Goal: Transaction & Acquisition: Purchase product/service

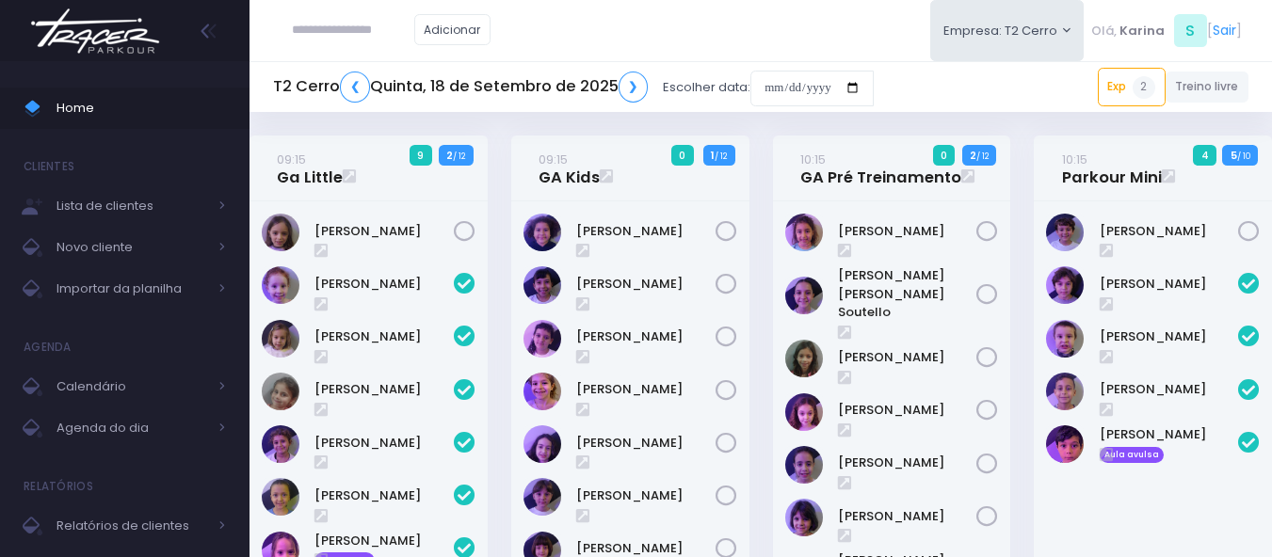
click at [663, 22] on div "Adicionar Empresa: T2 Cerro T1 Faria T2 Cerro T3 Santana T4 Pompeia" at bounding box center [760, 30] width 1022 height 61
drag, startPoint x: 625, startPoint y: 228, endPoint x: 609, endPoint y: 46, distance: 182.4
click at [609, 46] on div "Adicionar Empresa: T2 Cerro T1 Faria T2 Cerro T3 Santana T4 Pompeia" at bounding box center [760, 30] width 1022 height 61
click at [780, 84] on input "date" at bounding box center [811, 89] width 123 height 36
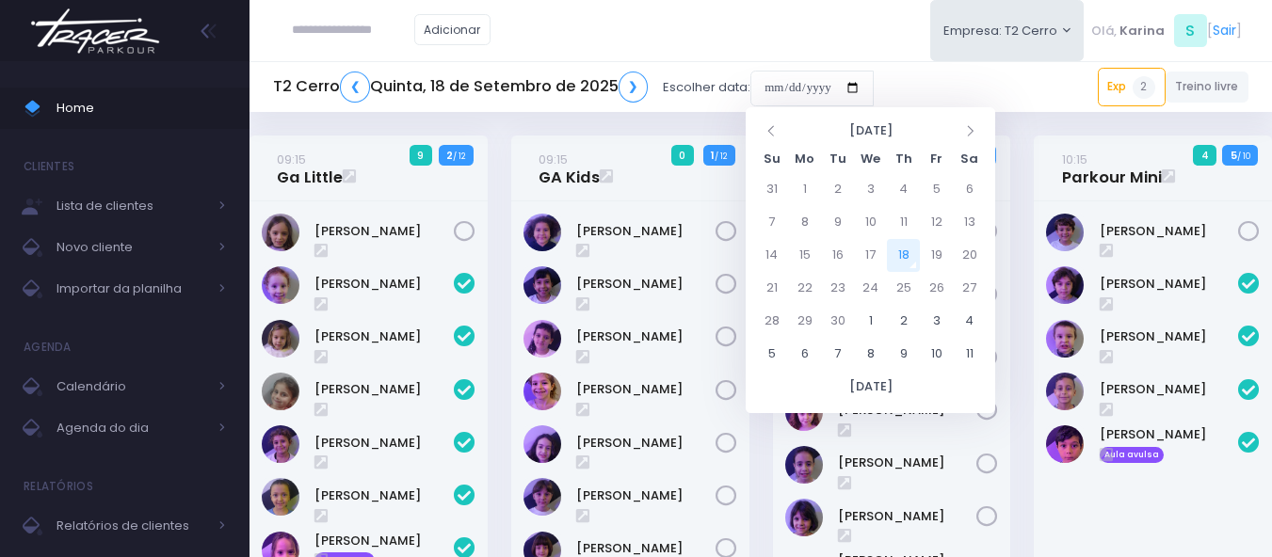
click at [915, 250] on td "18" at bounding box center [903, 255] width 33 height 33
type input "**********"
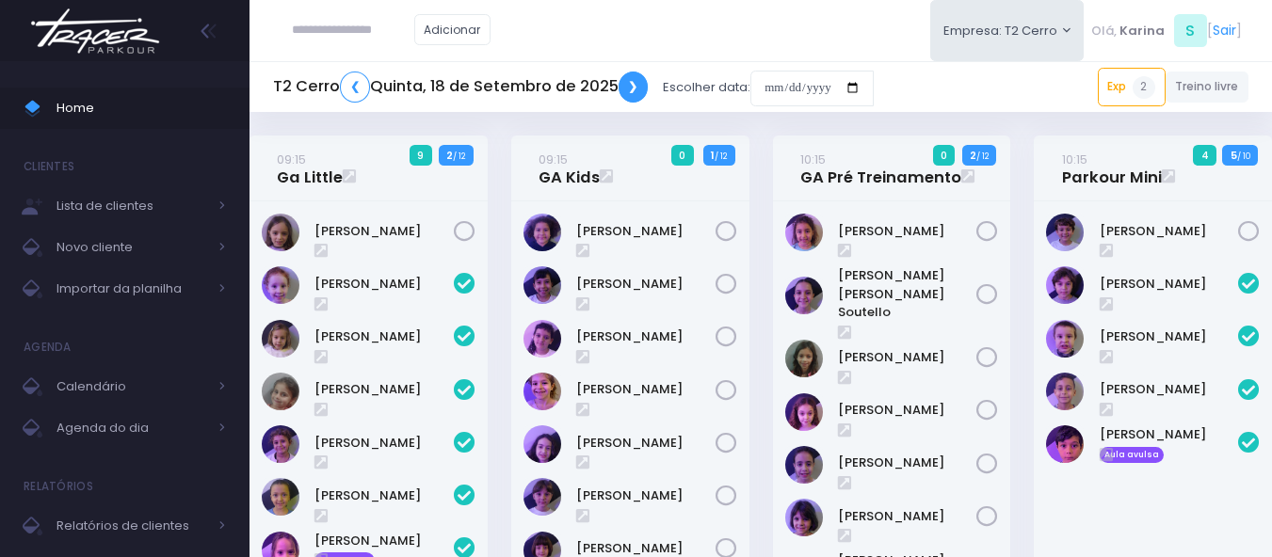
click at [634, 89] on link "❯" at bounding box center [634, 87] width 30 height 31
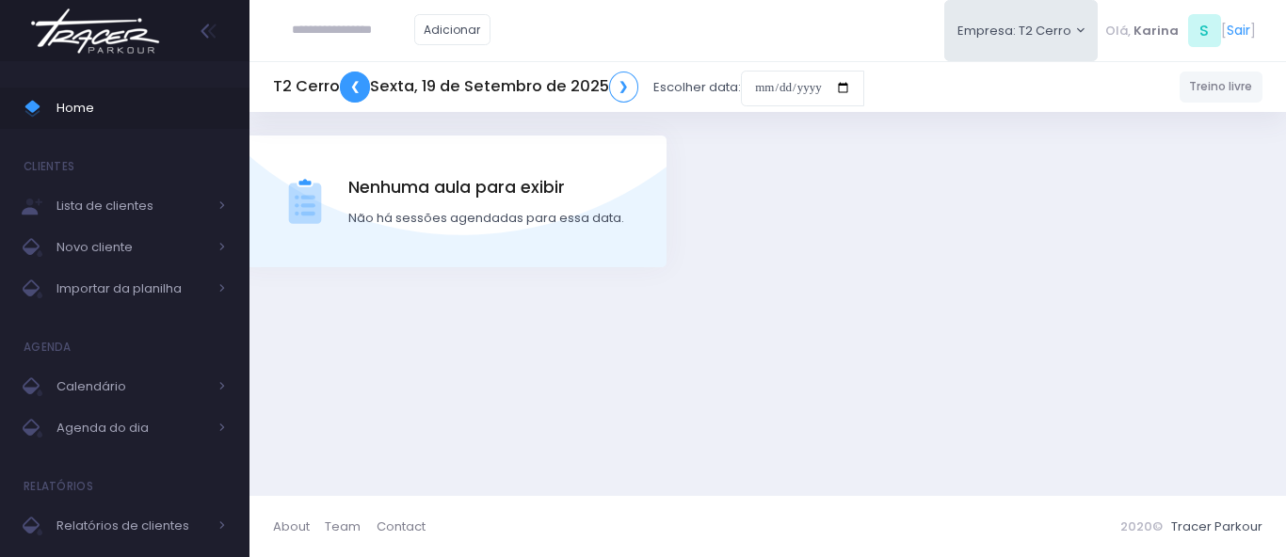
click at [360, 89] on link "❮" at bounding box center [355, 87] width 30 height 31
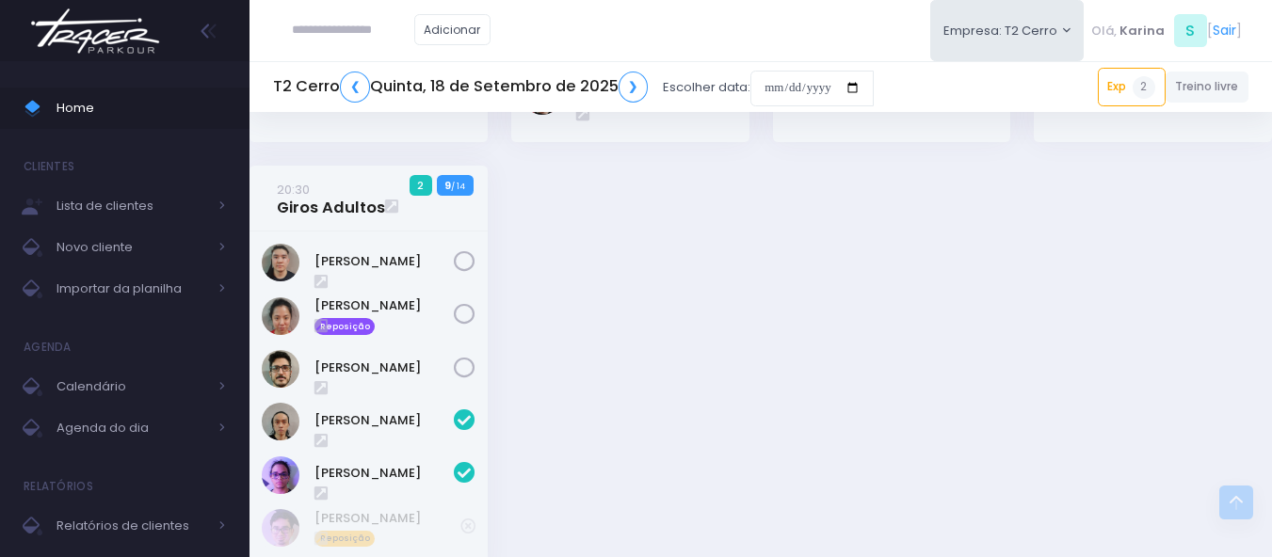
scroll to position [3201, 0]
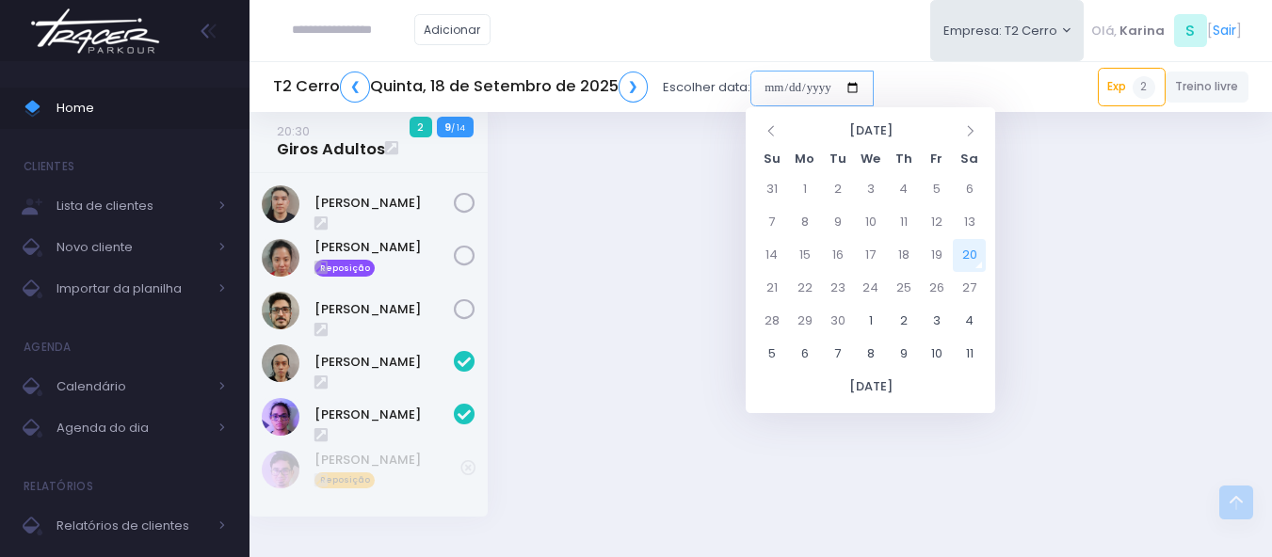
click at [802, 84] on input "date" at bounding box center [811, 89] width 123 height 36
click at [899, 224] on td "11" at bounding box center [903, 222] width 33 height 33
type input "**********"
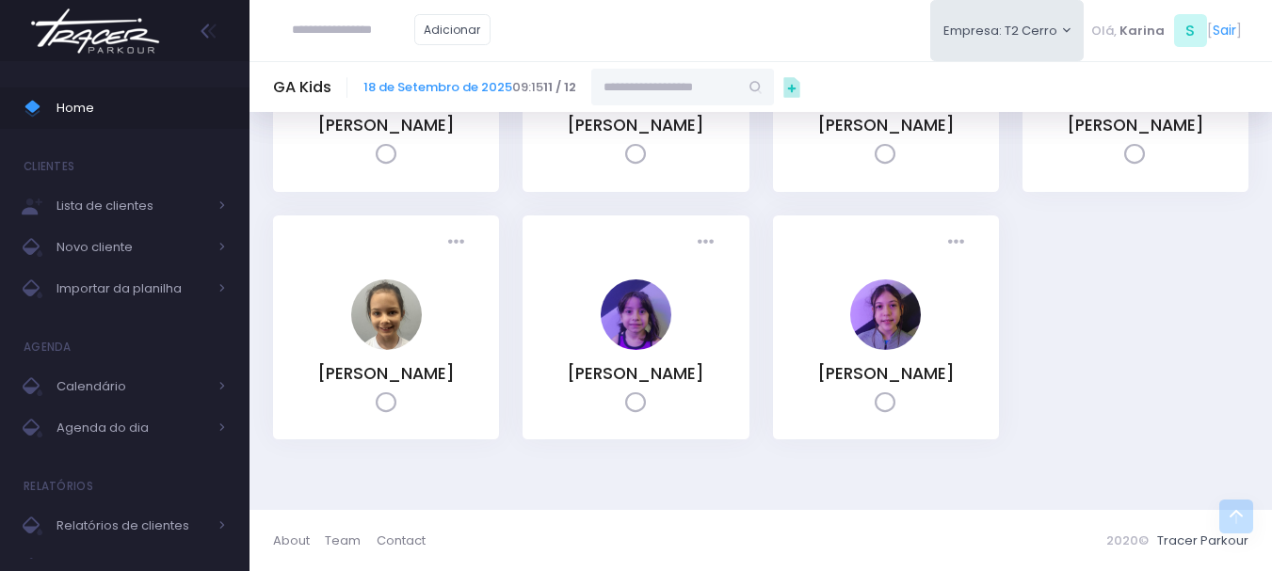
scroll to position [94, 0]
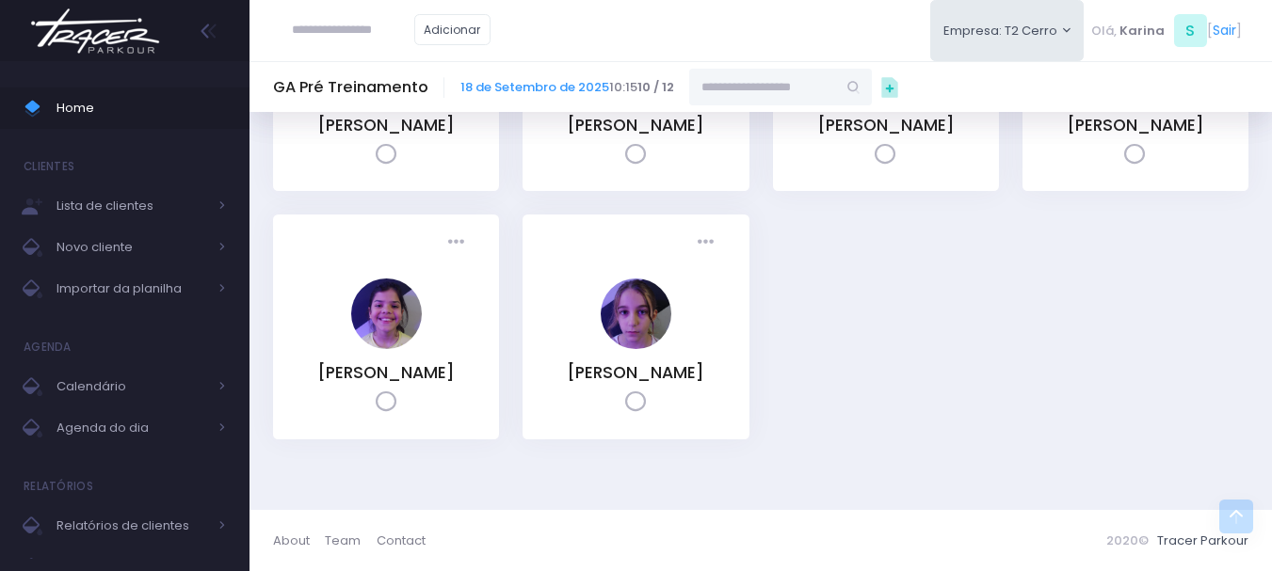
scroll to position [601, 0]
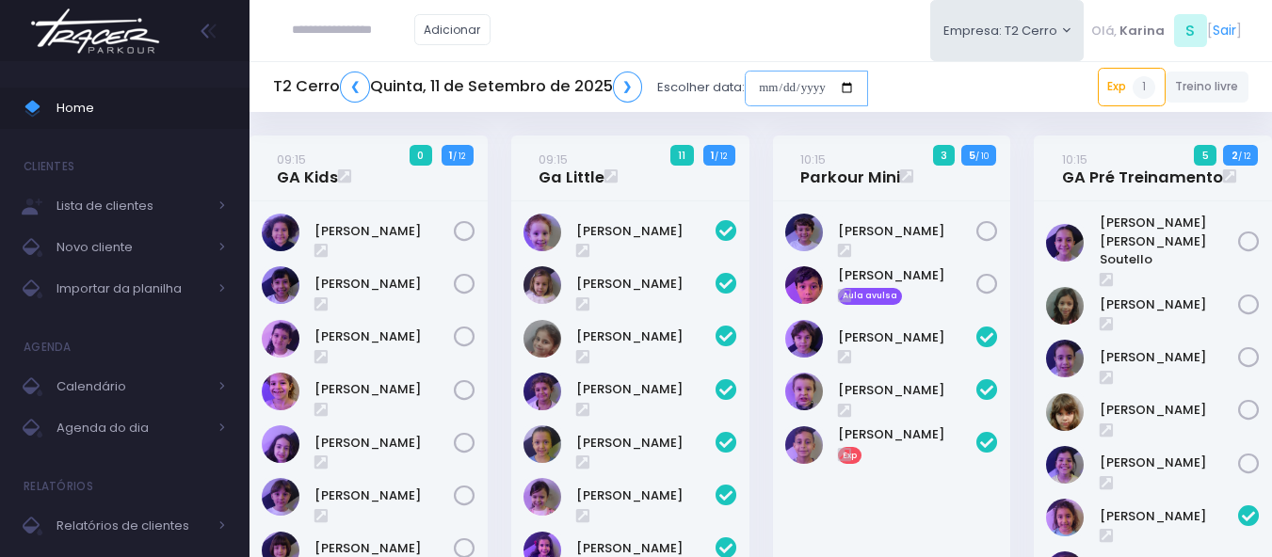
click at [796, 83] on input "date" at bounding box center [806, 89] width 123 height 36
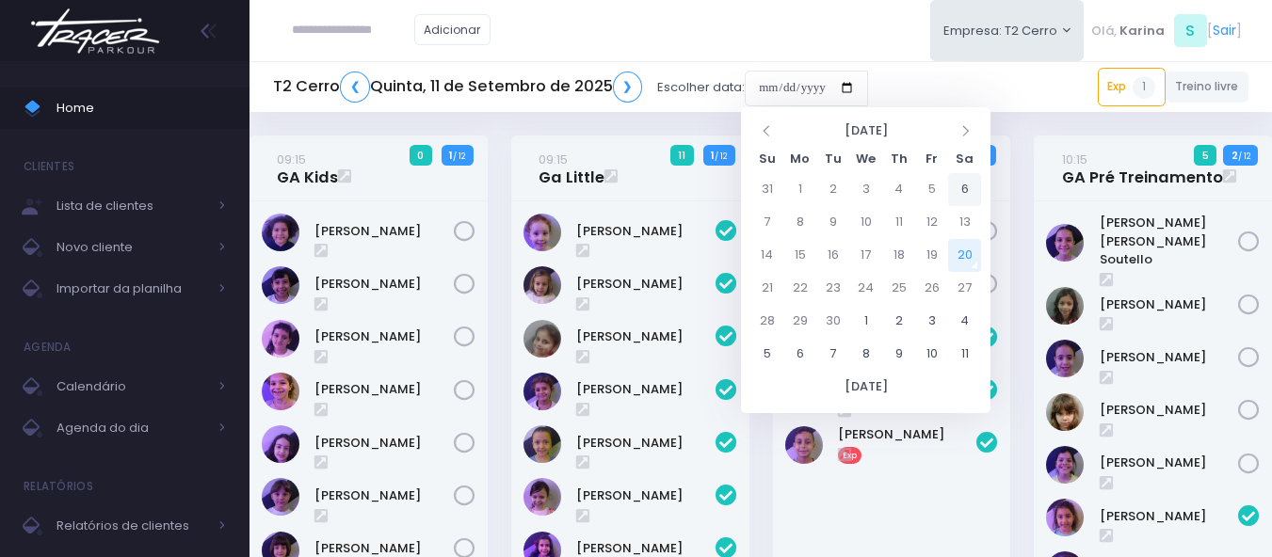
click at [971, 195] on td "6" at bounding box center [964, 189] width 33 height 33
type input "**********"
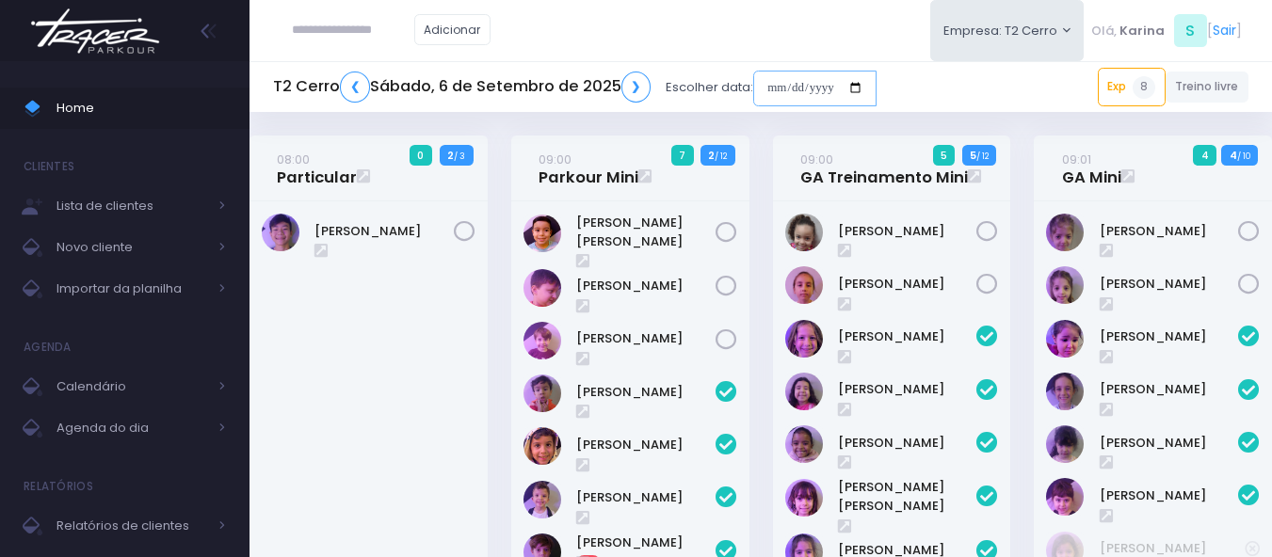
click at [785, 89] on input "date" at bounding box center [814, 89] width 123 height 36
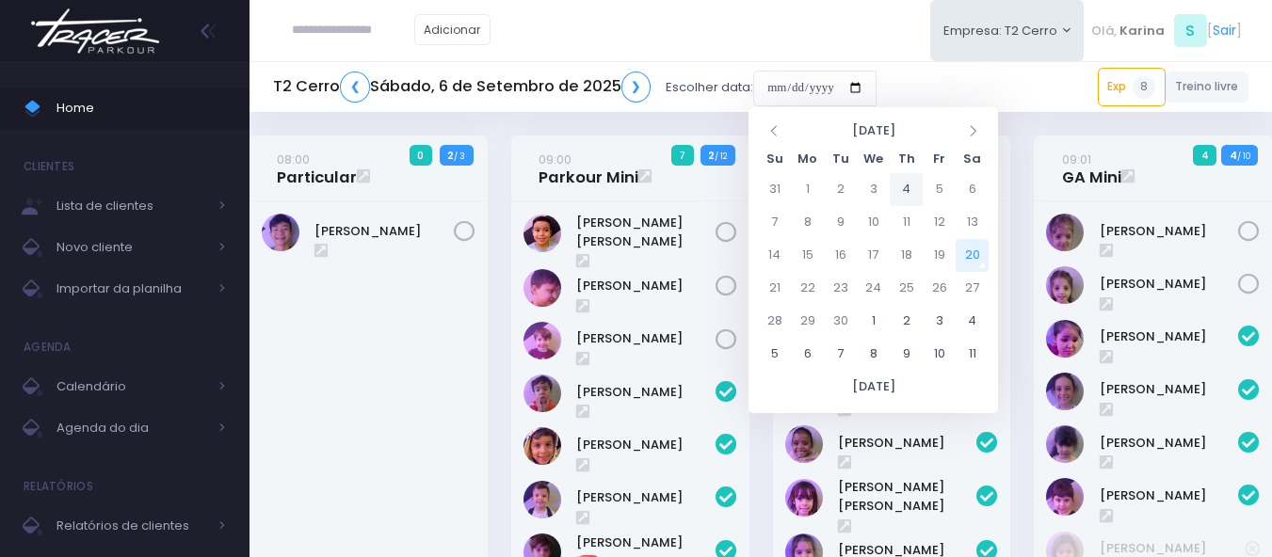
click at [903, 185] on td "4" at bounding box center [906, 189] width 33 height 33
type input "**********"
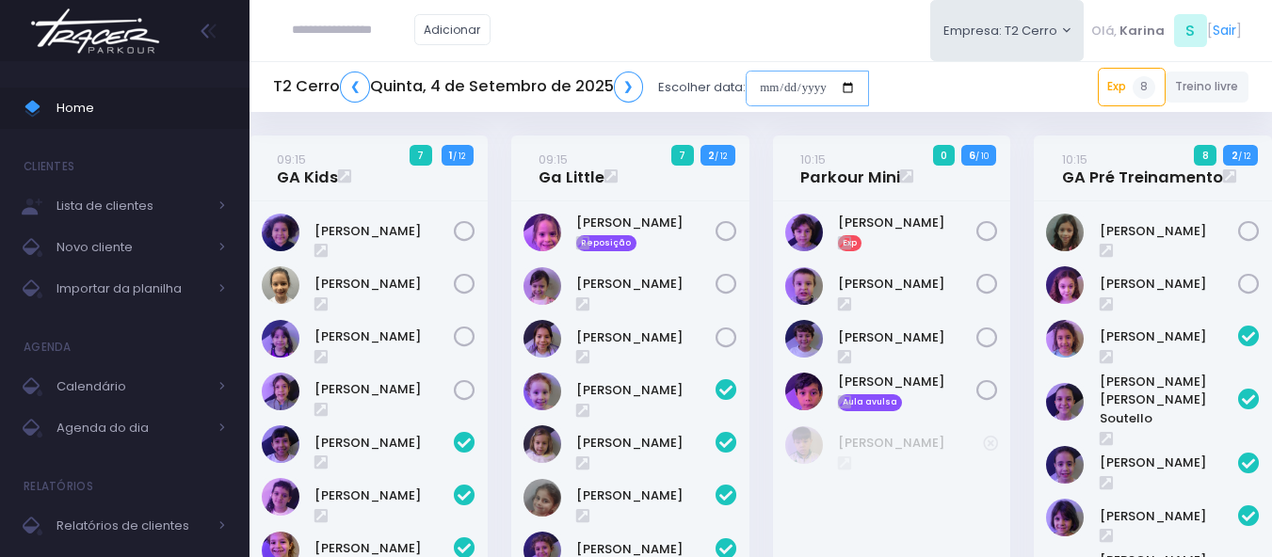
click at [806, 84] on input "date" at bounding box center [807, 89] width 123 height 36
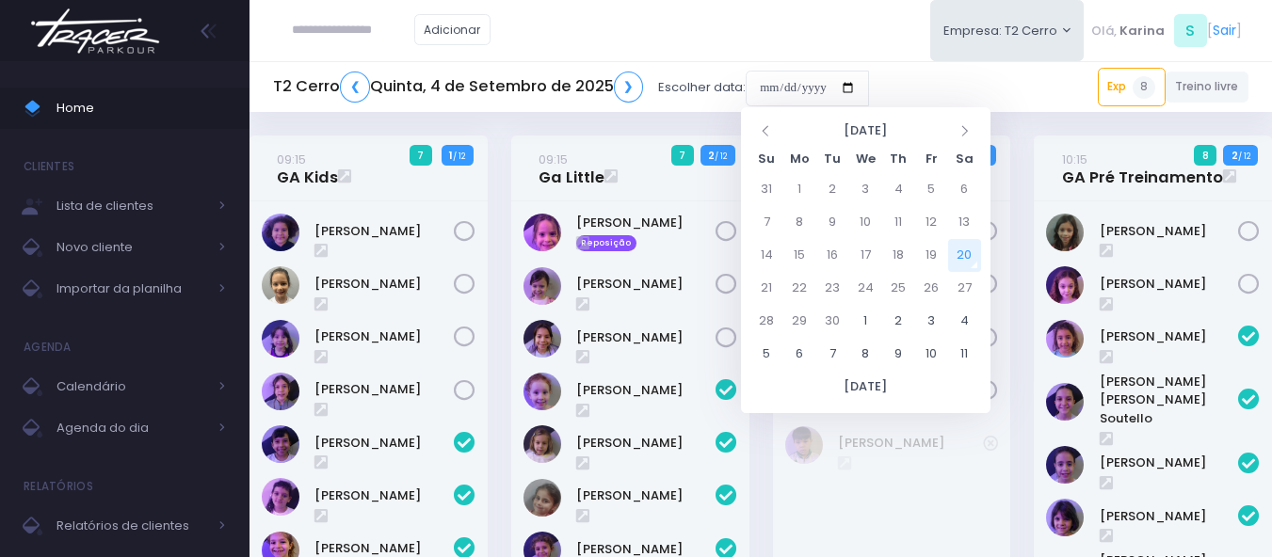
click at [749, 29] on div "Adicionar Empresa: T2 Cerro T1 Faria T2 Cerro T3 Santana T4 Pompeia" at bounding box center [760, 30] width 1022 height 61
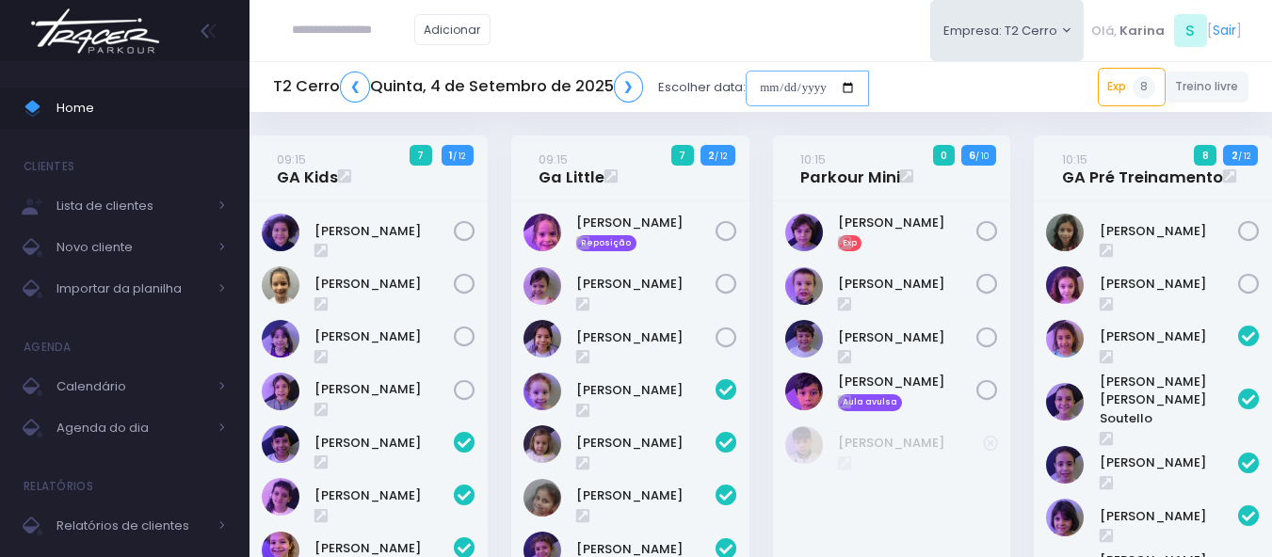
click at [811, 85] on input "date" at bounding box center [807, 89] width 123 height 36
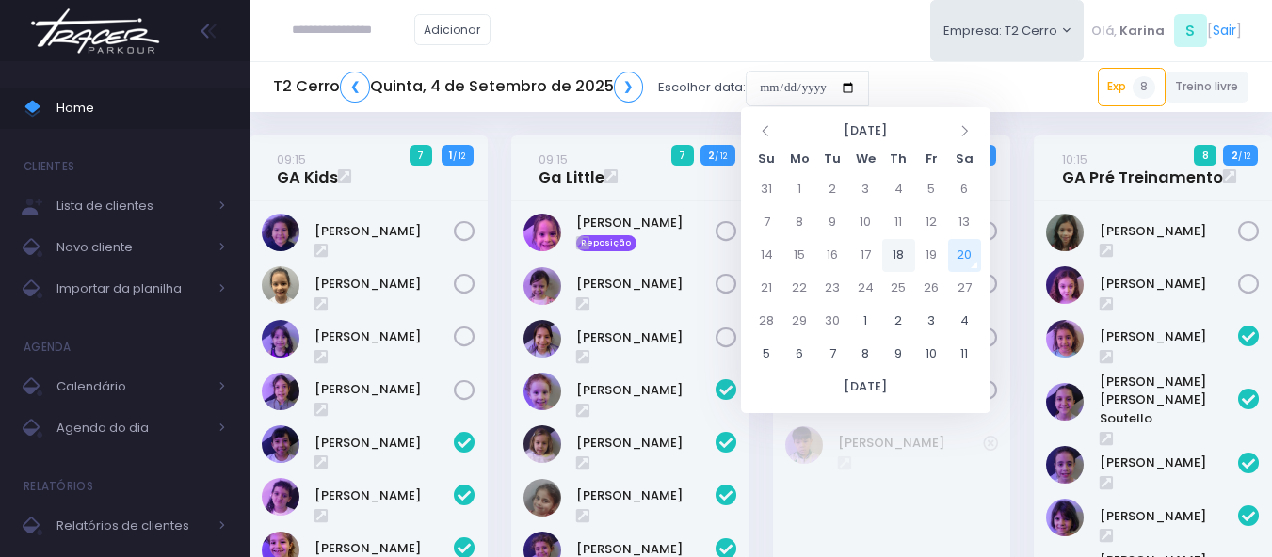
click at [894, 254] on td "18" at bounding box center [898, 255] width 33 height 33
type input "**********"
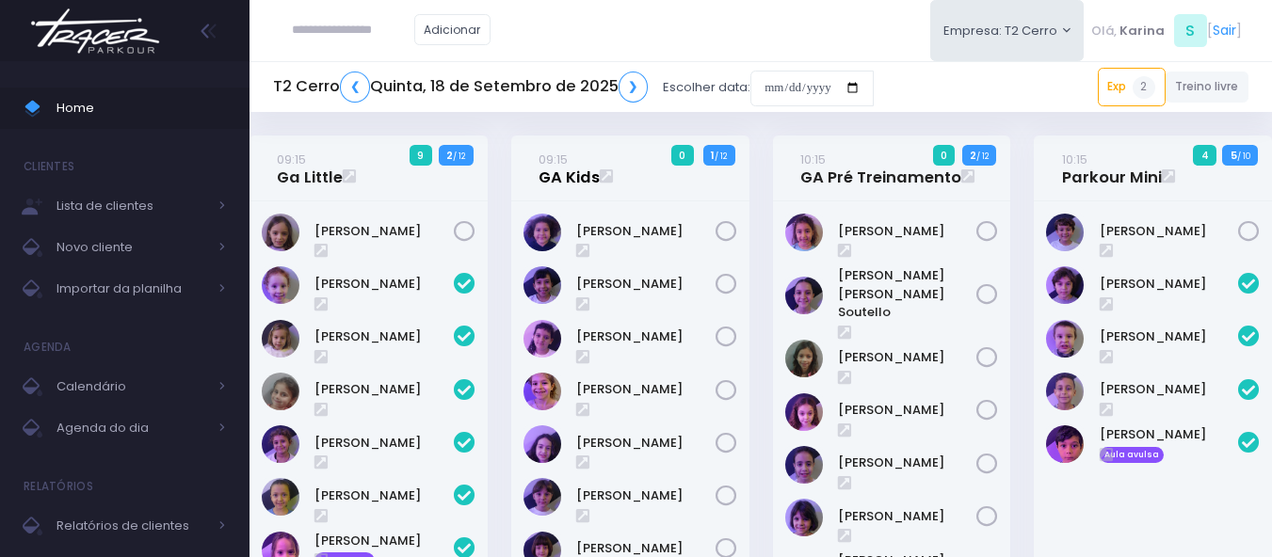
drag, startPoint x: 550, startPoint y: 170, endPoint x: 540, endPoint y: 172, distance: 9.6
click at [97, 27] on img at bounding box center [95, 31] width 143 height 66
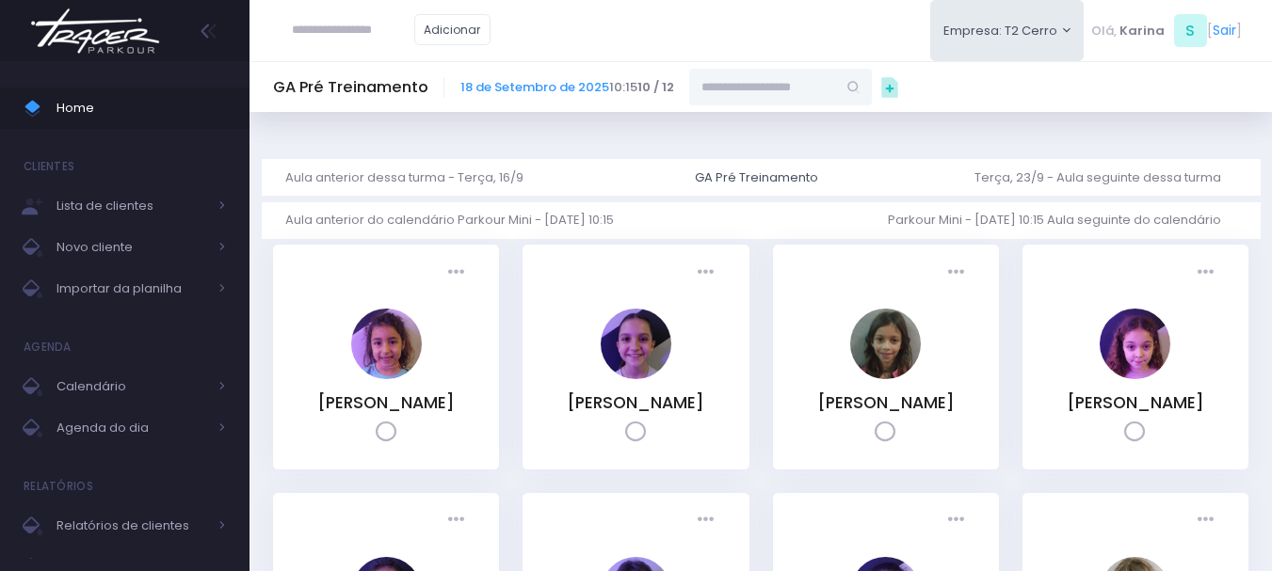
click at [103, 46] on img at bounding box center [95, 31] width 143 height 66
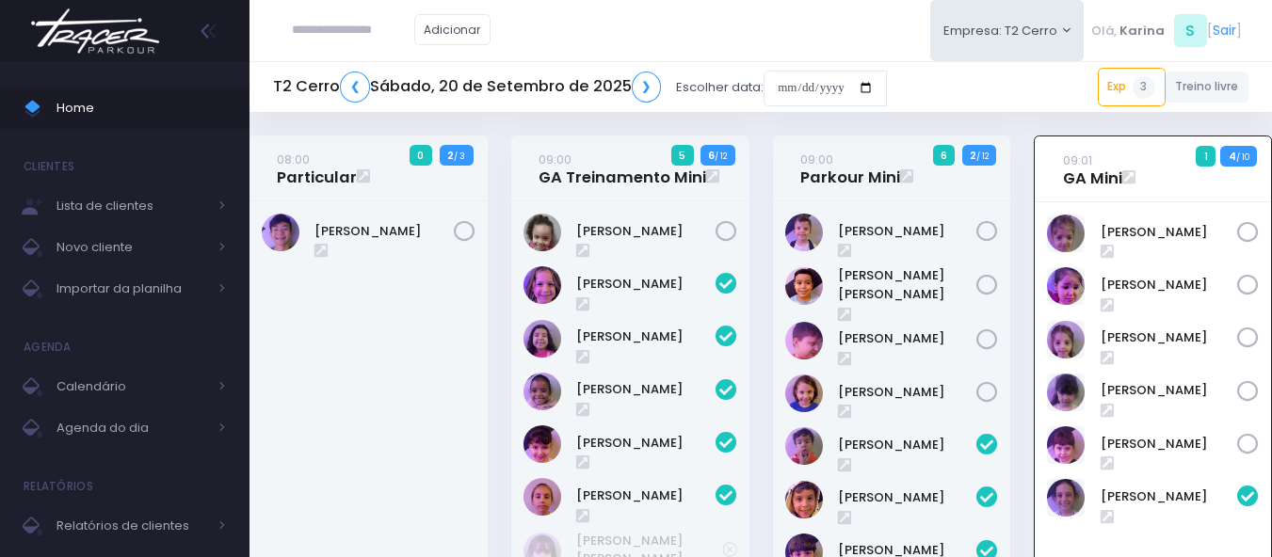
click at [101, 35] on img at bounding box center [95, 31] width 143 height 66
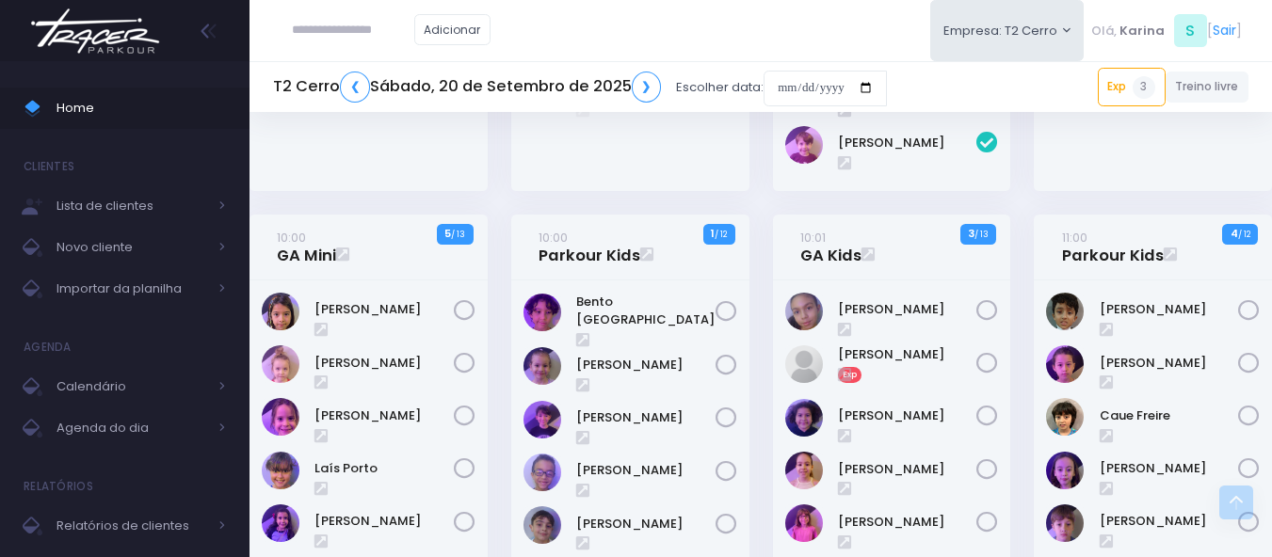
scroll to position [565, 0]
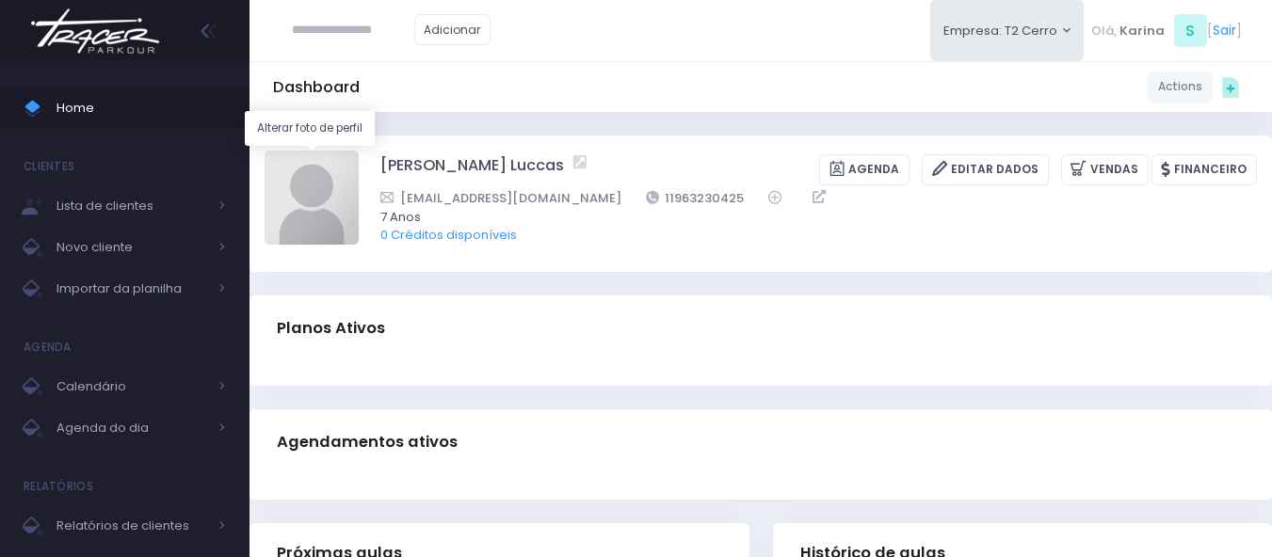
click at [318, 207] on img at bounding box center [312, 198] width 94 height 94
click at [358, 151] on input "file" at bounding box center [358, 150] width 1 height 1
type input "**********"
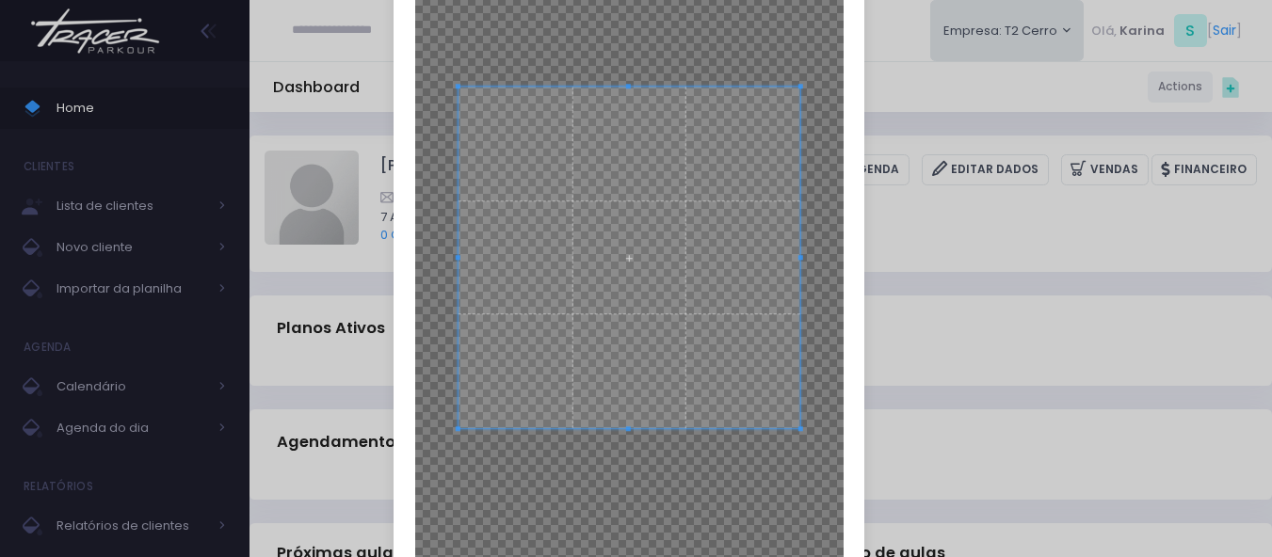
scroll to position [282, 0]
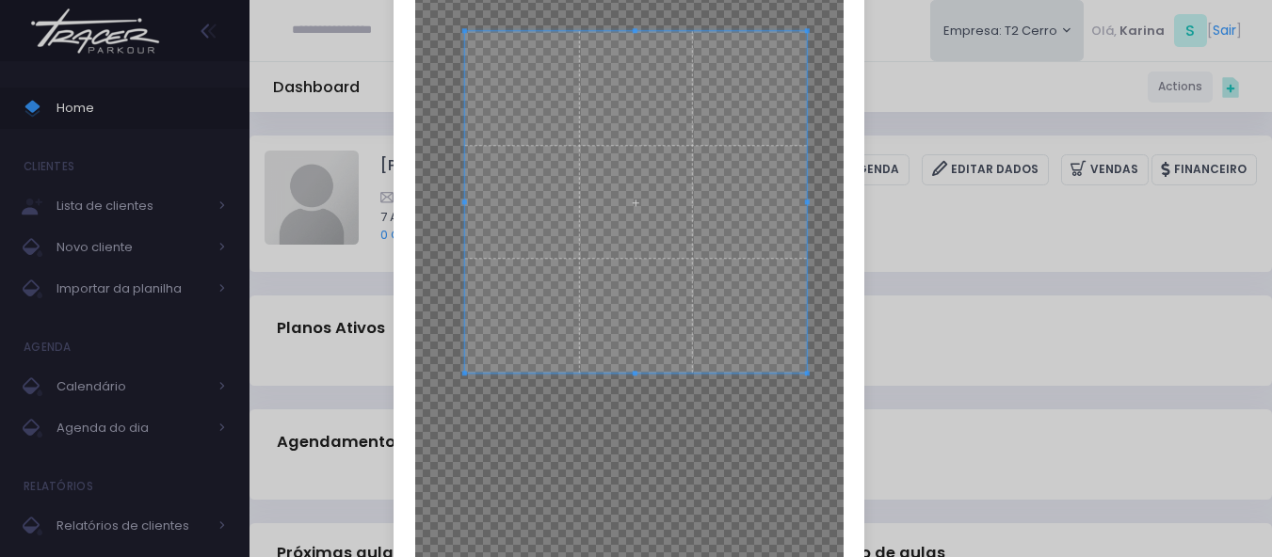
click at [678, 214] on span at bounding box center [636, 202] width 342 height 342
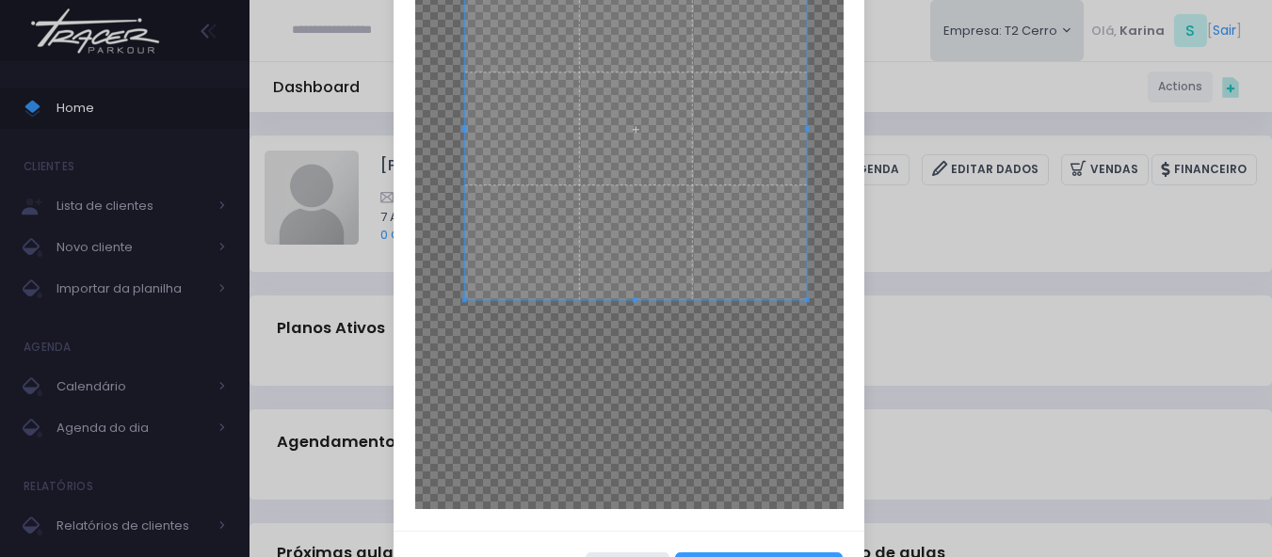
scroll to position [430, 0]
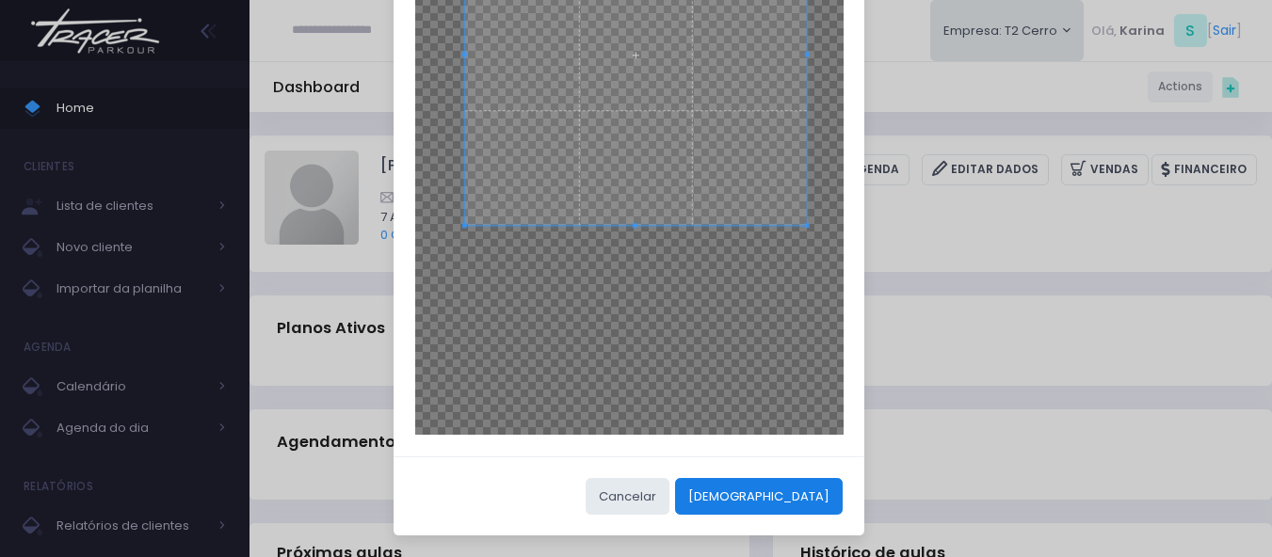
click at [807, 491] on button "[DEMOGRAPHIC_DATA]" at bounding box center [759, 496] width 168 height 36
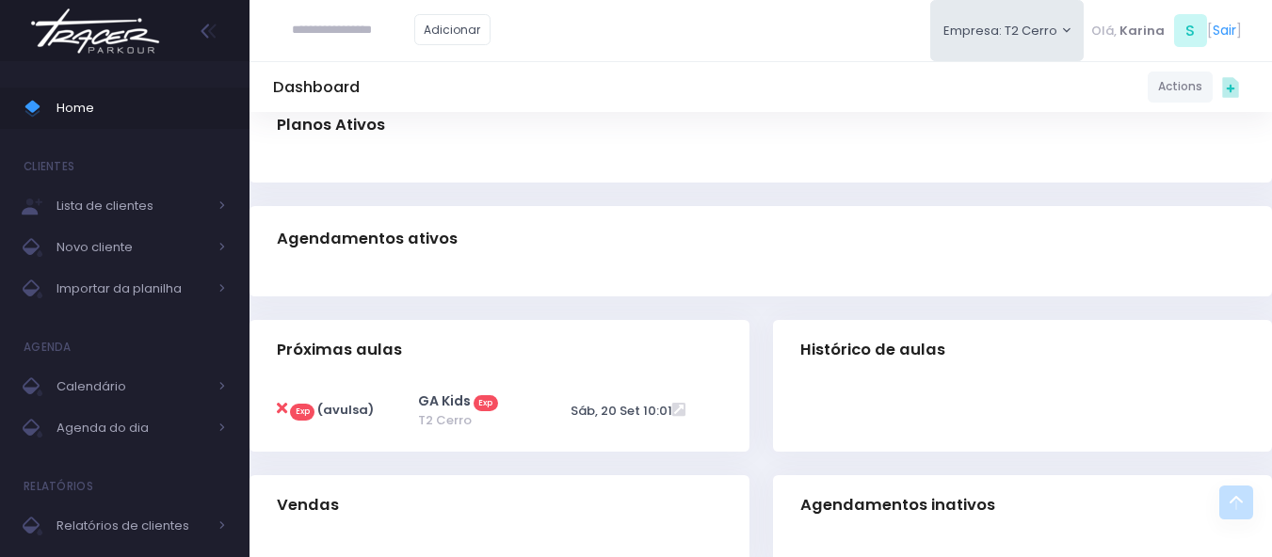
scroll to position [0, 0]
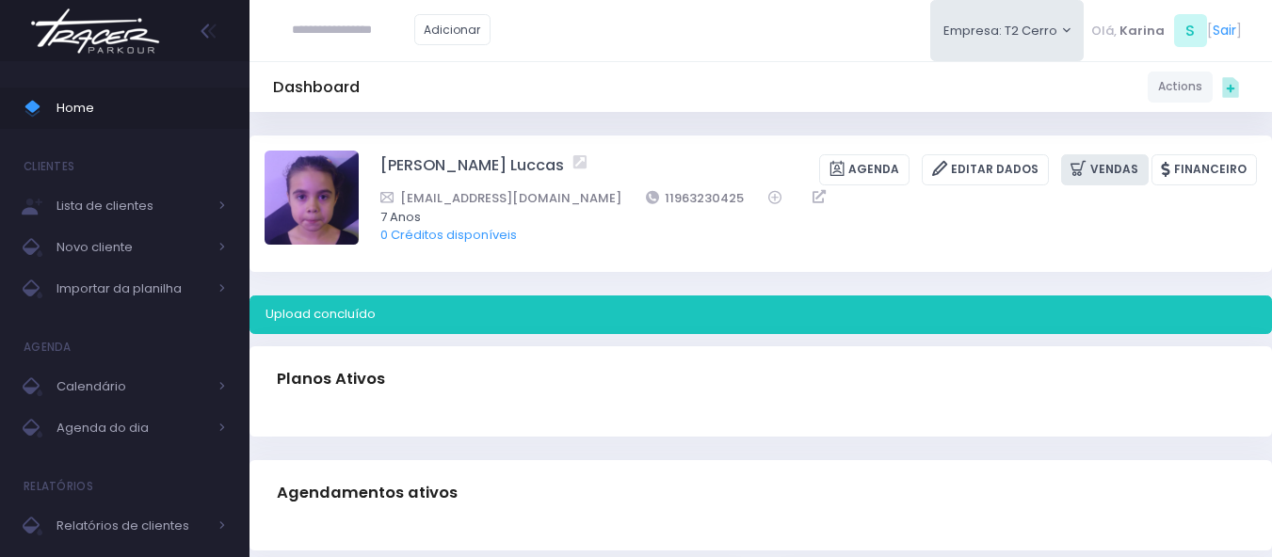
click at [1113, 165] on link "Vendas" at bounding box center [1105, 169] width 88 height 31
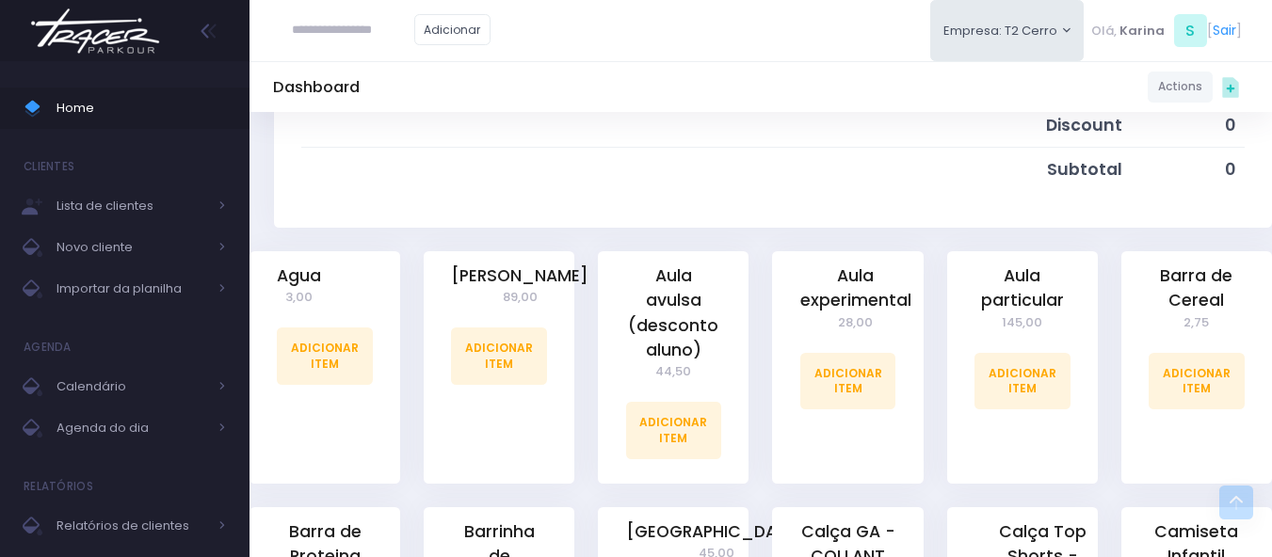
scroll to position [377, 0]
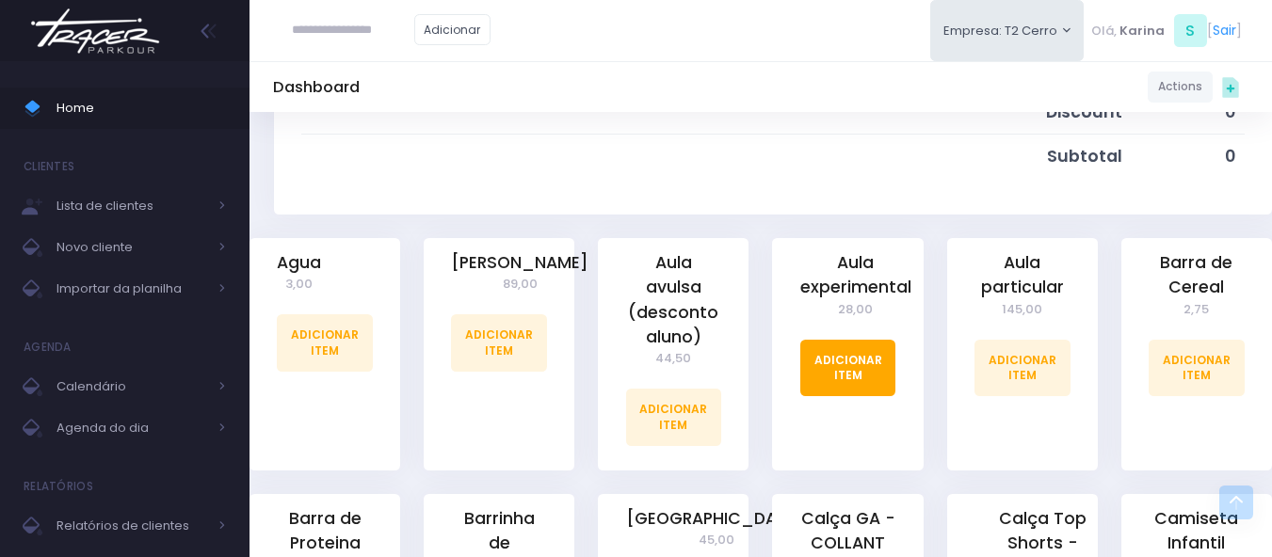
click at [852, 366] on link "Adicionar Item" at bounding box center [848, 368] width 96 height 56
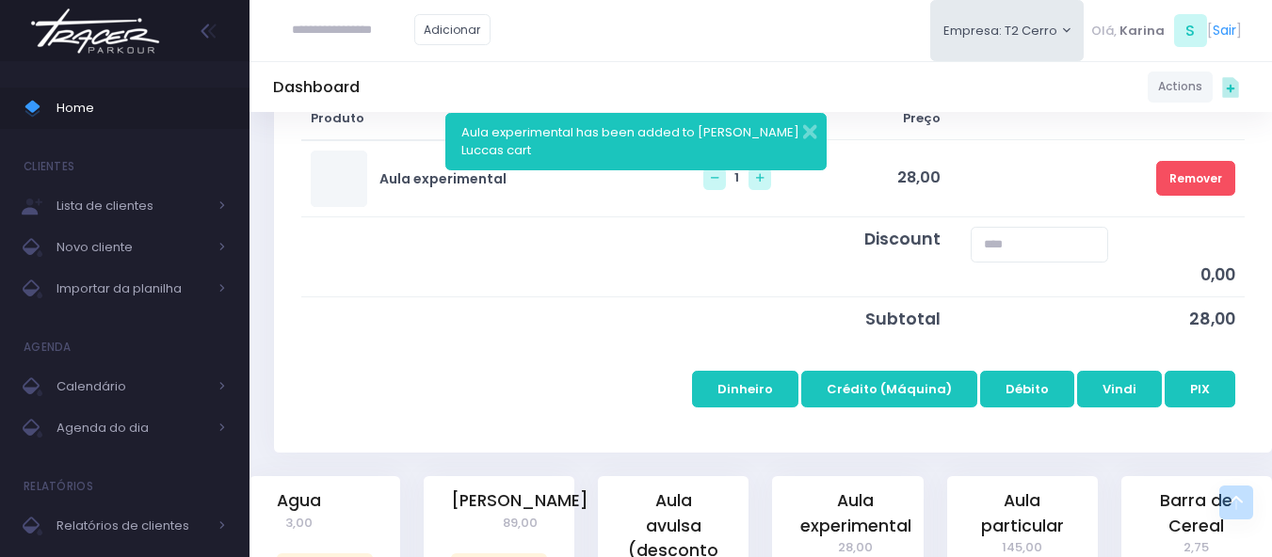
scroll to position [377, 0]
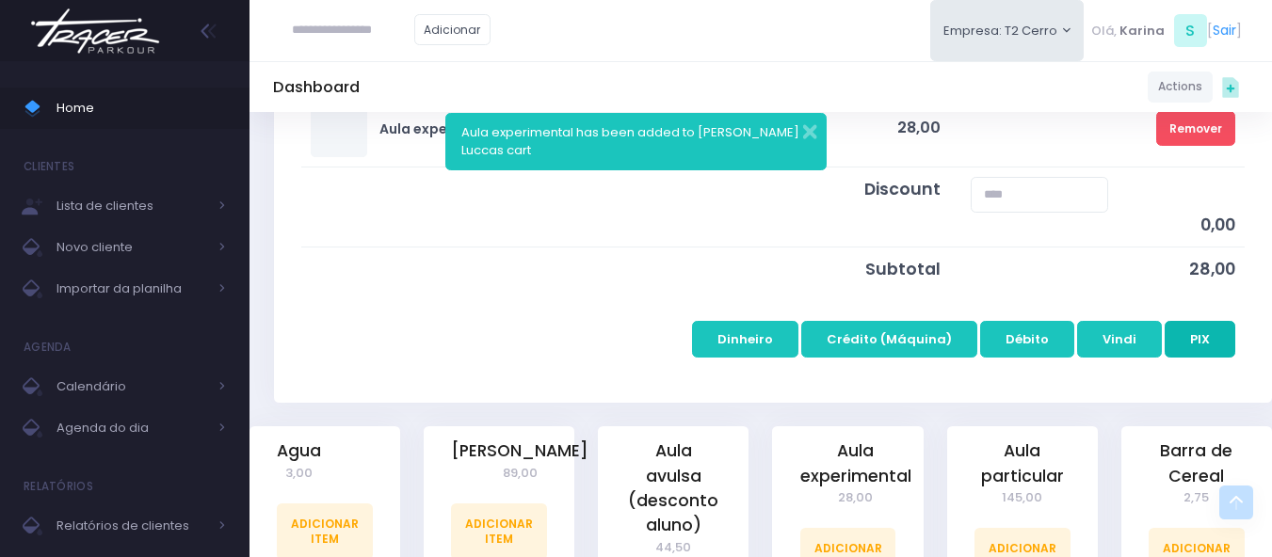
click at [1213, 333] on button "PIX" at bounding box center [1200, 339] width 71 height 36
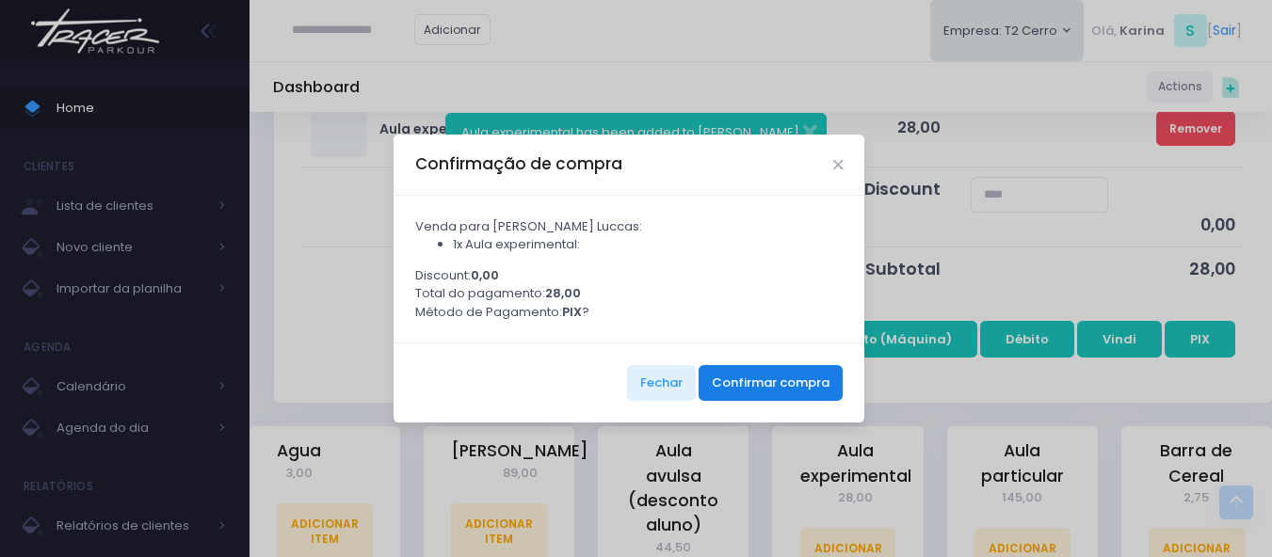
click at [800, 397] on button "Confirmar compra" at bounding box center [771, 383] width 144 height 36
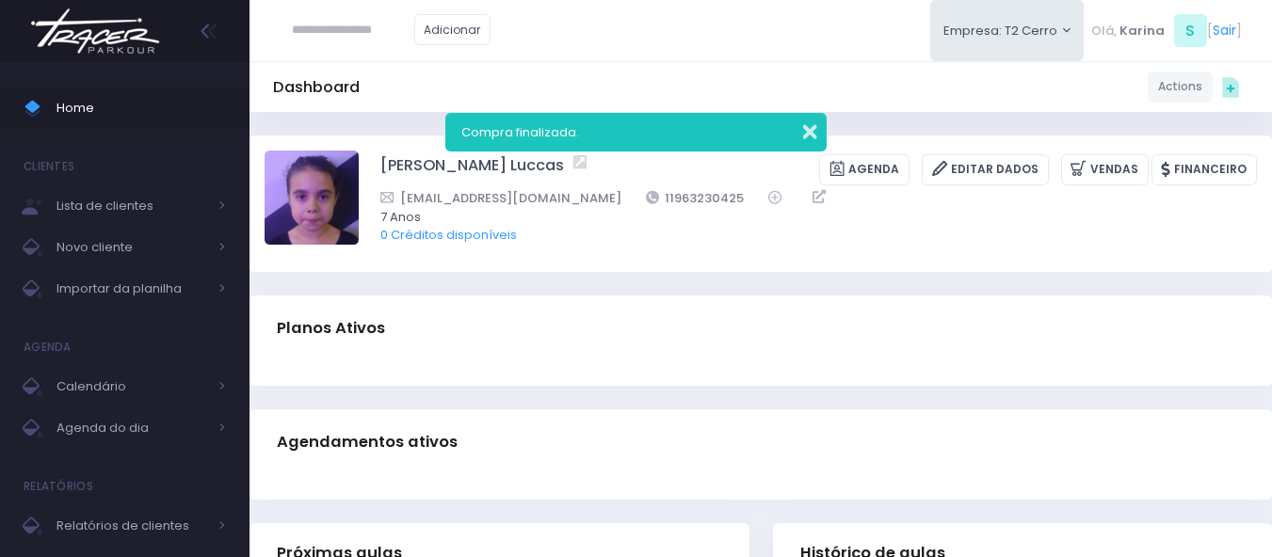
click at [807, 130] on button "button" at bounding box center [798, 130] width 38 height 22
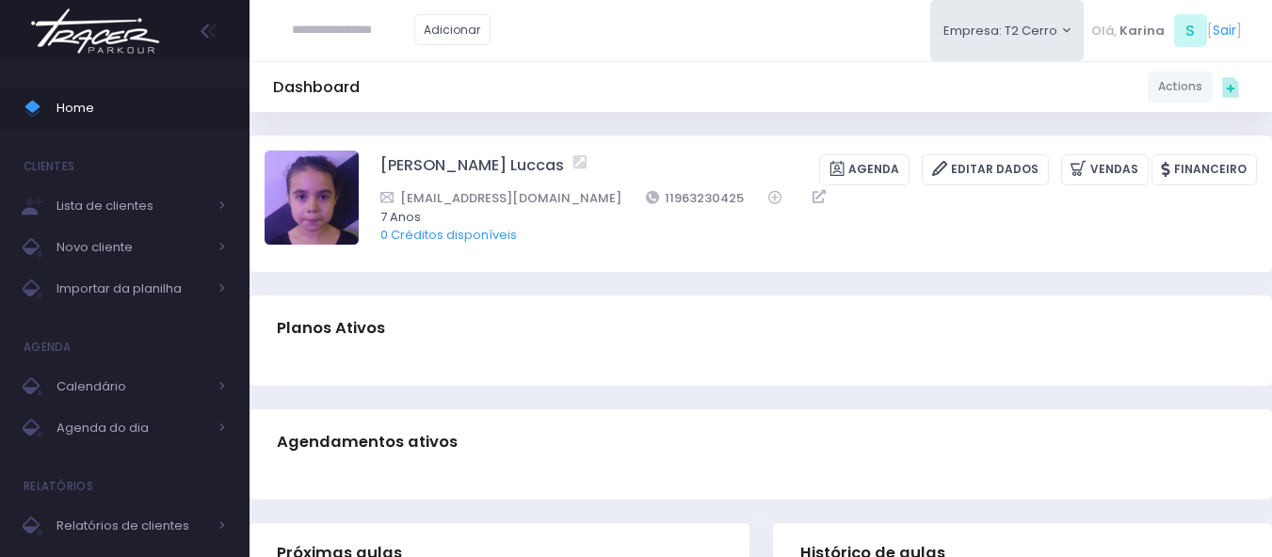
click at [774, 96] on div "Dashboard Actions Choose Label: Customer Partner Suplier Member Staff Add new" at bounding box center [760, 87] width 1022 height 36
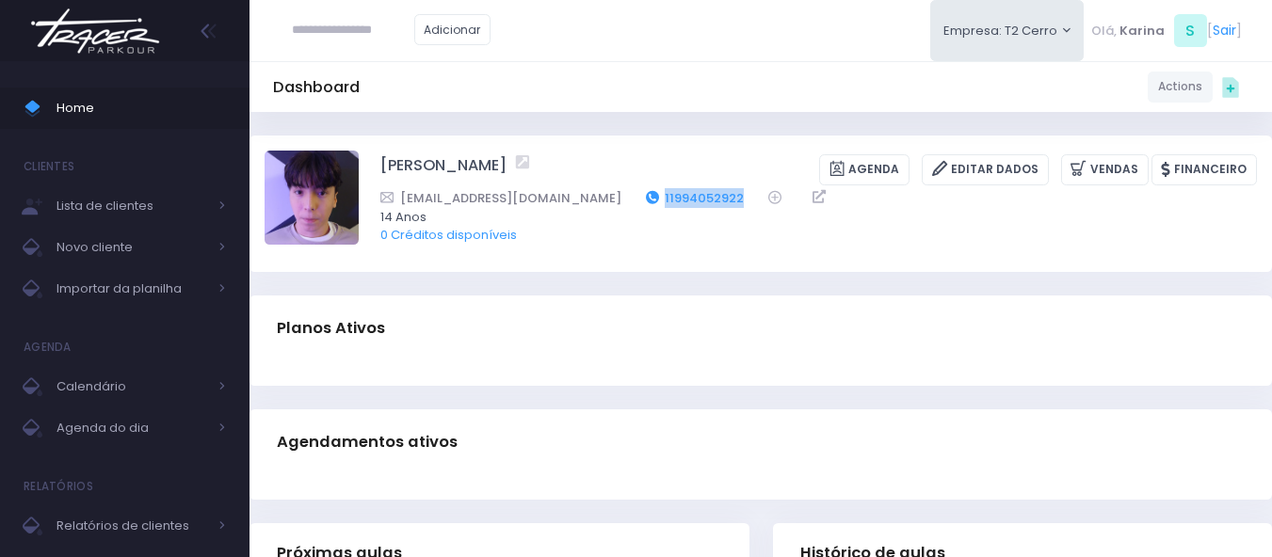
drag, startPoint x: 686, startPoint y: 197, endPoint x: 597, endPoint y: 196, distance: 89.4
click at [598, 199] on div "[EMAIL_ADDRESS][DOMAIN_NAME] 11994052922" at bounding box center [806, 198] width 852 height 20
copy link "11994052922"
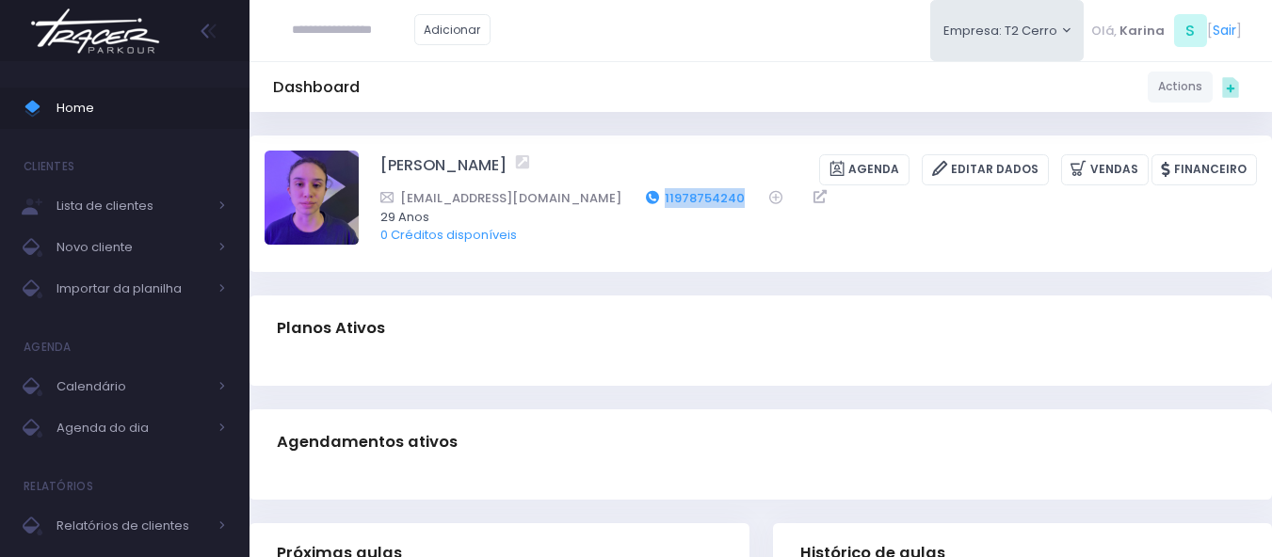
drag, startPoint x: 666, startPoint y: 204, endPoint x: 616, endPoint y: 200, distance: 50.1
click at [616, 200] on div "giovanna.9424@gmail.com 11978754240" at bounding box center [806, 198] width 852 height 20
copy link "11978754240"
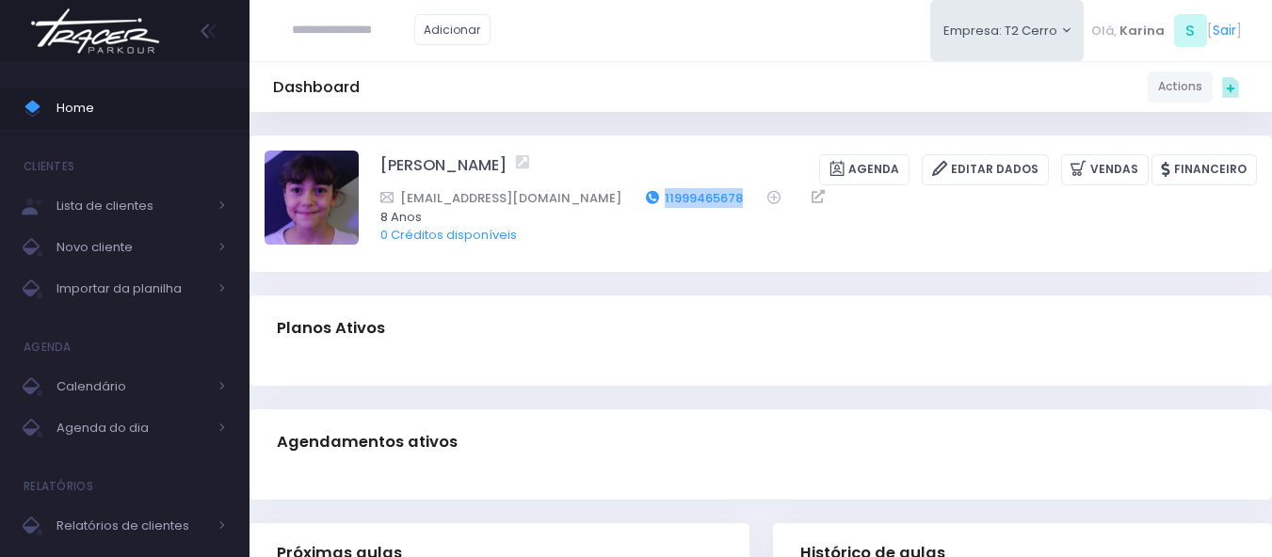
drag, startPoint x: 672, startPoint y: 196, endPoint x: 571, endPoint y: 196, distance: 101.7
click at [571, 196] on div "Lugg10@yahoo.com.br 11999465678" at bounding box center [806, 198] width 852 height 20
copy link "11999465678"
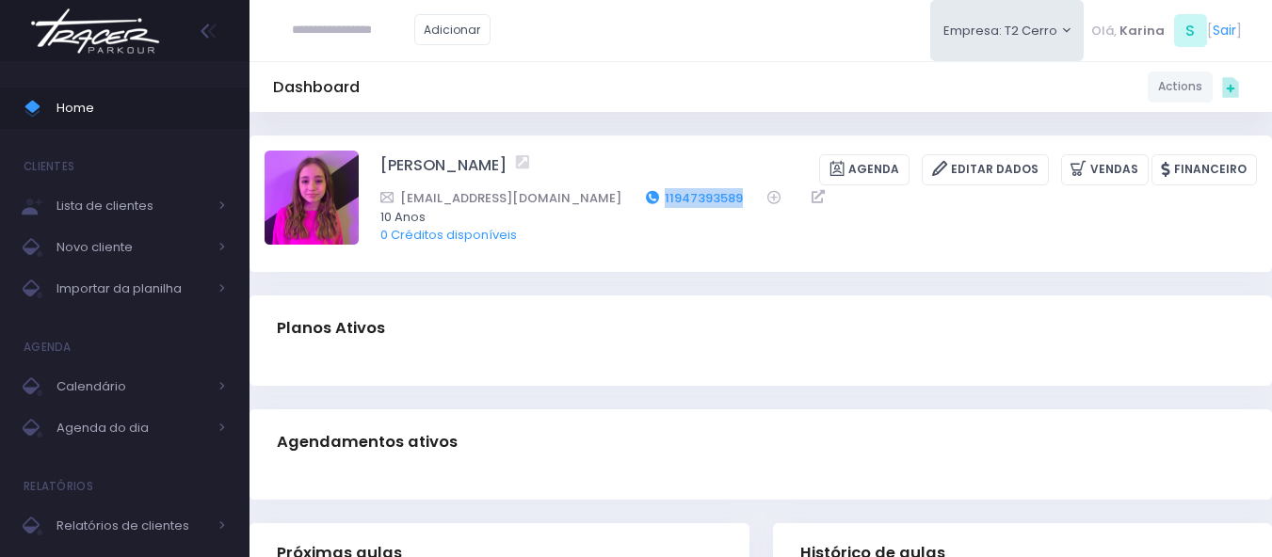
drag, startPoint x: 713, startPoint y: 189, endPoint x: 625, endPoint y: 206, distance: 89.2
click at [625, 206] on div "julianadellatorre@uol.com.br 11947393589" at bounding box center [806, 198] width 852 height 20
copy div "11947393589"
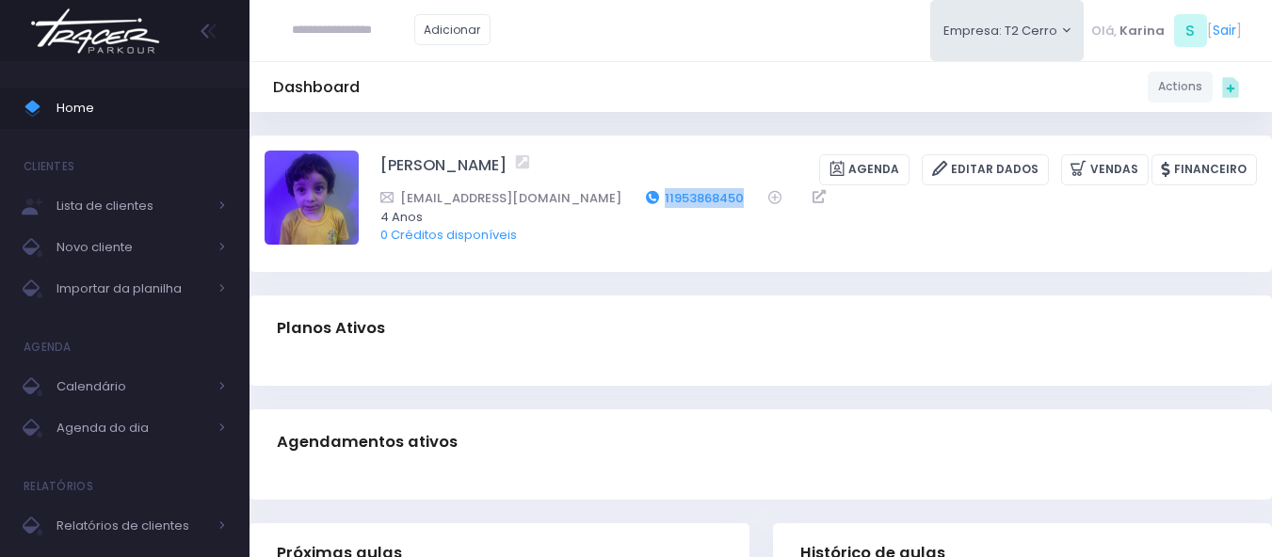
drag, startPoint x: 689, startPoint y: 197, endPoint x: 594, endPoint y: 202, distance: 95.3
click at [596, 202] on div "[EMAIL_ADDRESS][DOMAIN_NAME] 11953868450" at bounding box center [806, 198] width 852 height 20
copy link "11953868450"
click at [699, 364] on div at bounding box center [760, 374] width 1022 height 24
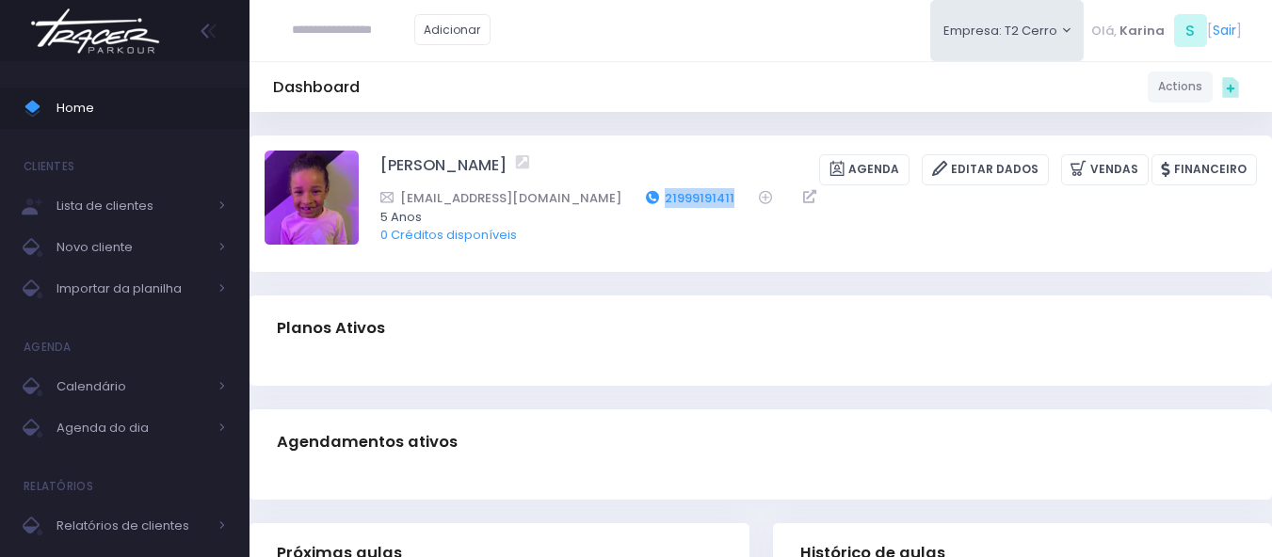
drag, startPoint x: 657, startPoint y: 194, endPoint x: 585, endPoint y: 196, distance: 72.5
click at [585, 196] on div "roecarol@outlook.com 21999191411" at bounding box center [806, 198] width 852 height 20
copy link "21999191411"
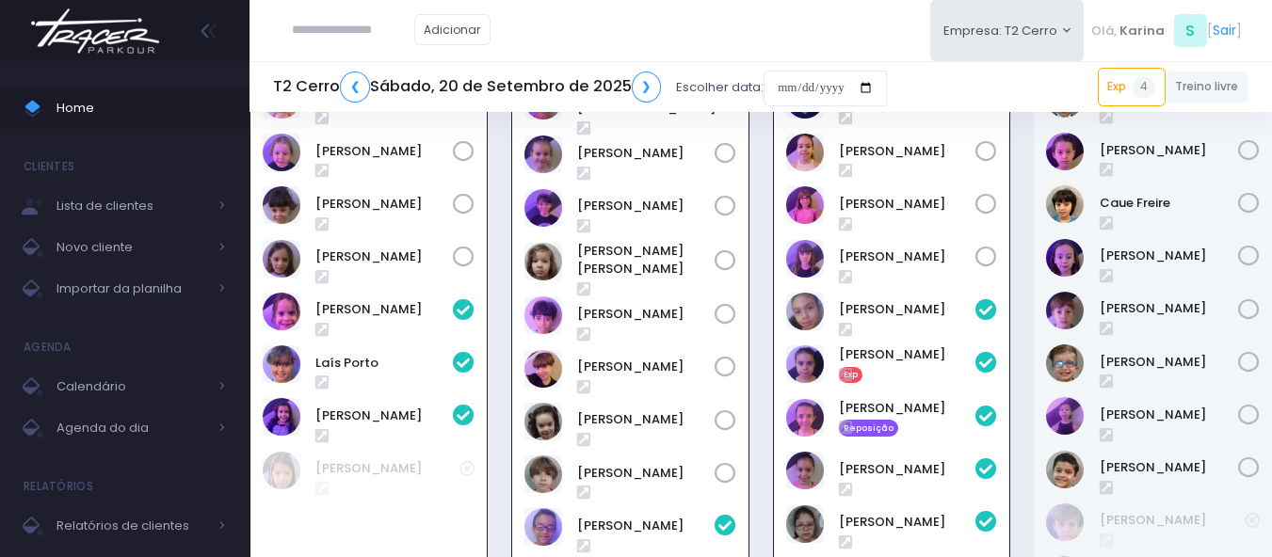
scroll to position [780, 0]
click at [671, 21] on div "Adicionar Empresa: T2 Cerro T1 [PERSON_NAME] T2 [GEOGRAPHIC_DATA][MEDICAL_DATA]…" at bounding box center [760, 30] width 1022 height 61
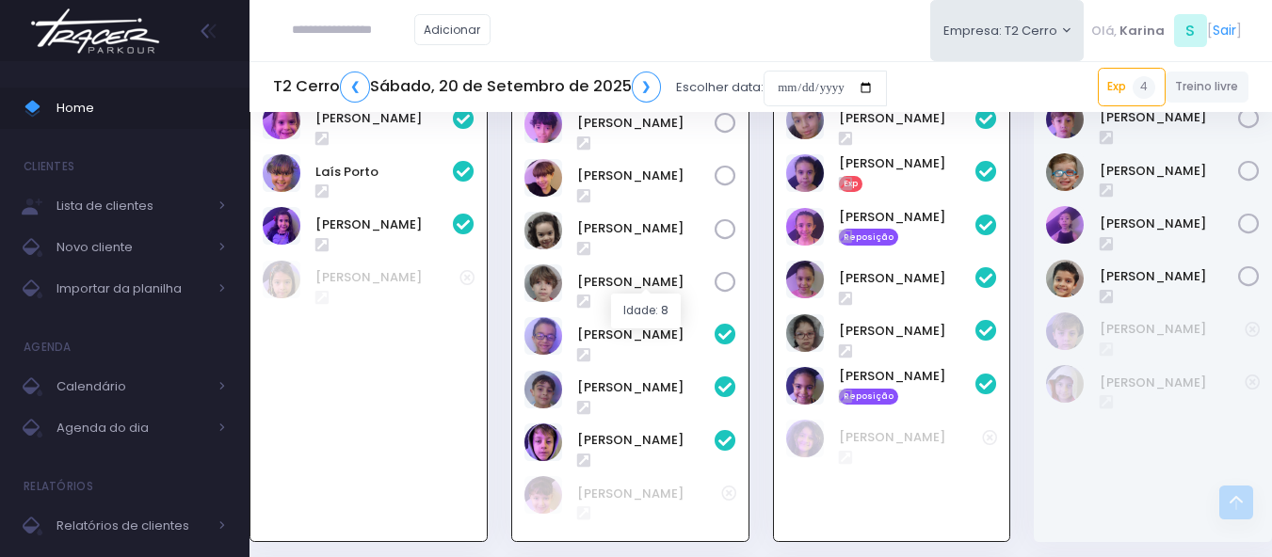
scroll to position [968, 0]
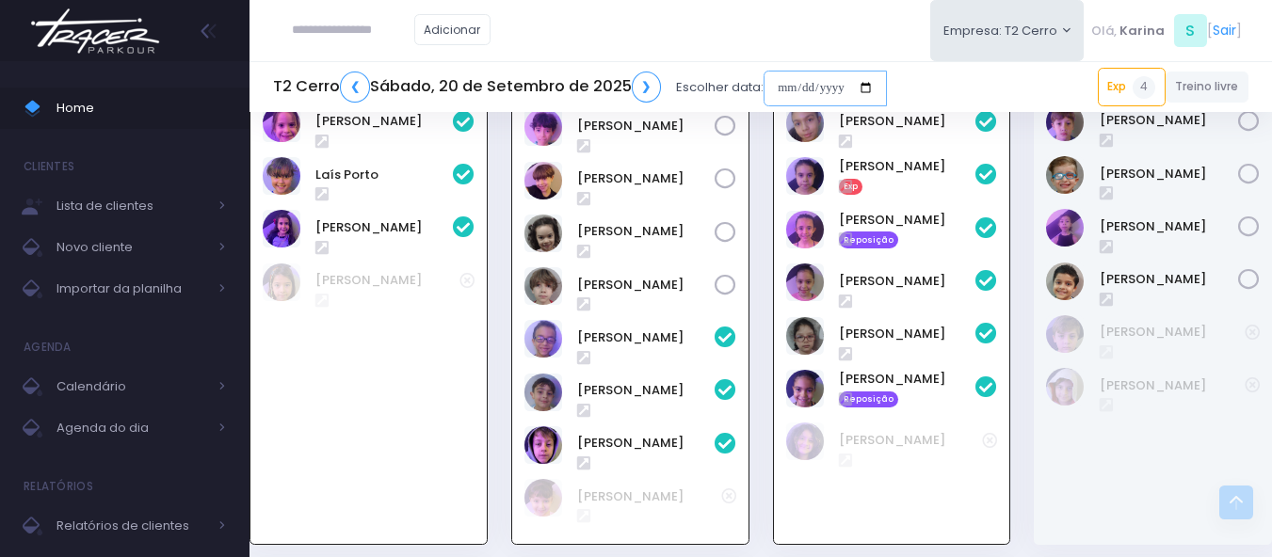
click at [803, 91] on input "date" at bounding box center [825, 89] width 123 height 36
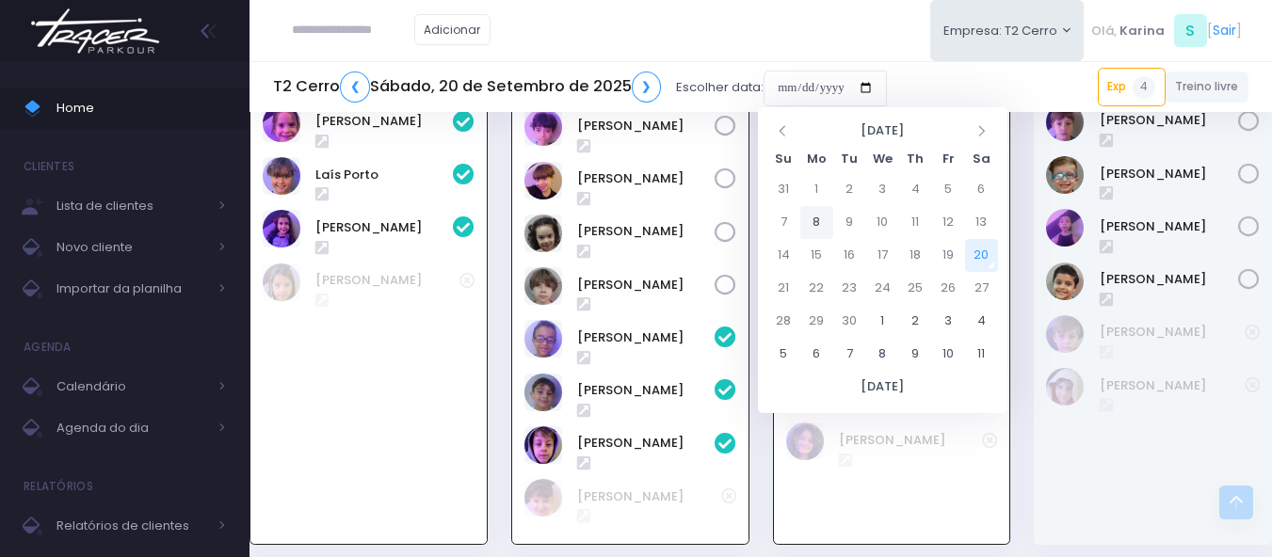
click at [816, 217] on td "8" at bounding box center [816, 222] width 33 height 33
type input "**********"
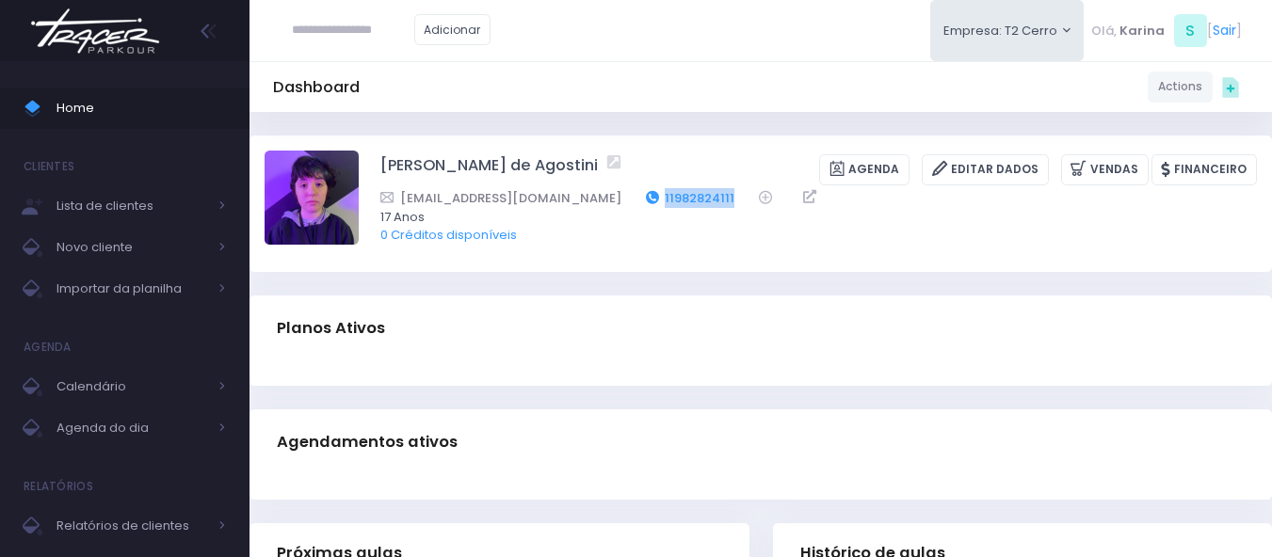
drag, startPoint x: 700, startPoint y: 196, endPoint x: 611, endPoint y: 201, distance: 88.7
click at [611, 201] on div "[EMAIL_ADDRESS][DOMAIN_NAME] 11982824111" at bounding box center [806, 198] width 852 height 20
copy div "11982824111"
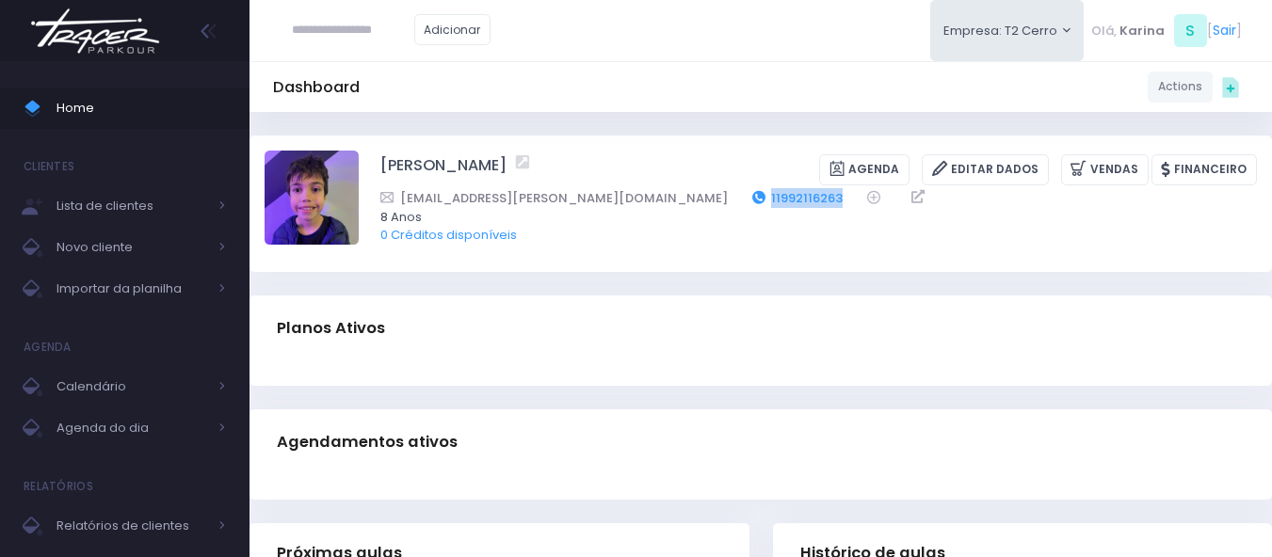
drag, startPoint x: 687, startPoint y: 194, endPoint x: 605, endPoint y: 199, distance: 82.0
click at [605, 199] on div "rafa.c.ferreira@gmail.com 11992116263" at bounding box center [806, 198] width 852 height 20
copy link "11992116263"
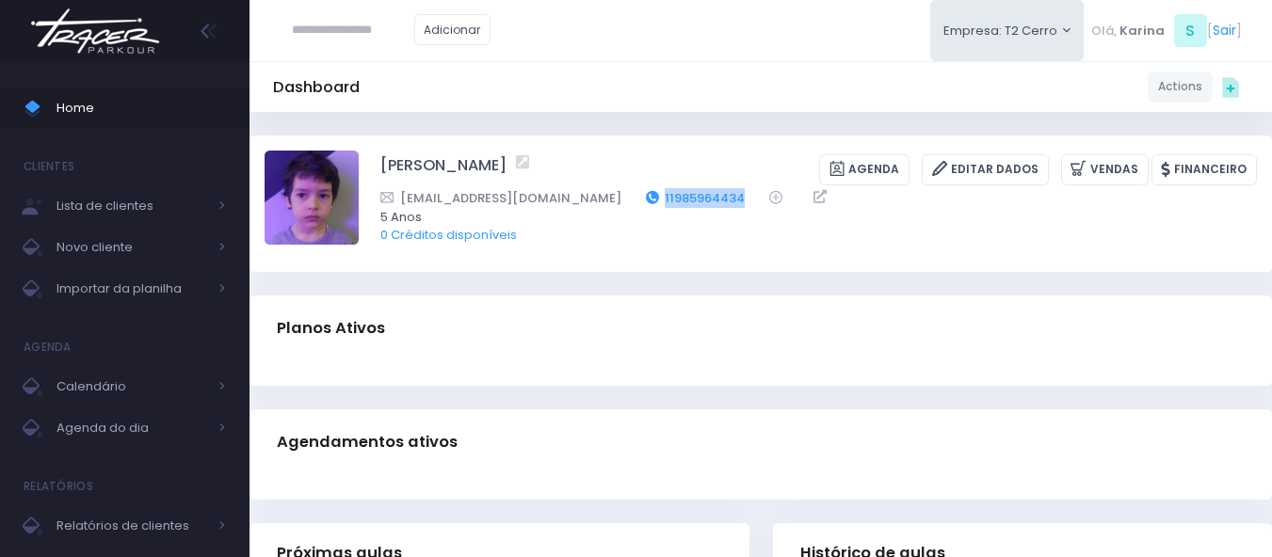
drag, startPoint x: 679, startPoint y: 195, endPoint x: 585, endPoint y: 198, distance: 94.2
click at [585, 198] on div "ananassar@gmail.com 11985964434" at bounding box center [806, 198] width 852 height 20
copy link "11985964434"
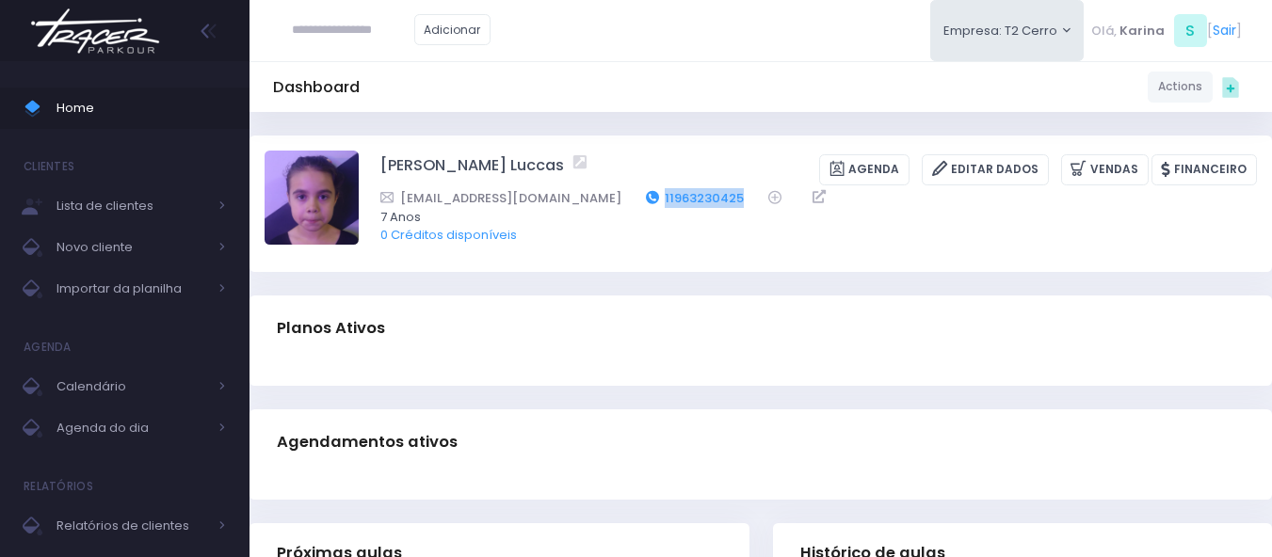
drag, startPoint x: 675, startPoint y: 197, endPoint x: 587, endPoint y: 201, distance: 87.6
click at [587, 201] on div "laripaes25@gmail.com 11963230425" at bounding box center [806, 198] width 852 height 20
copy link "11963230425"
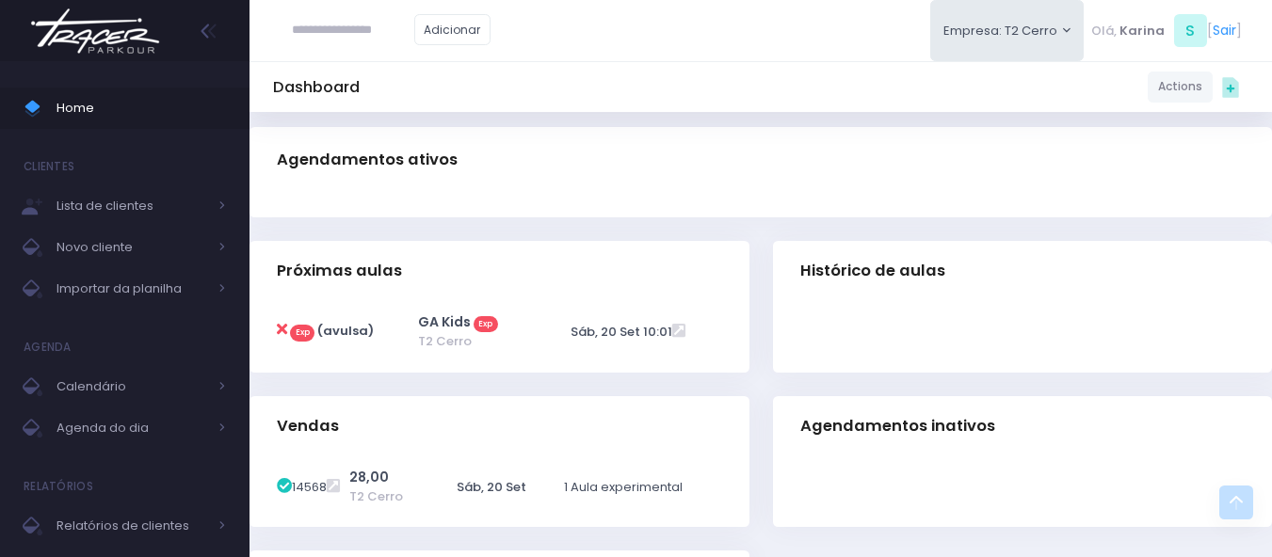
scroll to position [377, 0]
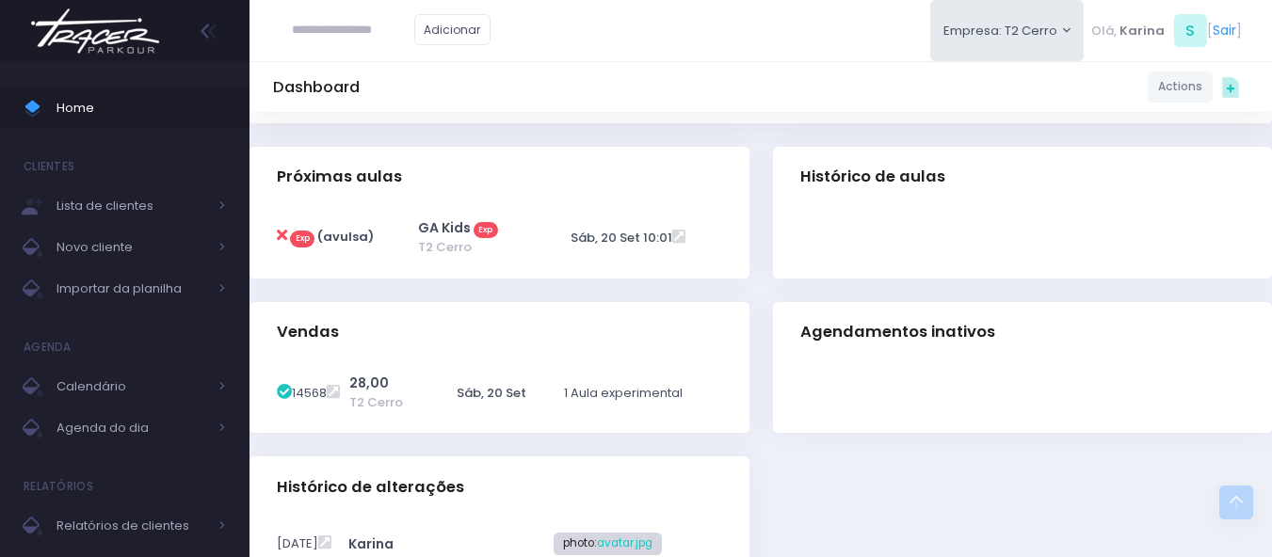
click at [637, 199] on div "Próximas aulas" at bounding box center [499, 180] width 500 height 66
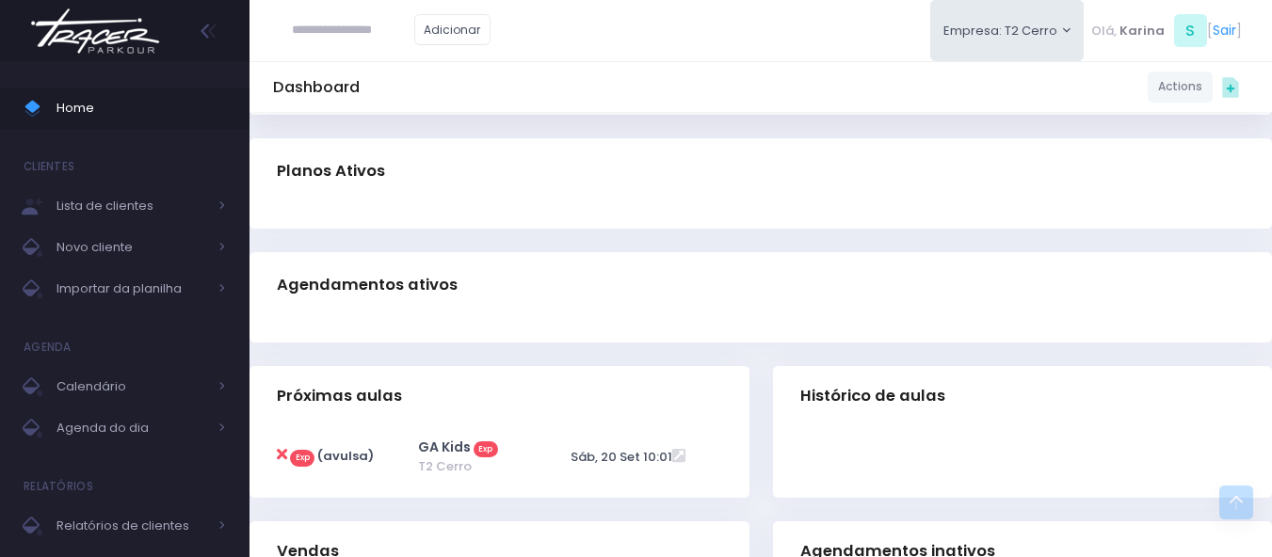
scroll to position [0, 0]
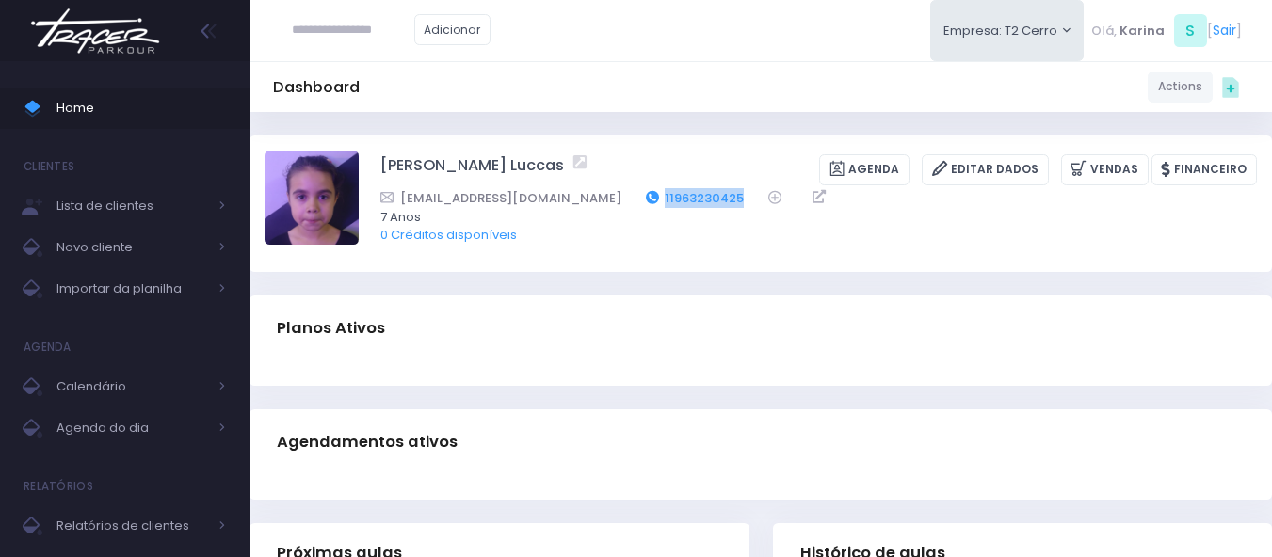
drag, startPoint x: 671, startPoint y: 200, endPoint x: 587, endPoint y: 204, distance: 84.9
click at [587, 204] on div "laripaes25@gmail.com 11963230425" at bounding box center [806, 198] width 852 height 20
click at [639, 152] on div "Alice Goulart Luccas Agenda Editar Dados Vendas Financeiro laripaes25@gmail.com…" at bounding box center [818, 203] width 877 height 105
drag, startPoint x: 675, startPoint y: 185, endPoint x: 587, endPoint y: 203, distance: 90.3
click at [587, 203] on div "laripaes25@gmail.com 11963230425" at bounding box center [806, 198] width 852 height 20
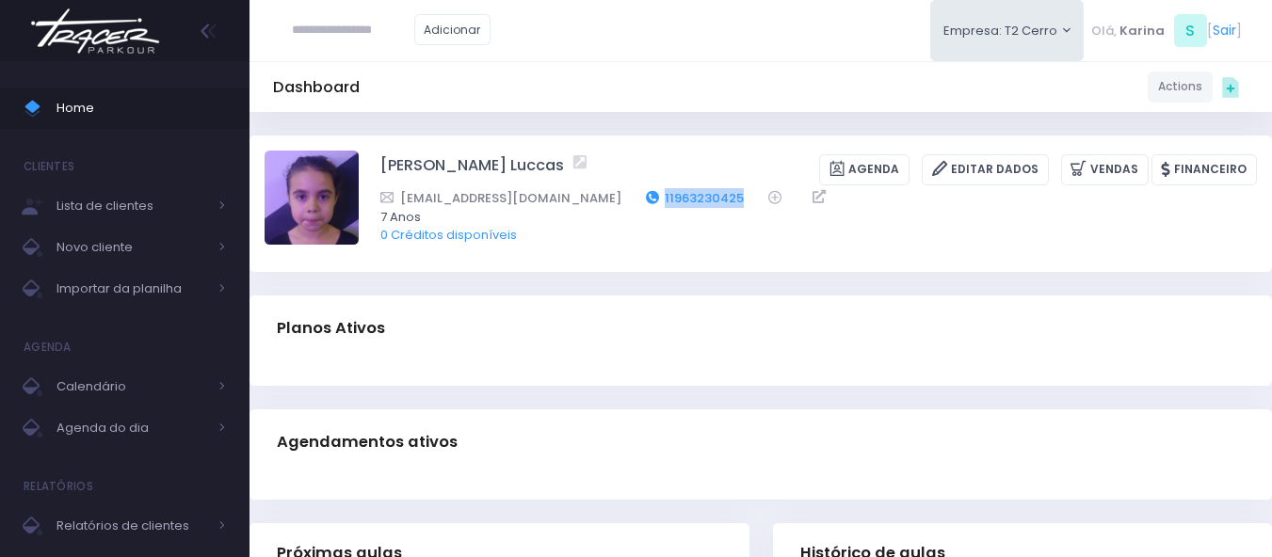
copy div "11963230425"
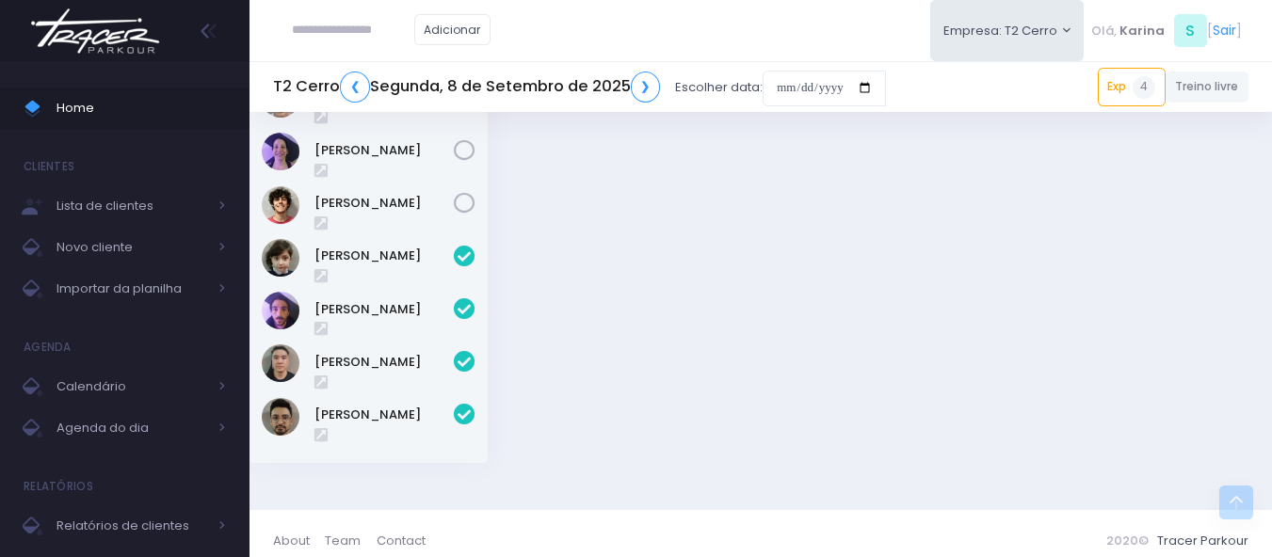
scroll to position [2672, 0]
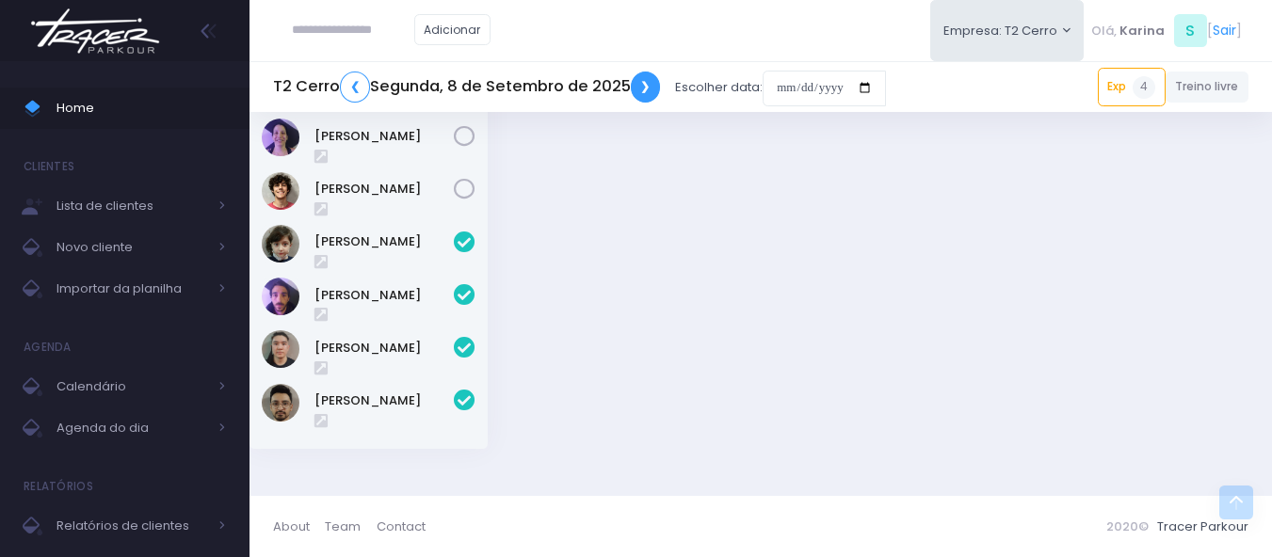
click at [647, 92] on link "❯" at bounding box center [646, 87] width 30 height 31
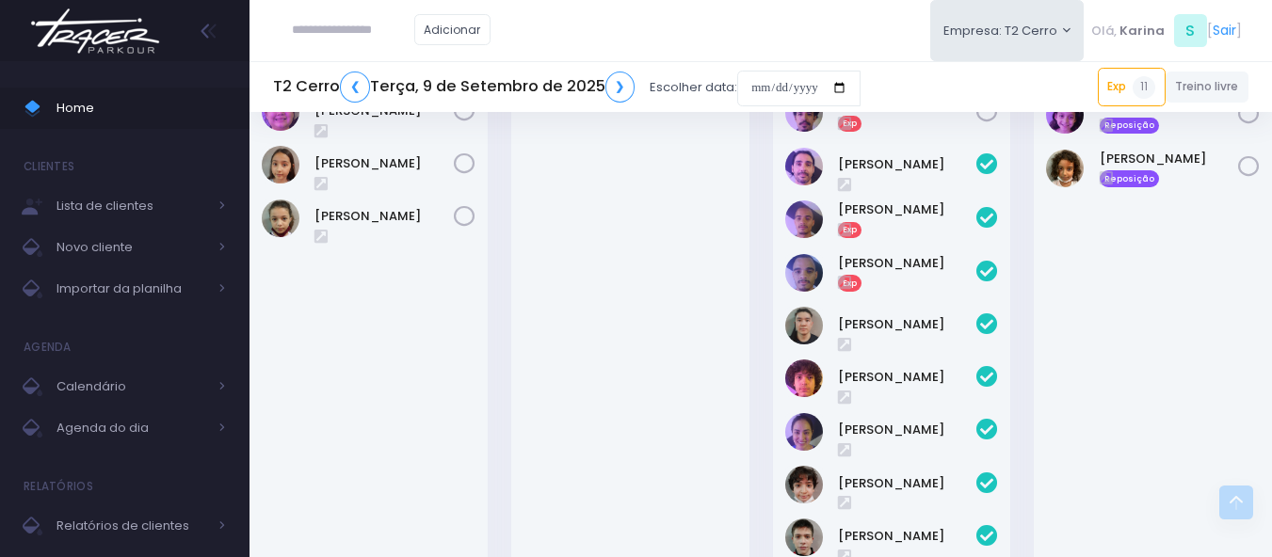
scroll to position [2919, 0]
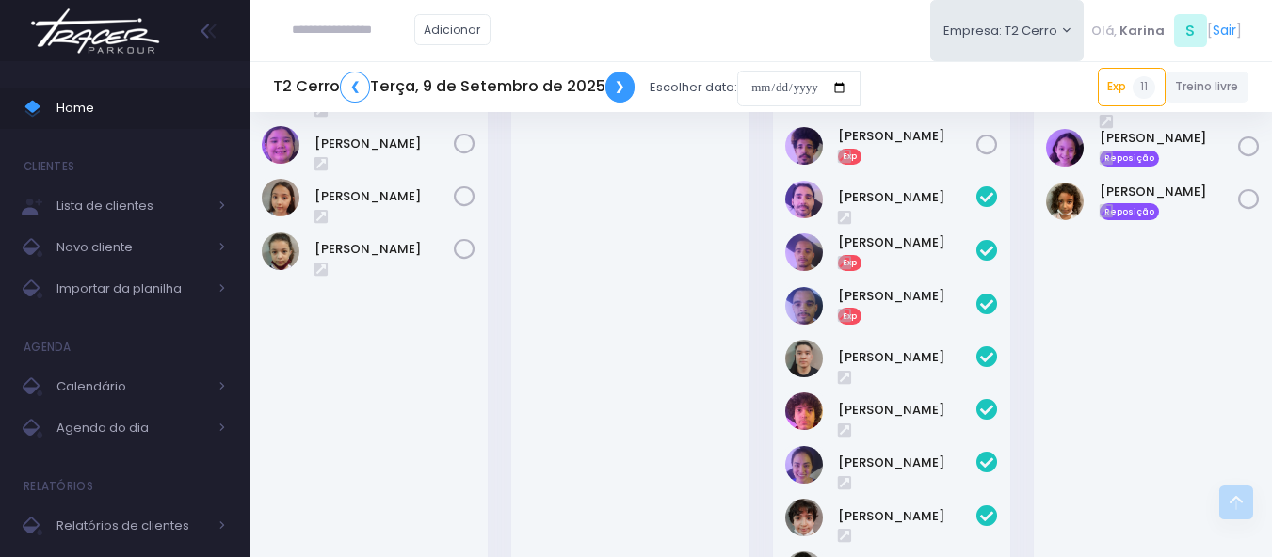
click at [607, 90] on link "❯" at bounding box center [620, 87] width 30 height 31
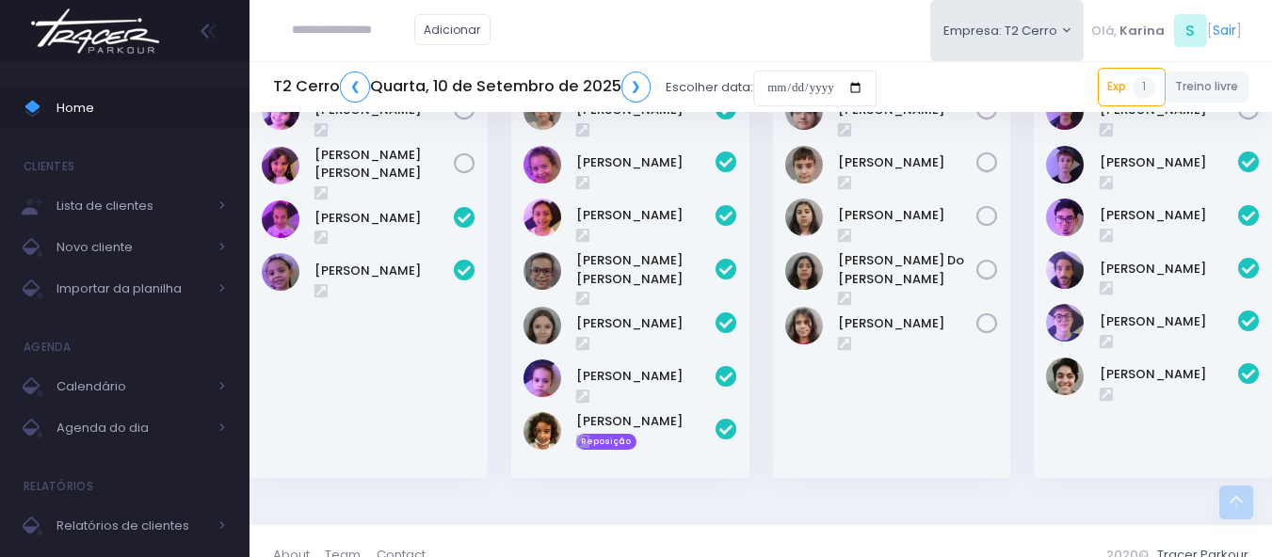
scroll to position [2240, 0]
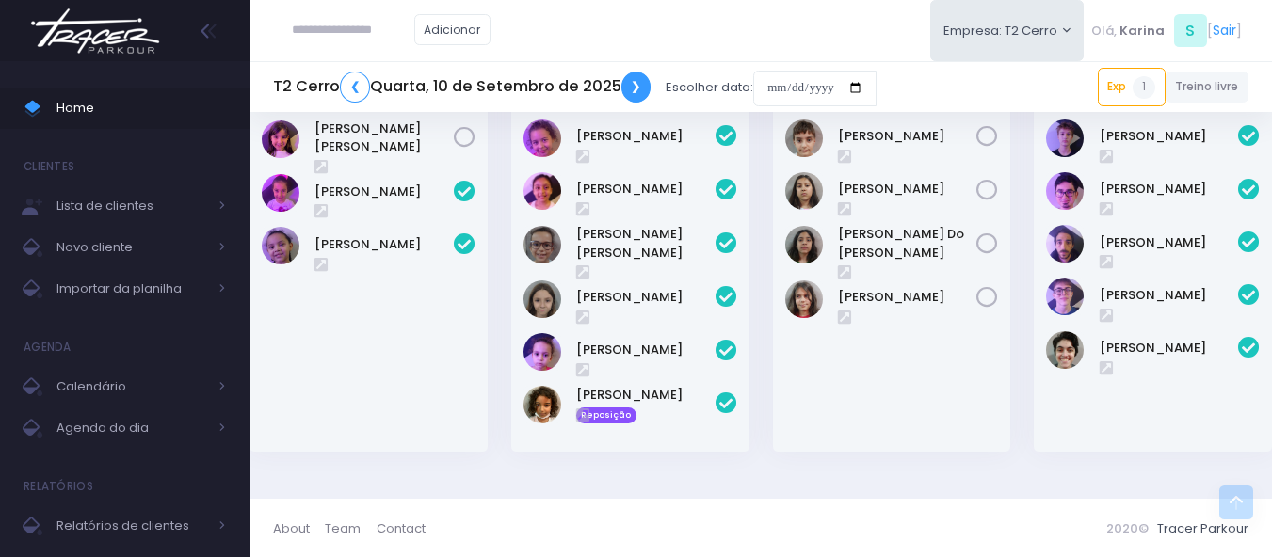
click at [631, 82] on link "❯" at bounding box center [636, 87] width 30 height 31
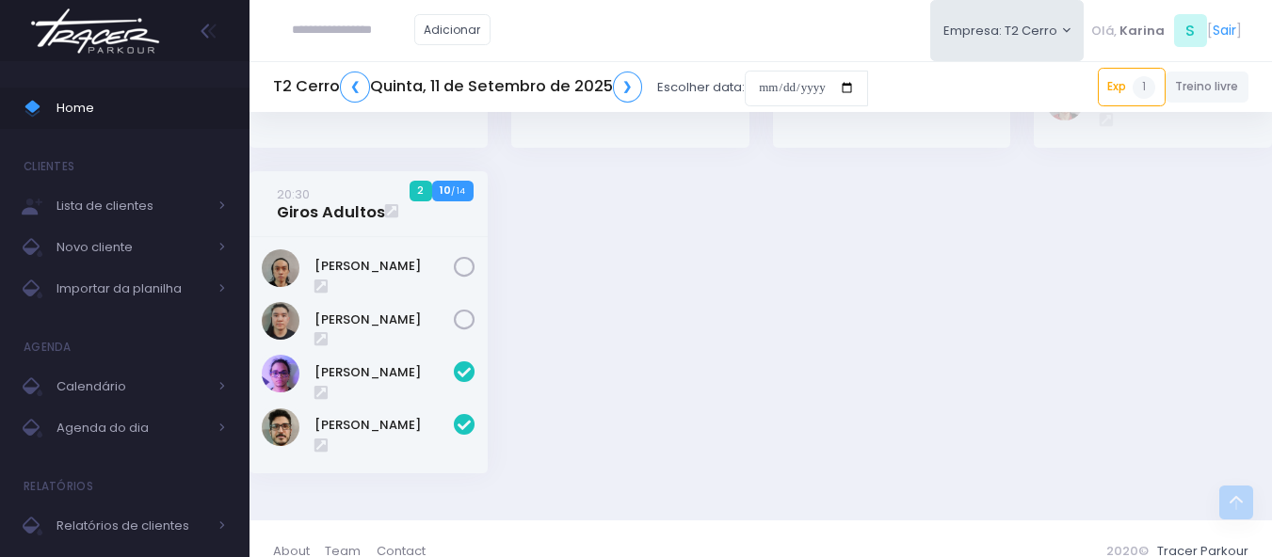
scroll to position [3156, 0]
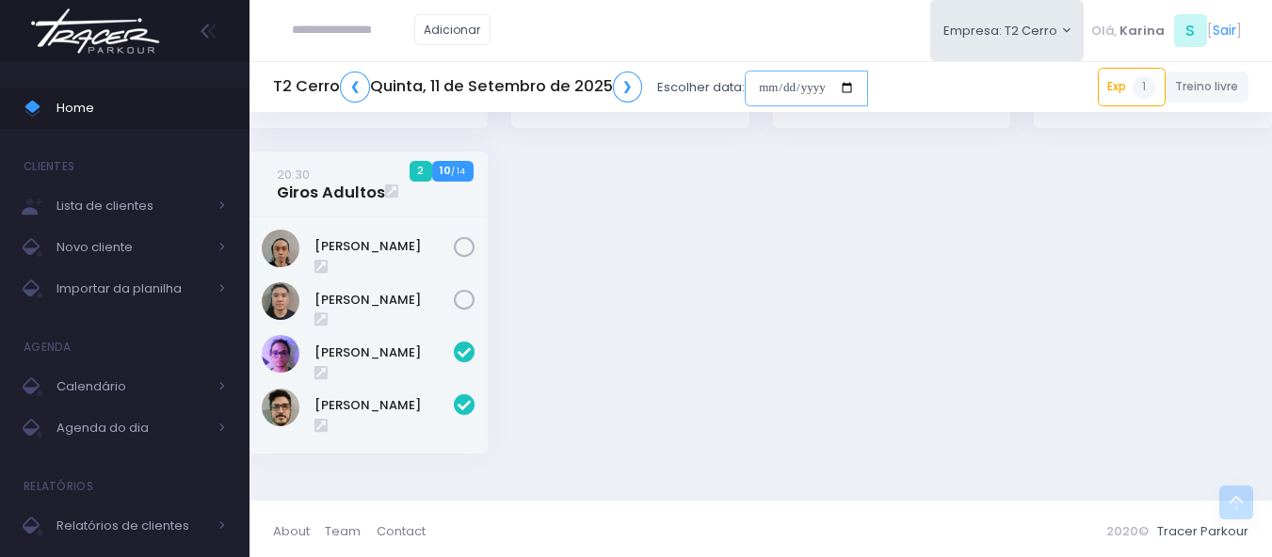
click at [802, 89] on input "date" at bounding box center [806, 89] width 123 height 36
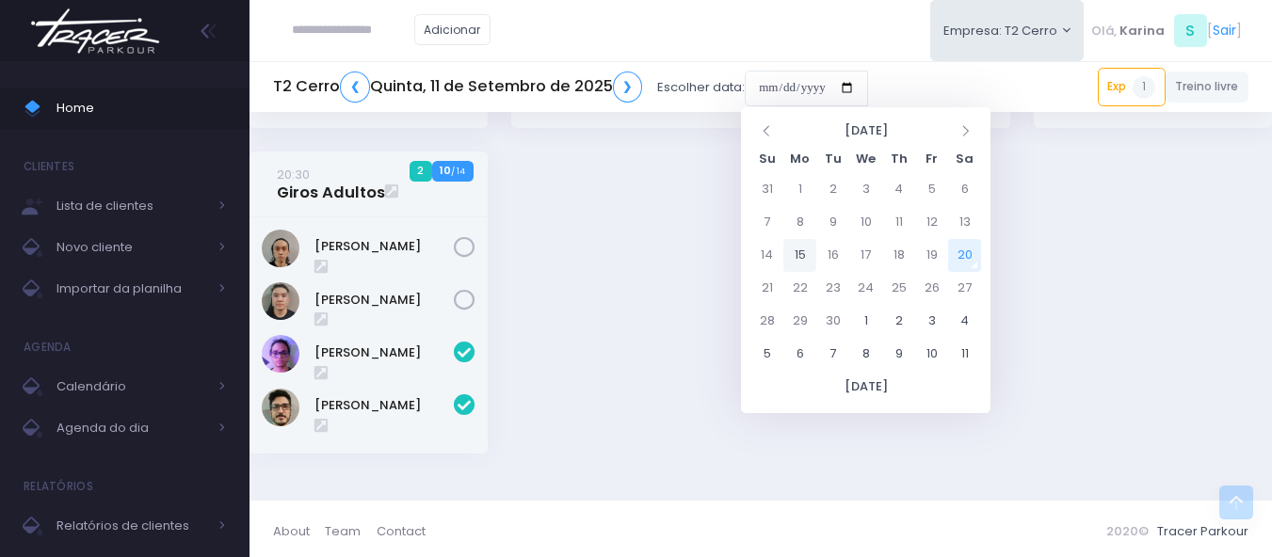
click at [792, 255] on td "15" at bounding box center [799, 255] width 33 height 33
type input "**********"
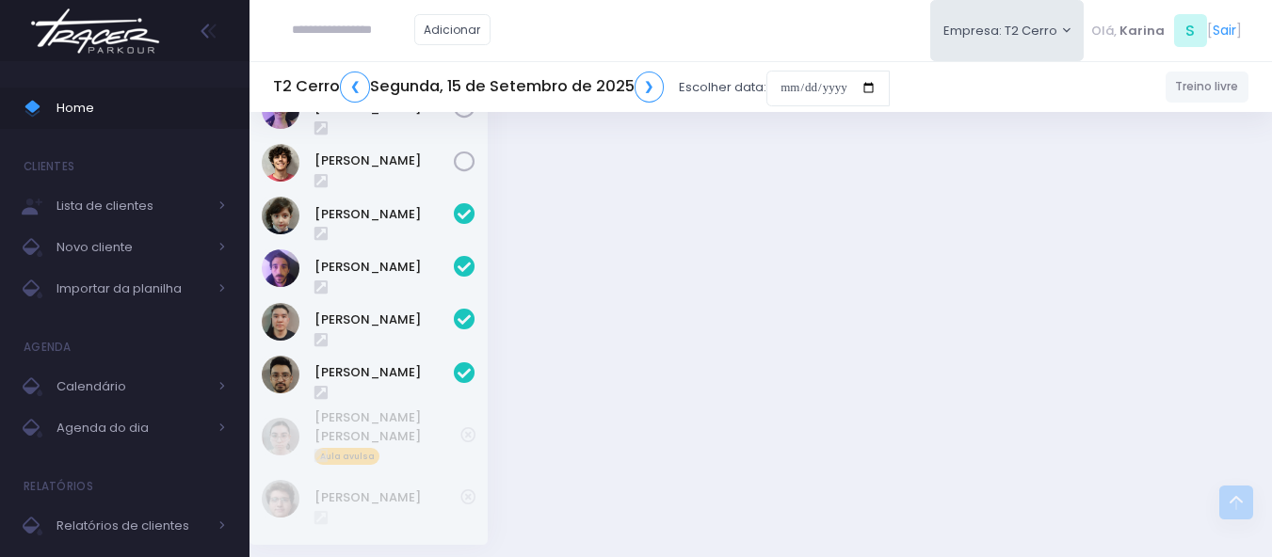
scroll to position [2458, 0]
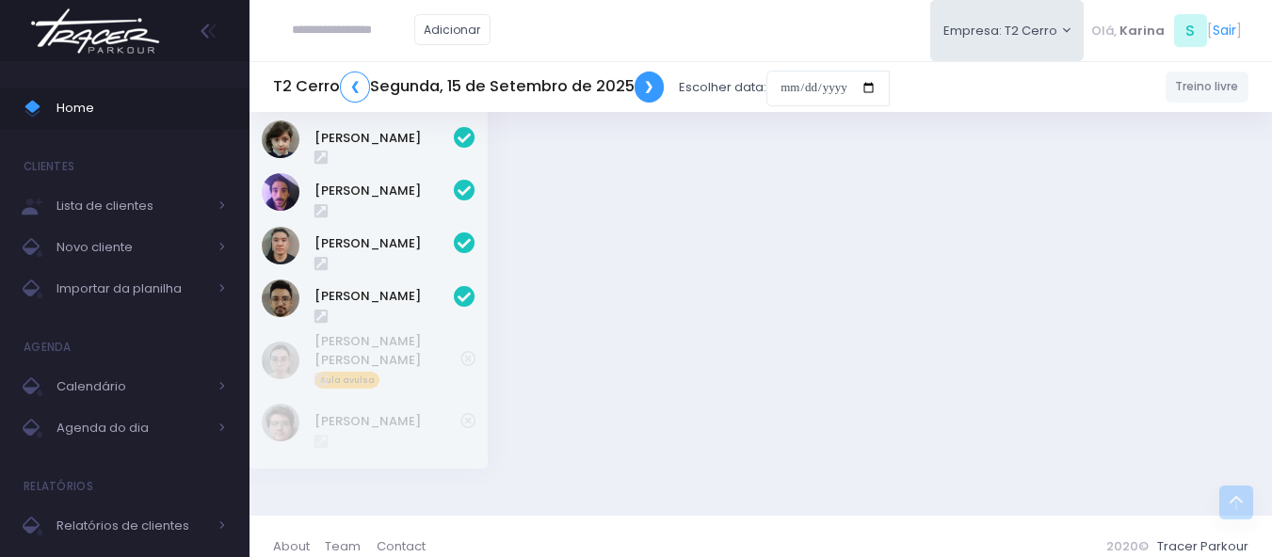
click at [654, 89] on link "❯" at bounding box center [650, 87] width 30 height 31
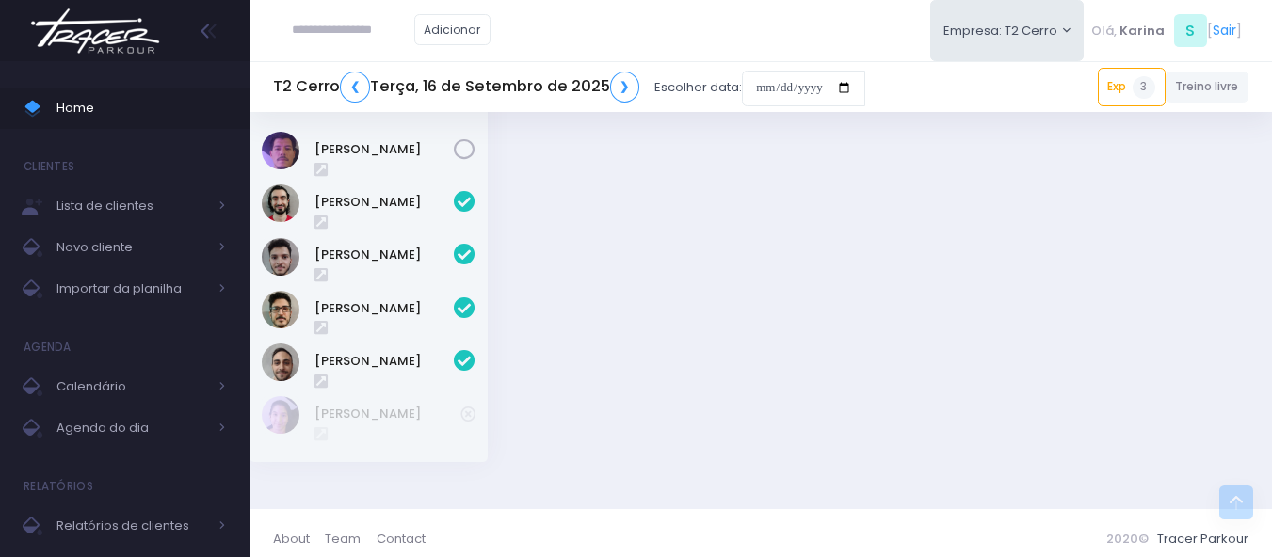
scroll to position [3314, 0]
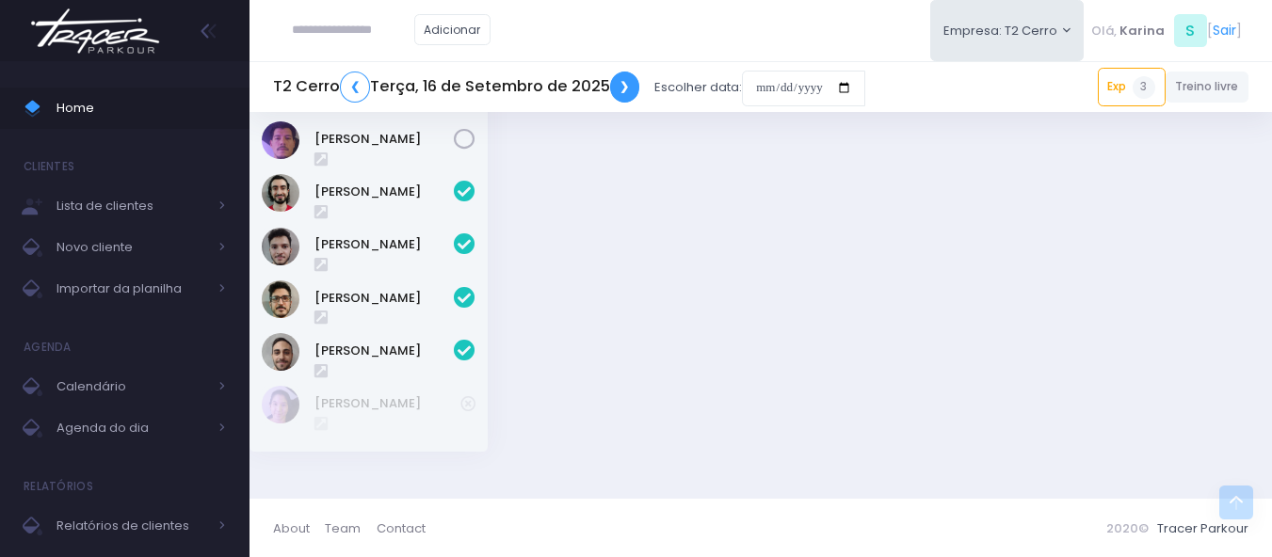
click at [615, 93] on link "❯" at bounding box center [625, 87] width 30 height 31
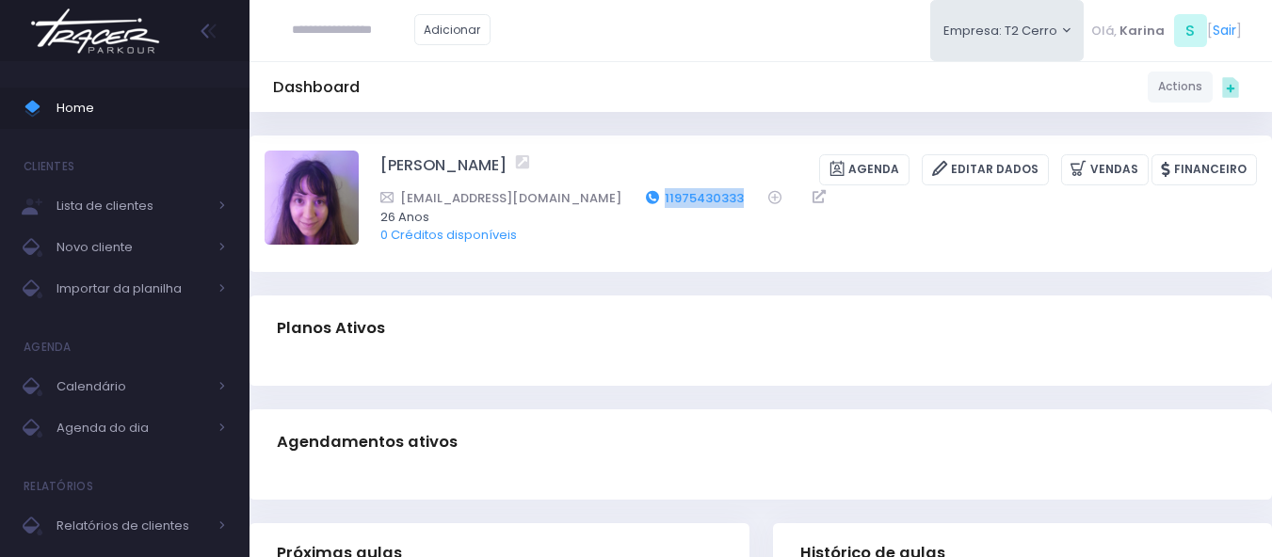
drag, startPoint x: 658, startPoint y: 196, endPoint x: 569, endPoint y: 202, distance: 89.7
click at [569, 202] on div "[EMAIL_ADDRESS][DOMAIN_NAME] 11975430333" at bounding box center [806, 198] width 852 height 20
copy link "11975430333"
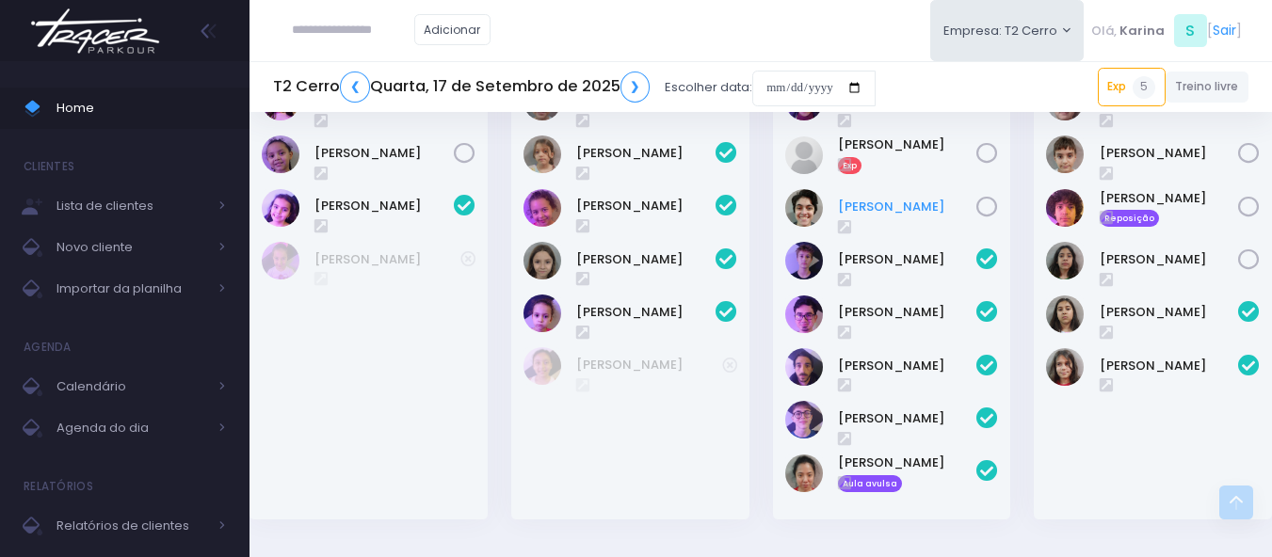
scroll to position [2398, 0]
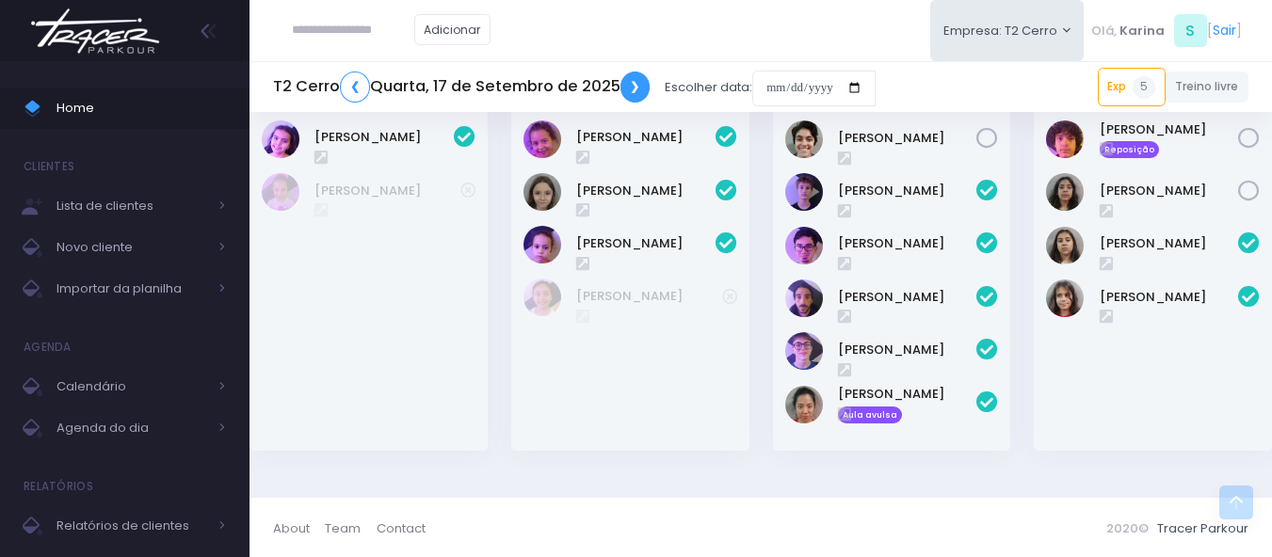
click at [632, 89] on link "❯" at bounding box center [635, 87] width 30 height 31
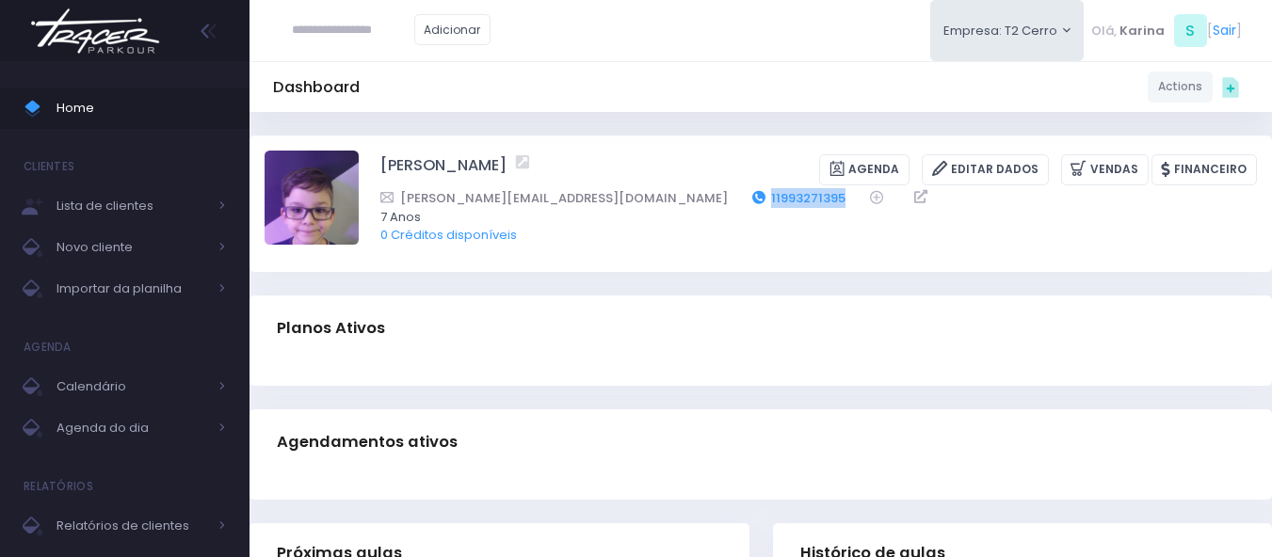
drag, startPoint x: 730, startPoint y: 199, endPoint x: 643, endPoint y: 200, distance: 86.6
click at [643, 200] on div "[PERSON_NAME][EMAIL_ADDRESS][DOMAIN_NAME] 11993271395" at bounding box center [806, 198] width 852 height 20
copy link "11993271395"
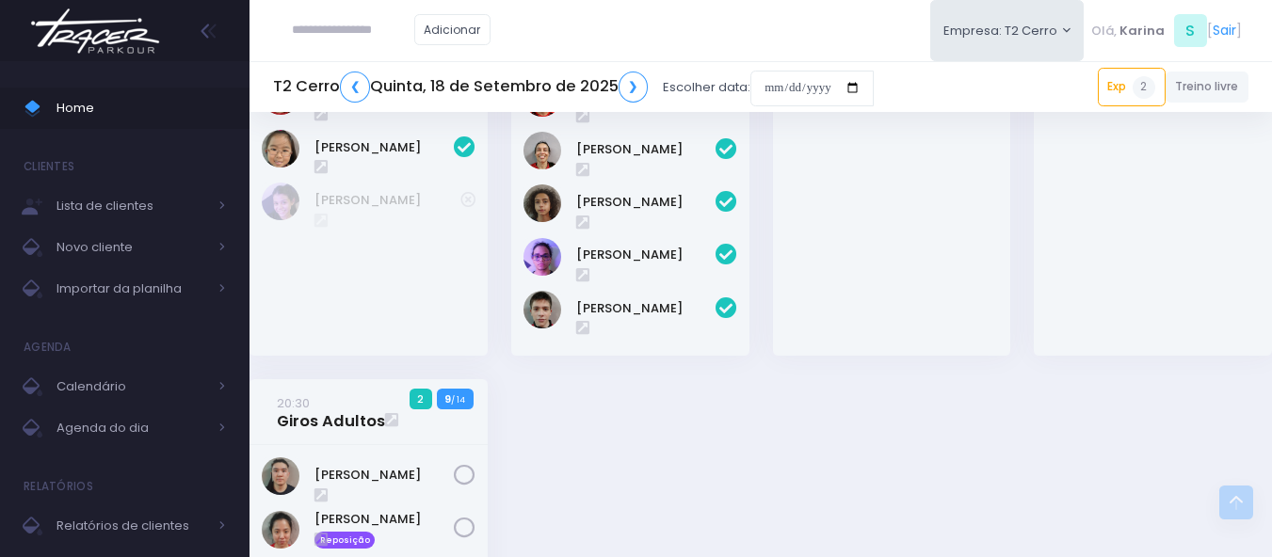
scroll to position [3201, 0]
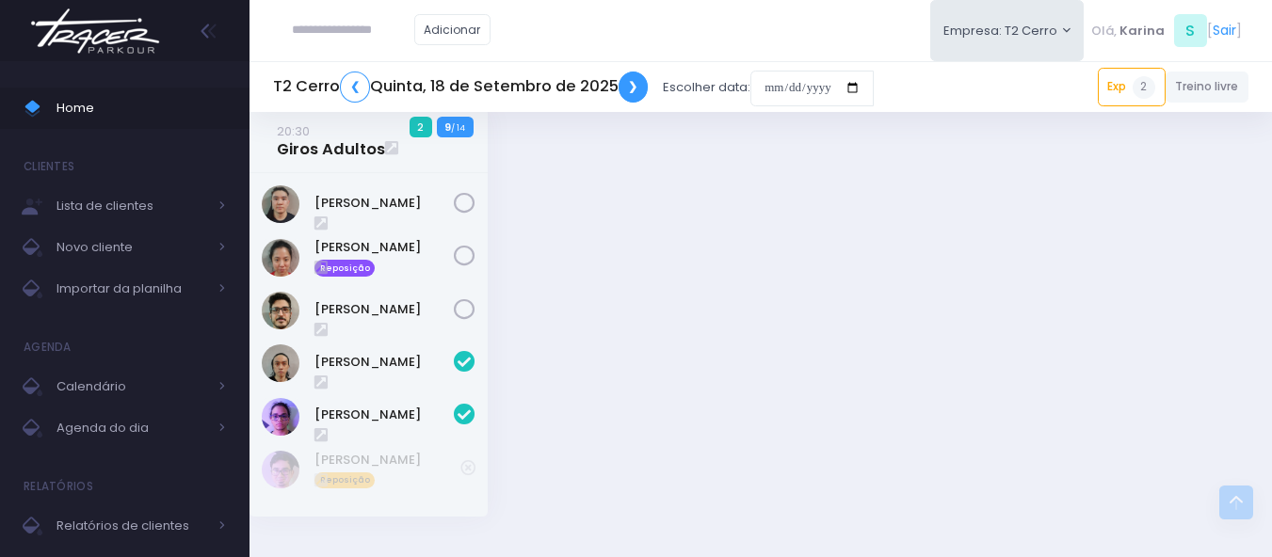
click at [630, 86] on link "❯" at bounding box center [634, 87] width 30 height 31
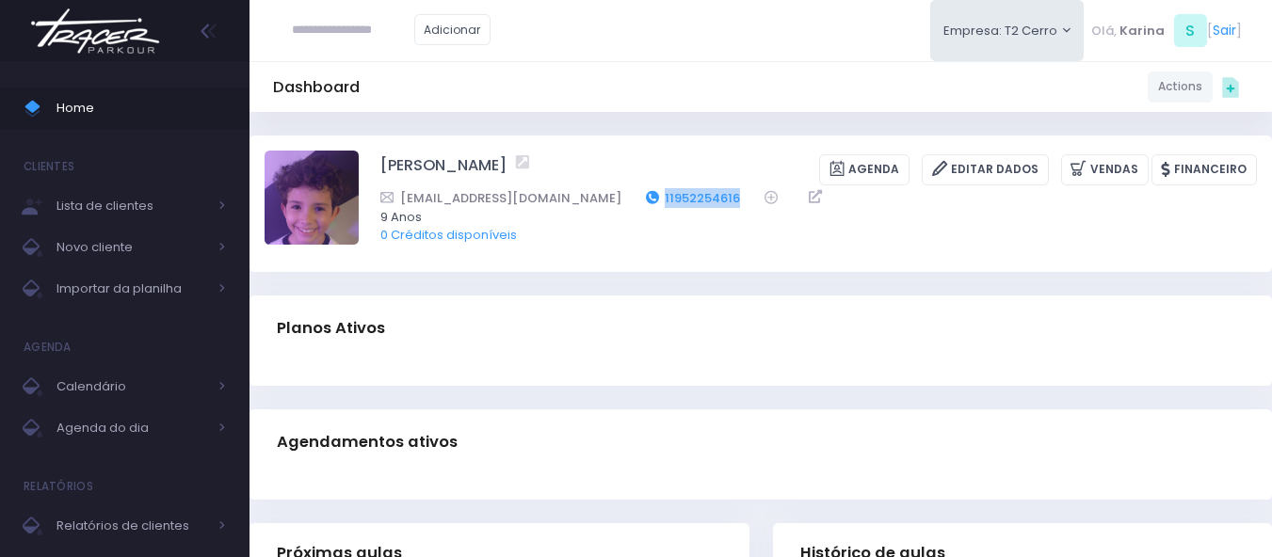
drag, startPoint x: 731, startPoint y: 192, endPoint x: 636, endPoint y: 204, distance: 94.9
click at [636, 204] on div "elizcordeiropersonal@gmail.com 11952254616" at bounding box center [806, 198] width 852 height 20
copy link "11952254616"
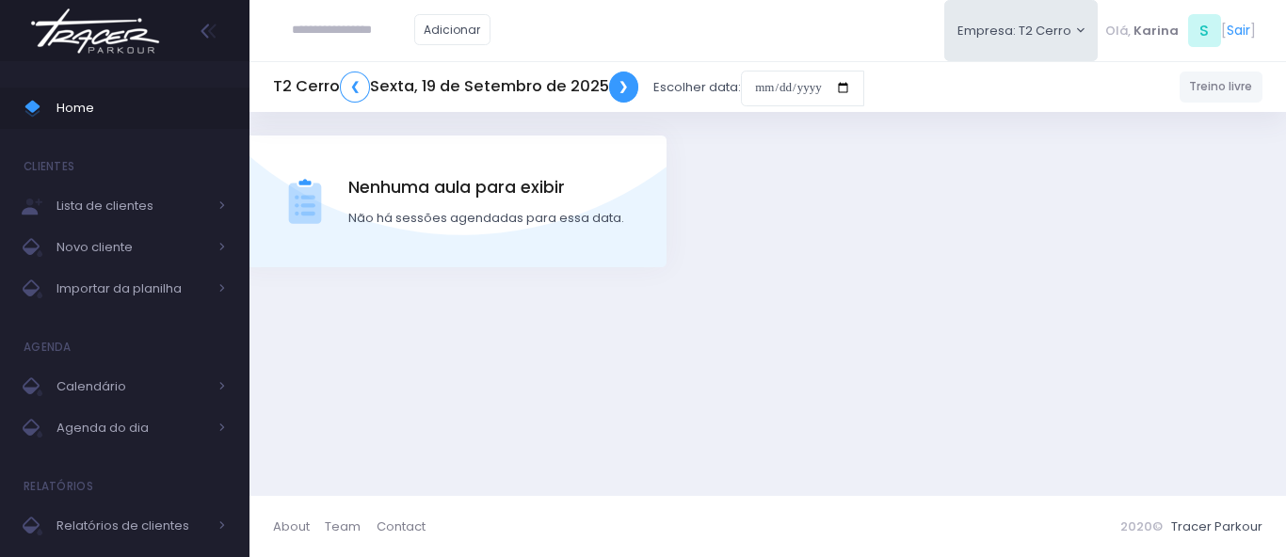
click at [629, 89] on link "❯" at bounding box center [624, 87] width 30 height 31
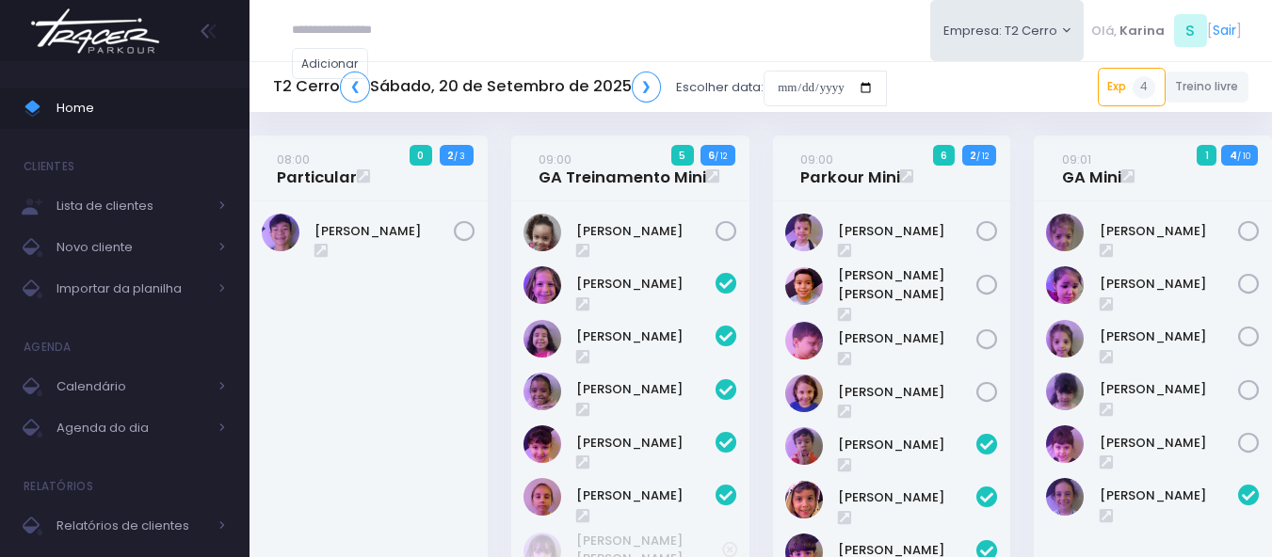
scroll to position [780, 0]
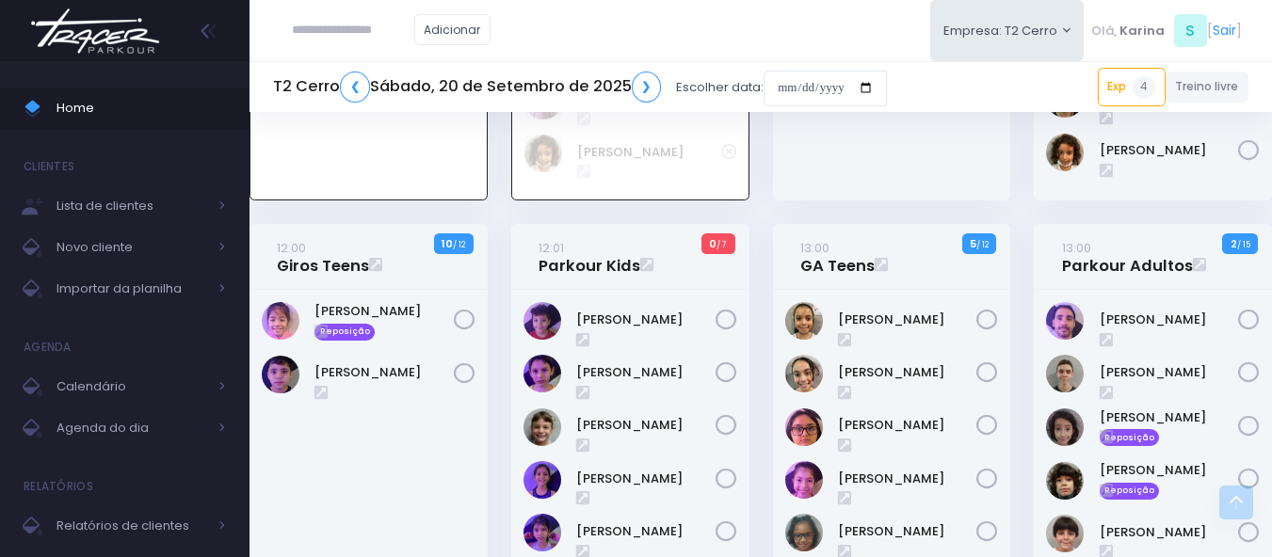
scroll to position [2098, 0]
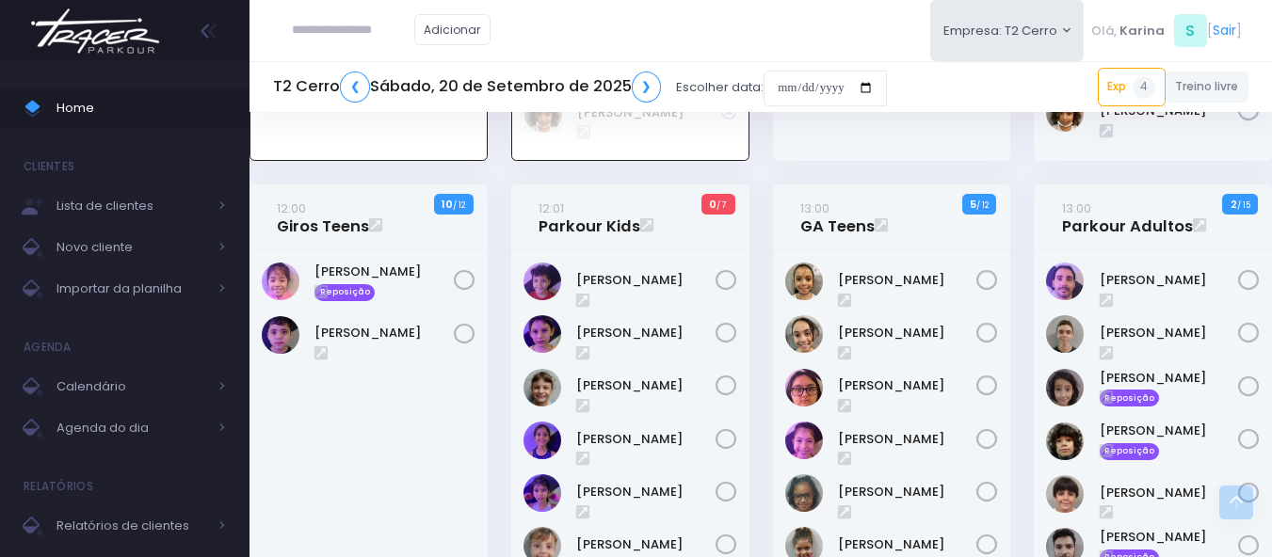
drag, startPoint x: 386, startPoint y: 435, endPoint x: 396, endPoint y: 430, distance: 11.4
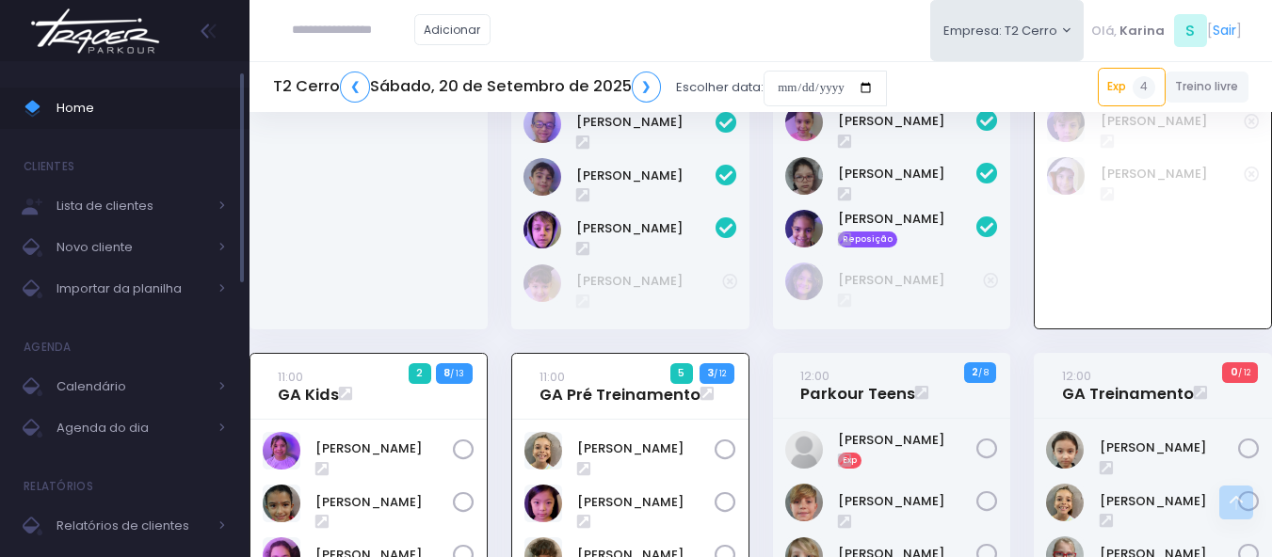
scroll to position [1156, 0]
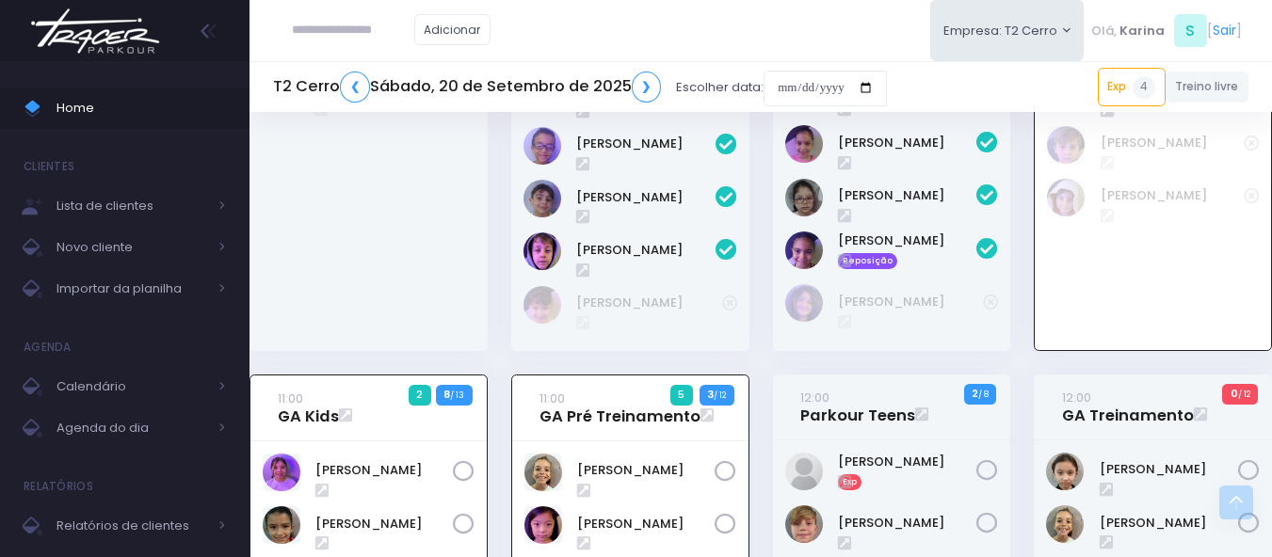
click at [346, 36] on input "text" at bounding box center [353, 30] width 122 height 36
click at [435, 66] on link "Pedro Petry Hasegawa" at bounding box center [382, 64] width 106 height 19
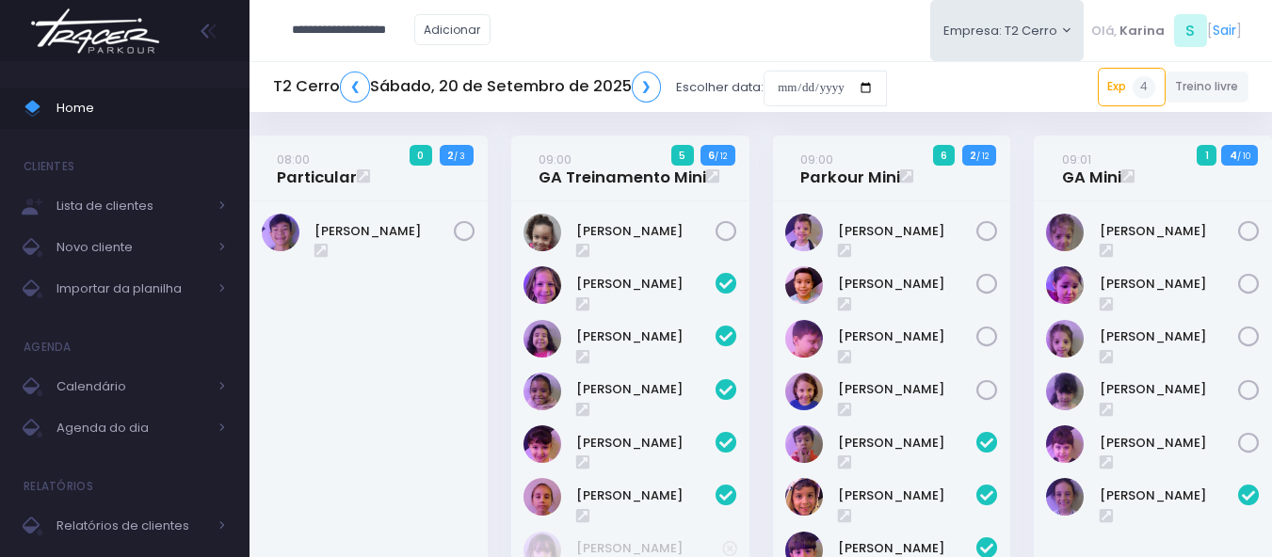
type input "**********"
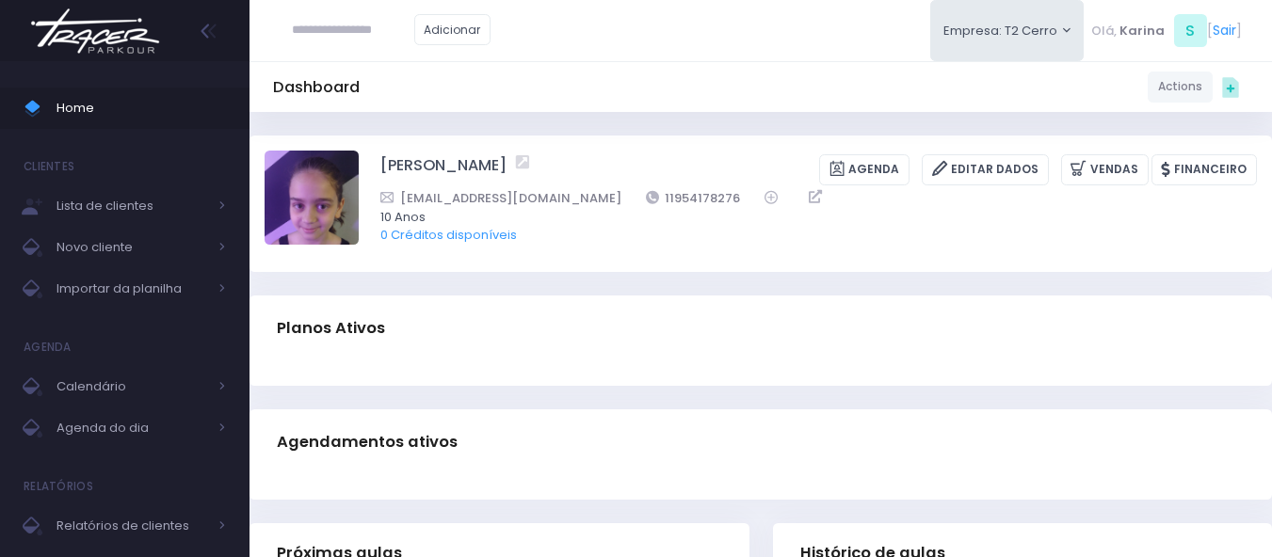
click at [626, 376] on div at bounding box center [760, 374] width 1022 height 24
click at [880, 297] on div "Planos Ativos" at bounding box center [760, 329] width 1022 height 66
click at [884, 298] on div "Planos Ativos" at bounding box center [760, 329] width 1022 height 66
drag, startPoint x: 699, startPoint y: 195, endPoint x: 598, endPoint y: 198, distance: 100.8
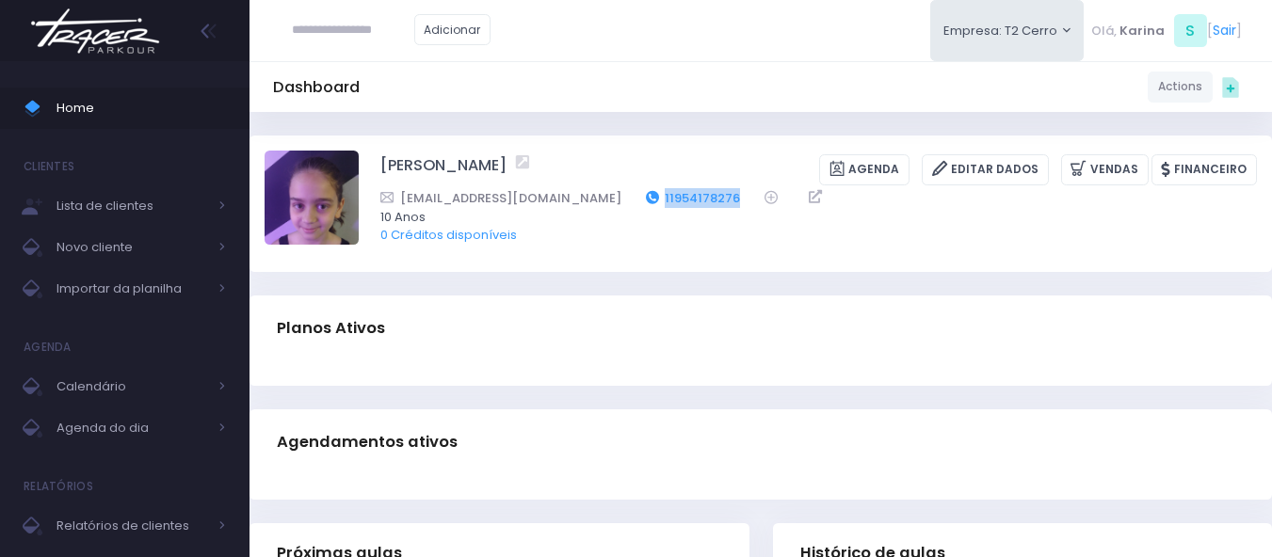
click at [599, 198] on div "Santosmari19@outlook.com 11954178276" at bounding box center [806, 198] width 852 height 20
copy link "11954178276"
drag, startPoint x: 674, startPoint y: 200, endPoint x: 581, endPoint y: 201, distance: 93.2
click at [581, 201] on div "[EMAIL_ADDRESS][DOMAIN_NAME] 11976456593" at bounding box center [806, 198] width 852 height 20
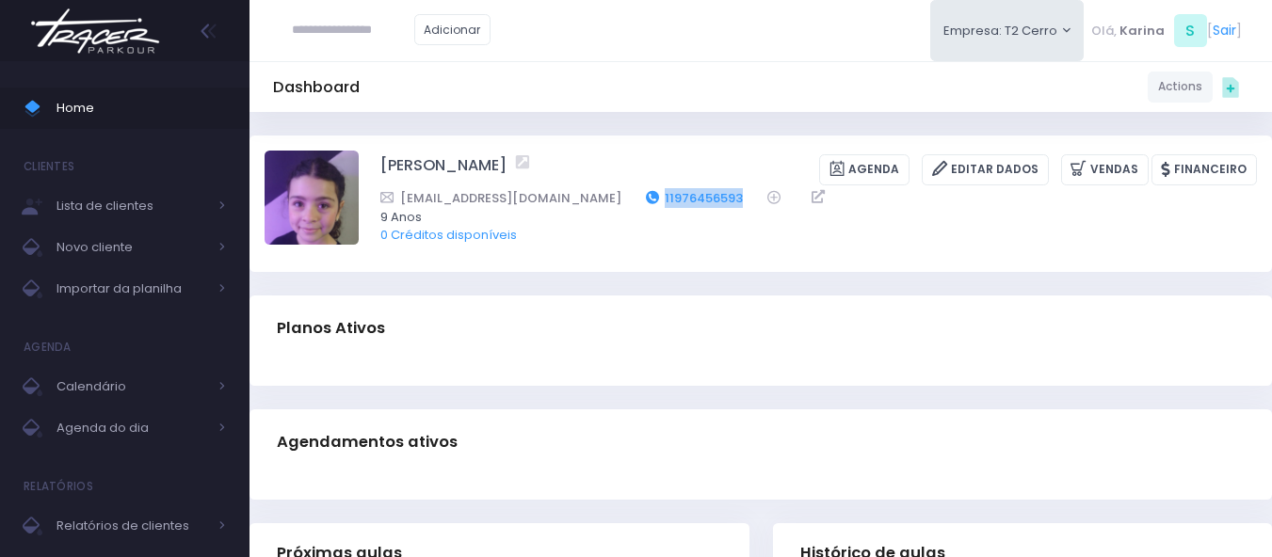
copy link "11976456593"
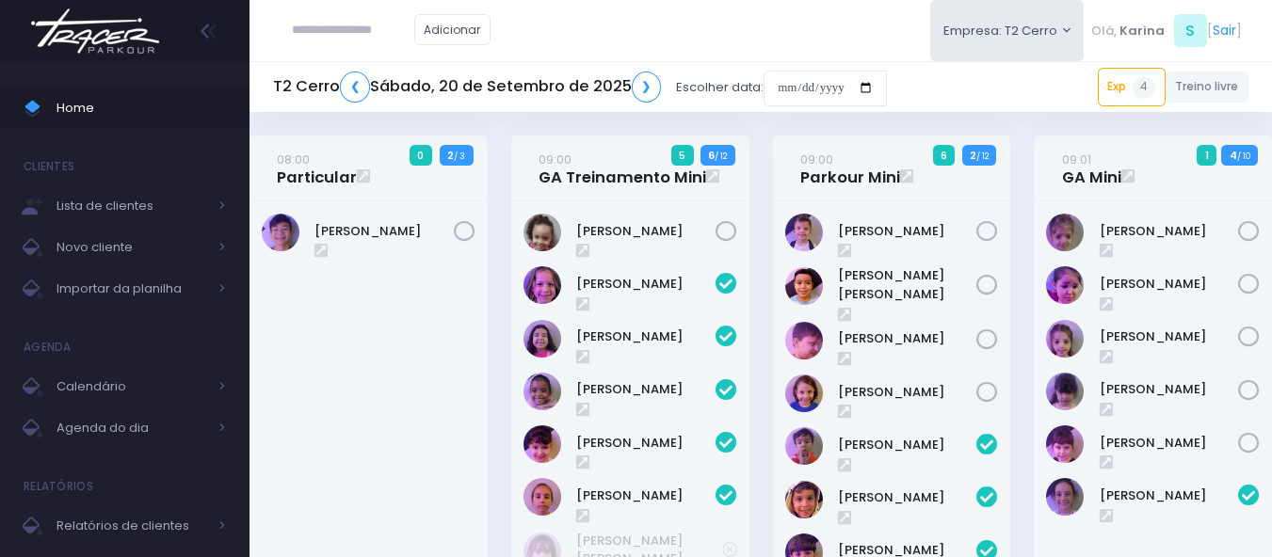
click at [346, 28] on input "text" at bounding box center [353, 30] width 122 height 36
type input "**********"
click at [346, 28] on input "**********" at bounding box center [353, 30] width 122 height 36
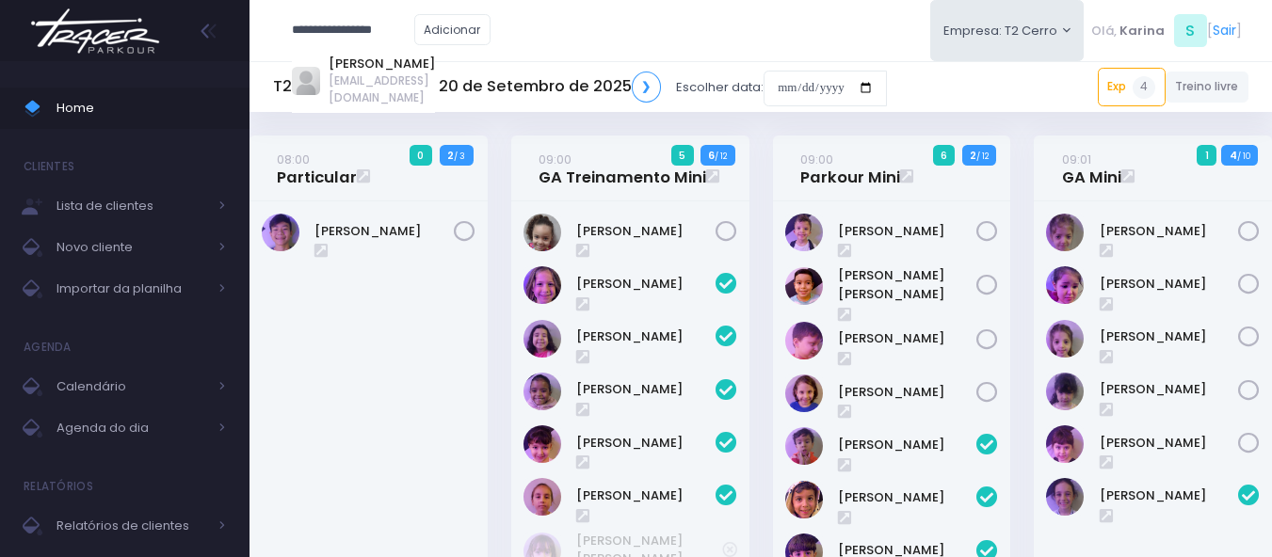
click at [346, 28] on input "**********" at bounding box center [353, 30] width 122 height 36
click at [350, 28] on input "**********" at bounding box center [353, 30] width 122 height 36
click at [310, 23] on input "**********" at bounding box center [353, 30] width 122 height 36
click at [375, 28] on input "**********" at bounding box center [353, 30] width 122 height 36
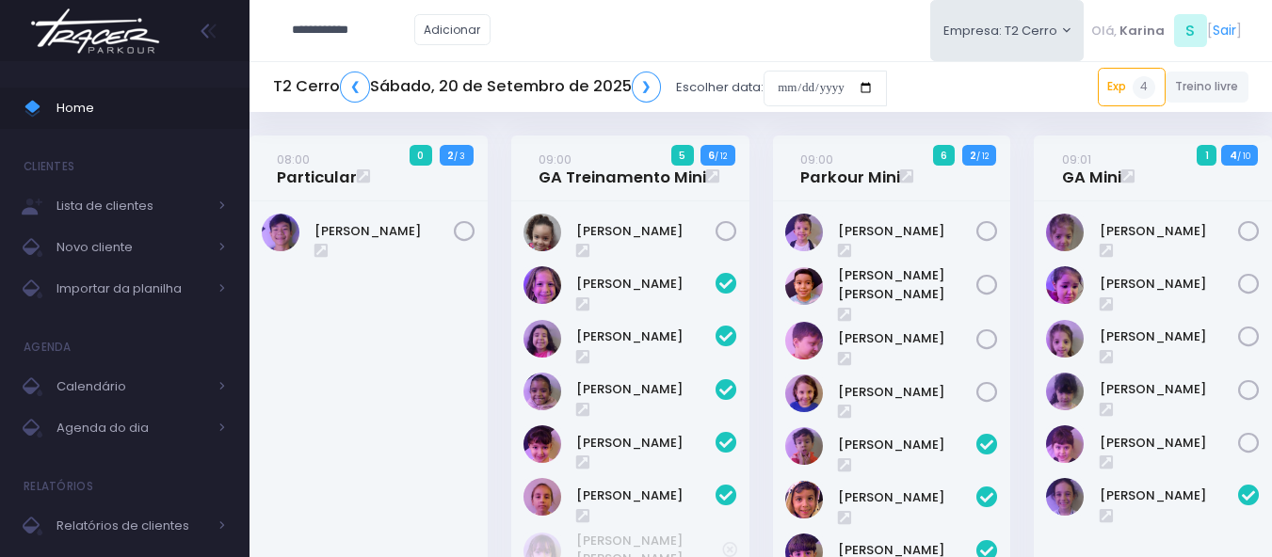
type input "**********"
click at [397, 67] on link "[PERSON_NAME] Bittar" at bounding box center [382, 73] width 106 height 37
type input "**********"
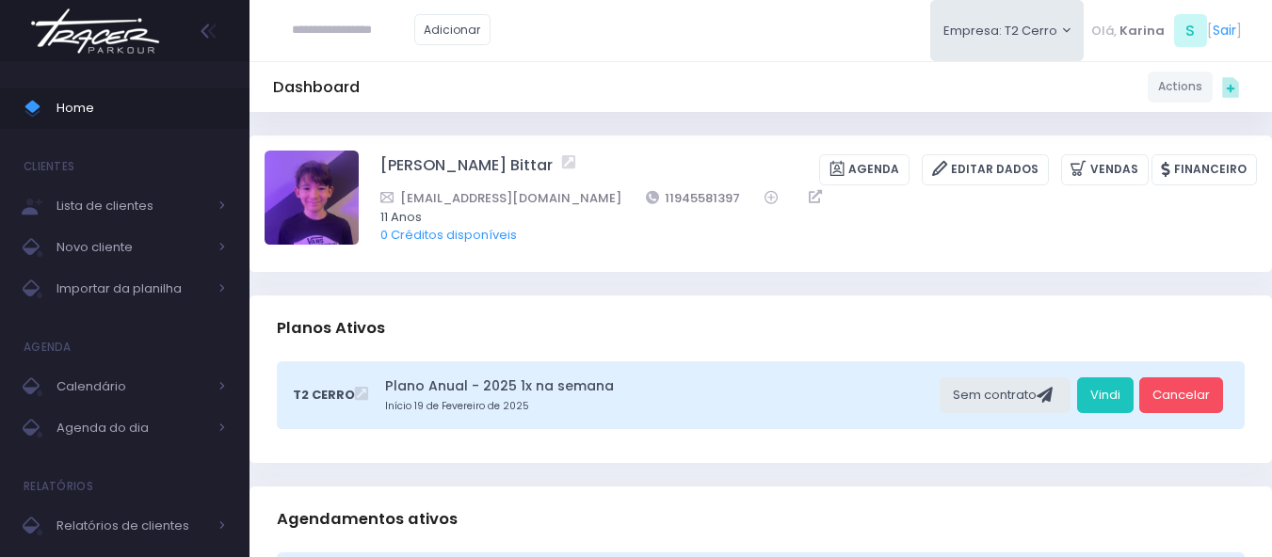
click at [594, 63] on div "Dashboard Actions Choose Label: Customer Partner Suplier Member Staff Add new" at bounding box center [760, 86] width 1022 height 51
drag, startPoint x: 748, startPoint y: 196, endPoint x: 659, endPoint y: 199, distance: 88.5
click at [659, 199] on div "[EMAIL_ADDRESS][DOMAIN_NAME] 11945581397" at bounding box center [806, 198] width 852 height 20
copy link "11945581397"
click at [639, 45] on div "Adicionar Empresa: T2 Cerro T1 [PERSON_NAME] T2 [GEOGRAPHIC_DATA][MEDICAL_DATA]…" at bounding box center [760, 30] width 1022 height 61
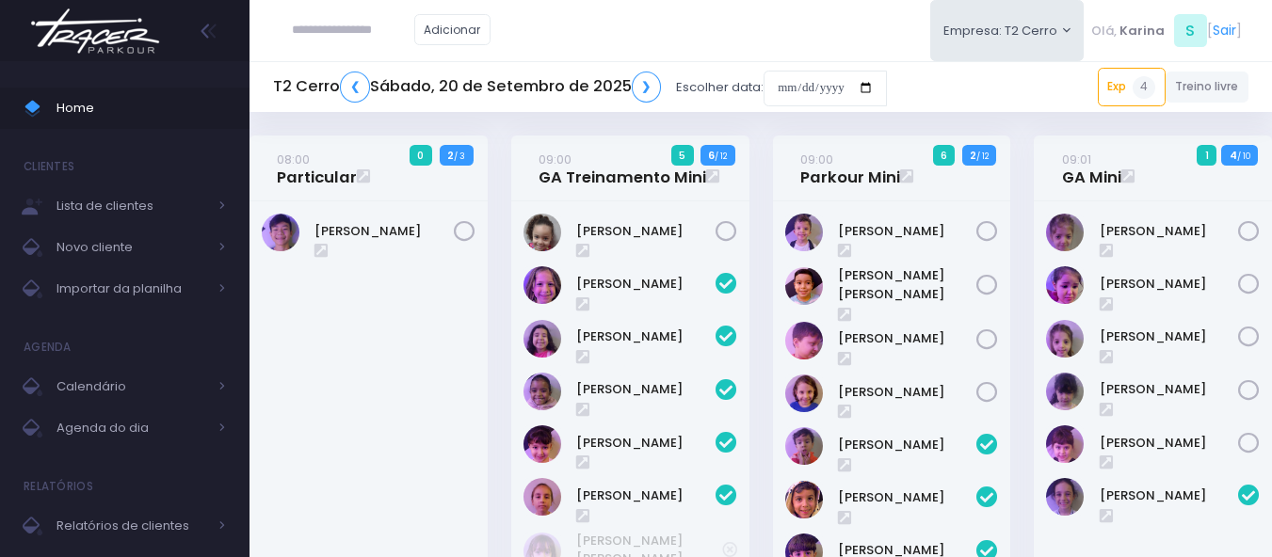
click at [362, 26] on input "text" at bounding box center [353, 30] width 122 height 36
type input "**********"
click at [680, 29] on div "**********" at bounding box center [760, 30] width 1022 height 61
click at [673, 38] on div "**********" at bounding box center [760, 30] width 1022 height 61
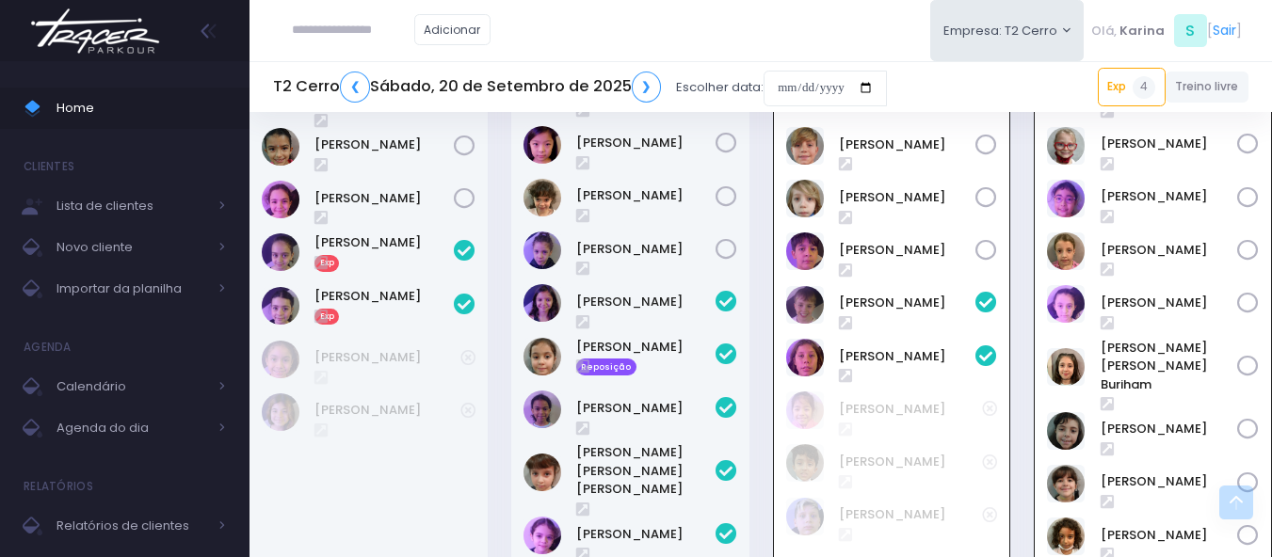
scroll to position [1446, 0]
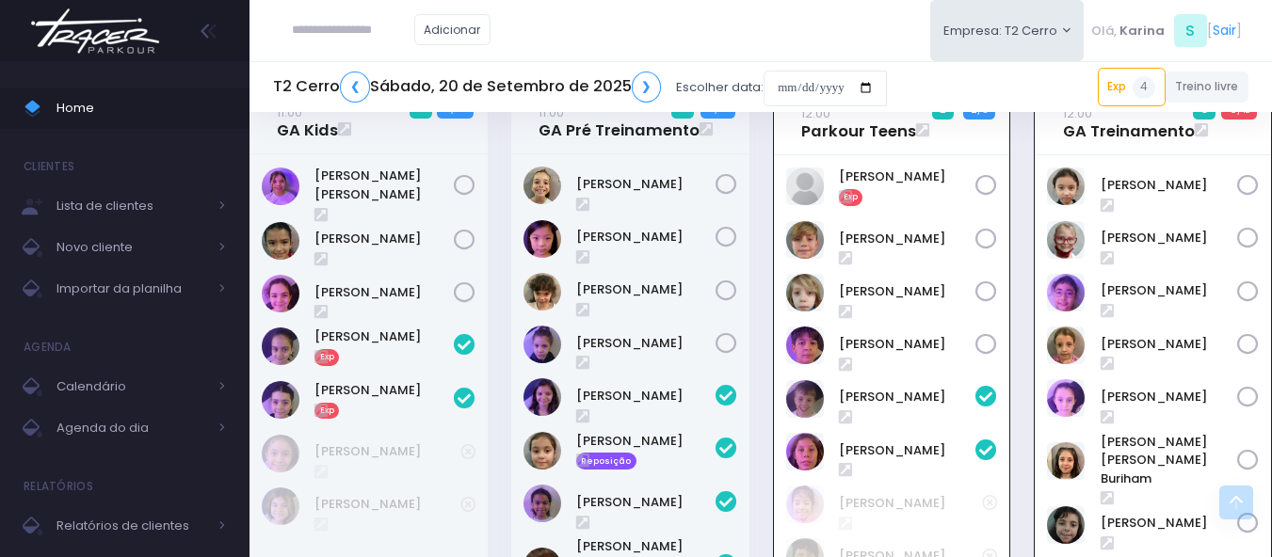
click at [119, 38] on img at bounding box center [95, 31] width 143 height 66
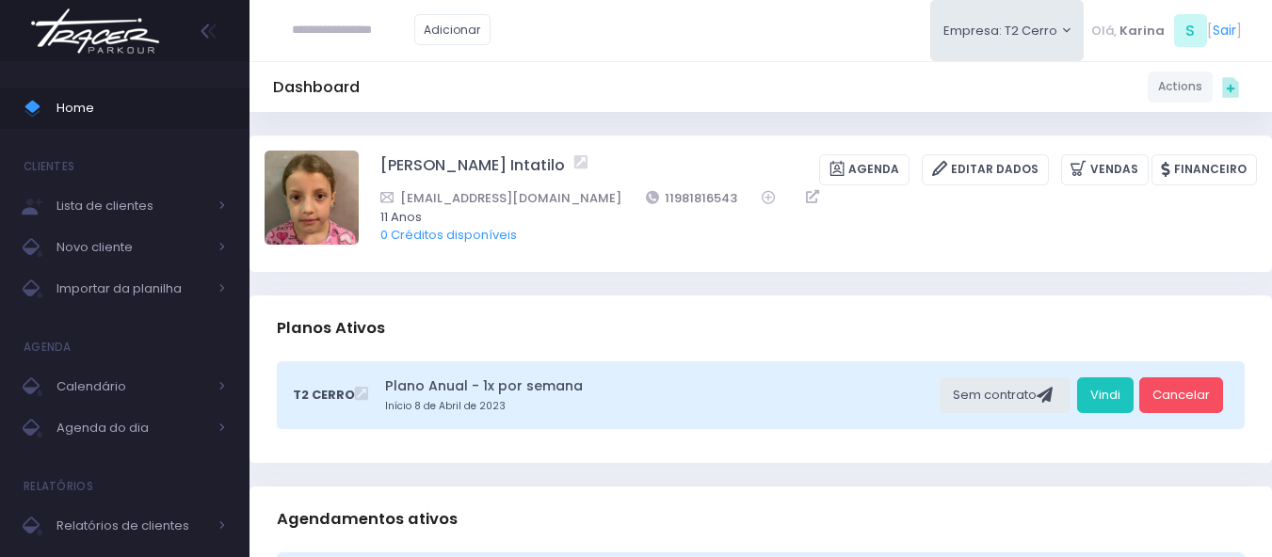
click at [745, 55] on div "Adicionar Empresa: T2 Cerro T1 [PERSON_NAME] T2 [GEOGRAPHIC_DATA][MEDICAL_DATA]…" at bounding box center [760, 30] width 1022 height 61
drag, startPoint x: 618, startPoint y: 208, endPoint x: 588, endPoint y: 201, distance: 30.1
click at [588, 201] on div "[EMAIL_ADDRESS][DOMAIN_NAME] 11981816543" at bounding box center [806, 198] width 852 height 20
copy link "11981816543"
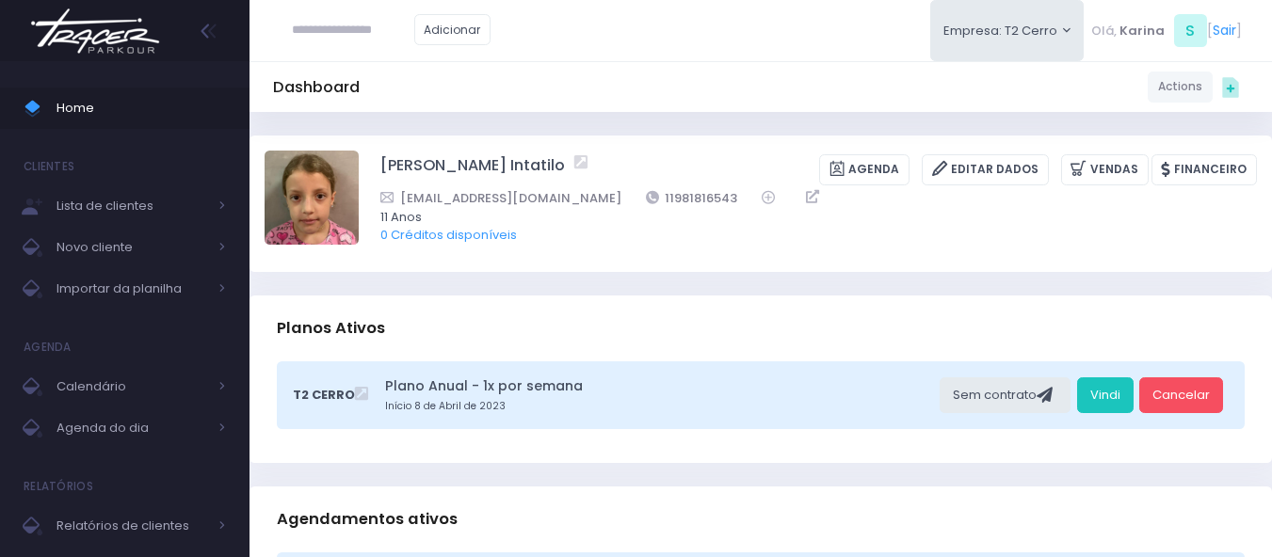
drag, startPoint x: 599, startPoint y: 57, endPoint x: 577, endPoint y: 76, distance: 28.7
click at [599, 56] on div "Adicionar Empresa: T2 Cerro T1 Faria T2 Cerro T3 Santana T4 Pompeia" at bounding box center [760, 30] width 1022 height 61
drag, startPoint x: 365, startPoint y: 164, endPoint x: 639, endPoint y: 169, distance: 274.0
click at [639, 169] on div "Giovanna Ribeiro Romano Intatilo Agenda Editar Dados Vendas Financeiro 11981816…" at bounding box center [761, 203] width 992 height 105
copy div "Giovanna Ribeiro Romano Intatilo"
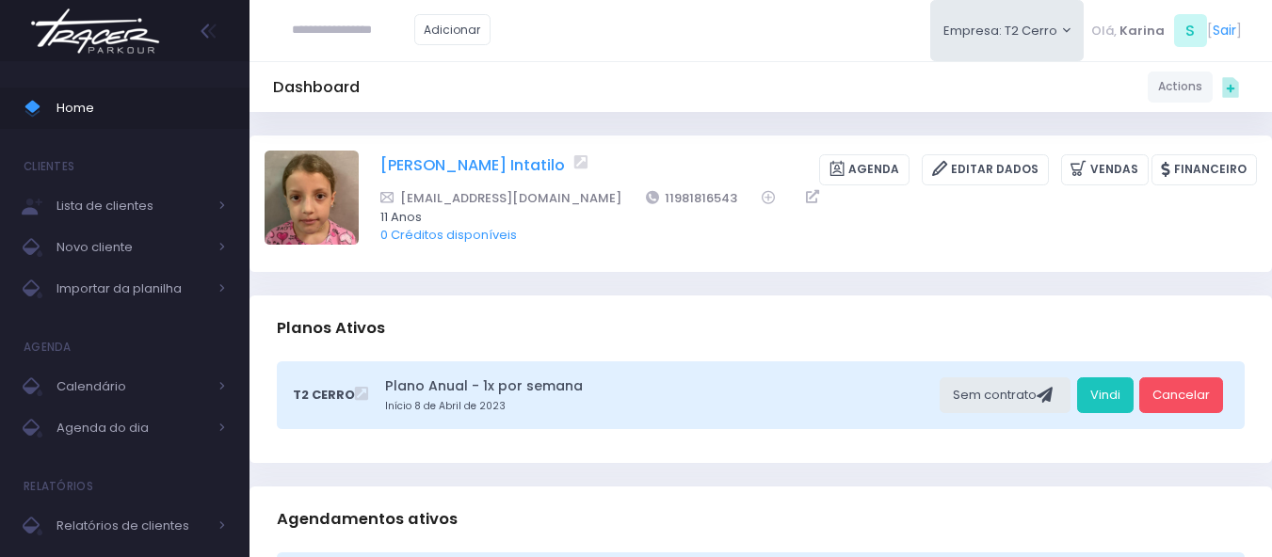
copy div "Giovanna Ribeiro Romano Intatilo"
click at [633, 95] on div "Dashboard Actions Choose Label: Customer Partner Suplier Member Staff Add new" at bounding box center [760, 87] width 1022 height 36
click at [636, 74] on div "Dashboard Actions Choose Label: Customer Partner Suplier Member Staff Add new" at bounding box center [760, 87] width 1022 height 36
click at [665, 91] on div "Dashboard Actions Choose Label: Customer Partner Suplier Member Staff Add new" at bounding box center [760, 87] width 1022 height 36
click at [651, 93] on div "Dashboard Actions Choose Label: Customer Partner Suplier Member Staff Add new" at bounding box center [760, 87] width 1022 height 36
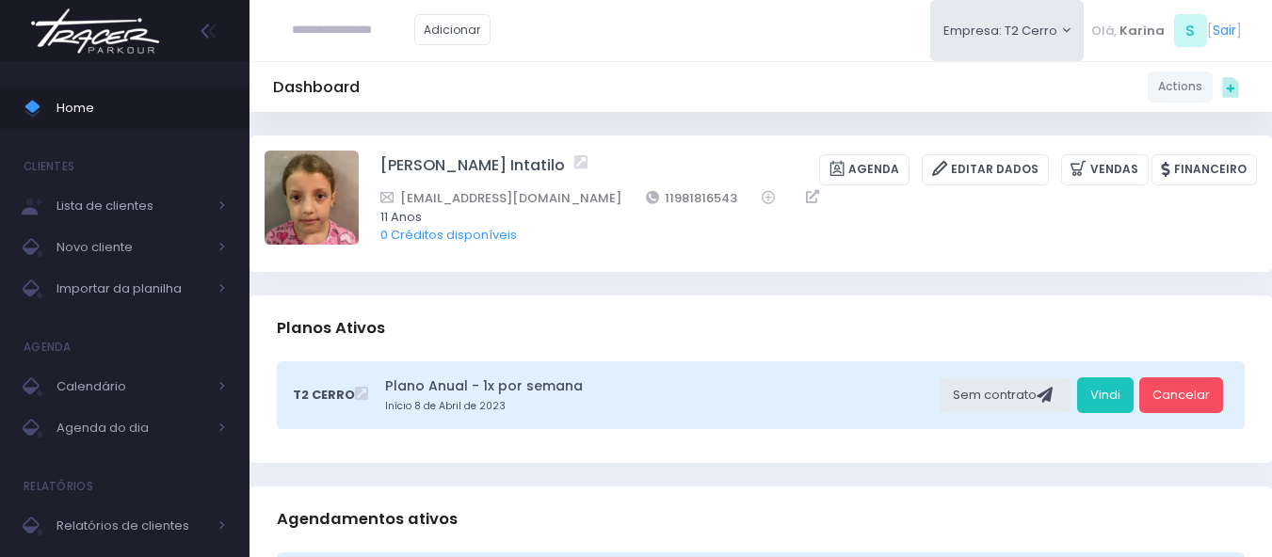
click at [633, 59] on div "Adicionar Empresa: T2 Cerro T1 Faria T2 Cerro T3 Santana T4 Pompeia" at bounding box center [760, 30] width 1022 height 61
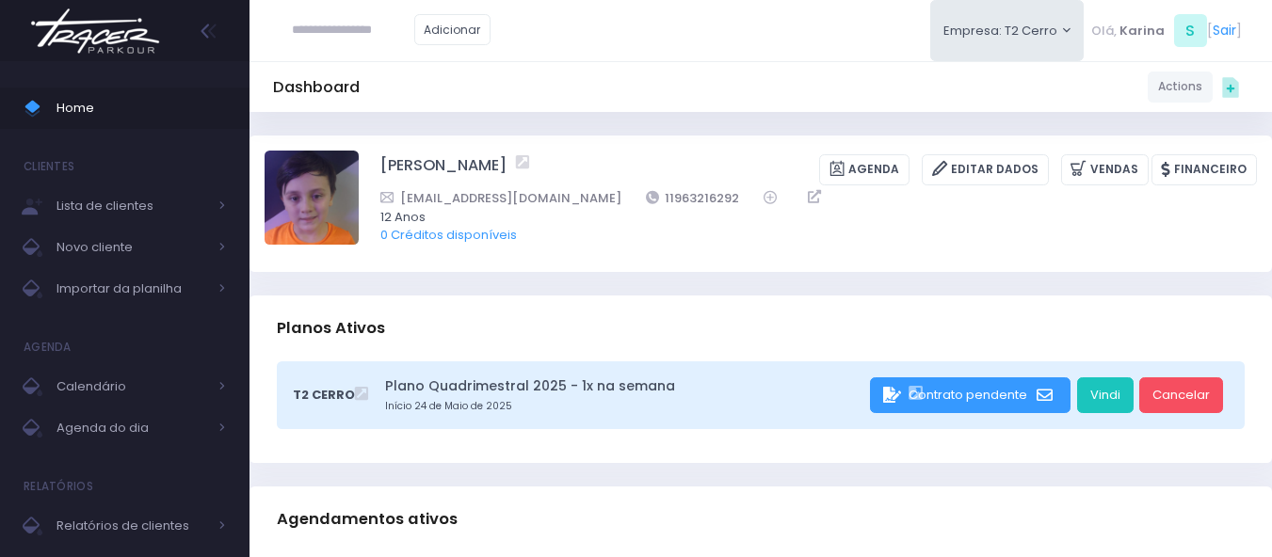
drag, startPoint x: 370, startPoint y: 163, endPoint x: 480, endPoint y: 132, distance: 114.5
click at [550, 169] on div "[PERSON_NAME] [GEOGRAPHIC_DATA] Editar Dados [GEOGRAPHIC_DATA] Financeiro 11963…" at bounding box center [761, 203] width 992 height 105
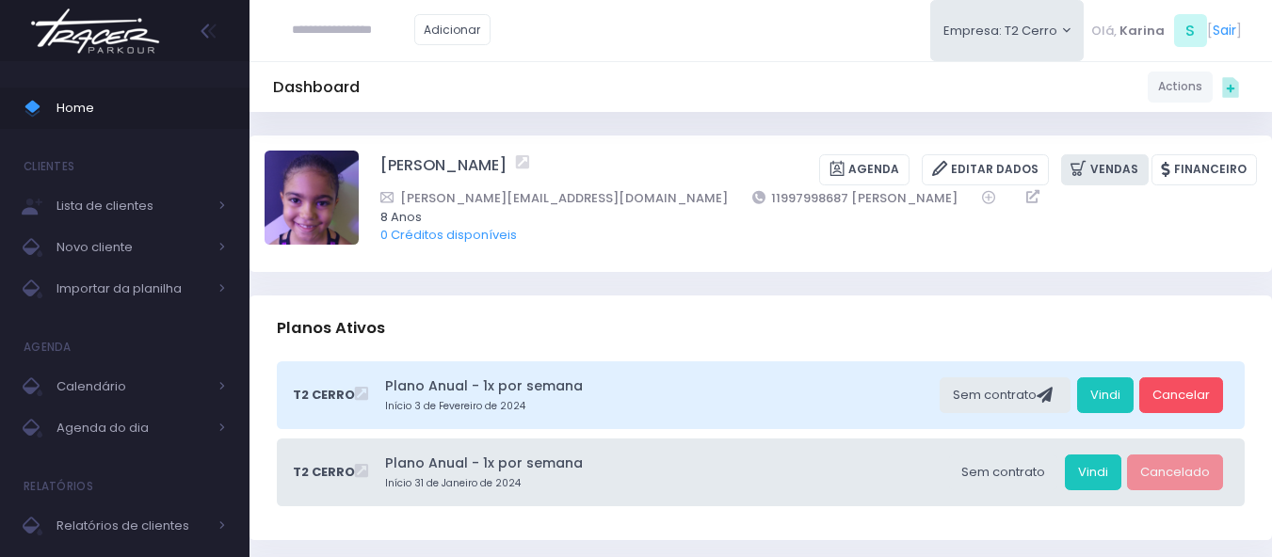
click at [1099, 163] on link "Vendas" at bounding box center [1105, 169] width 88 height 31
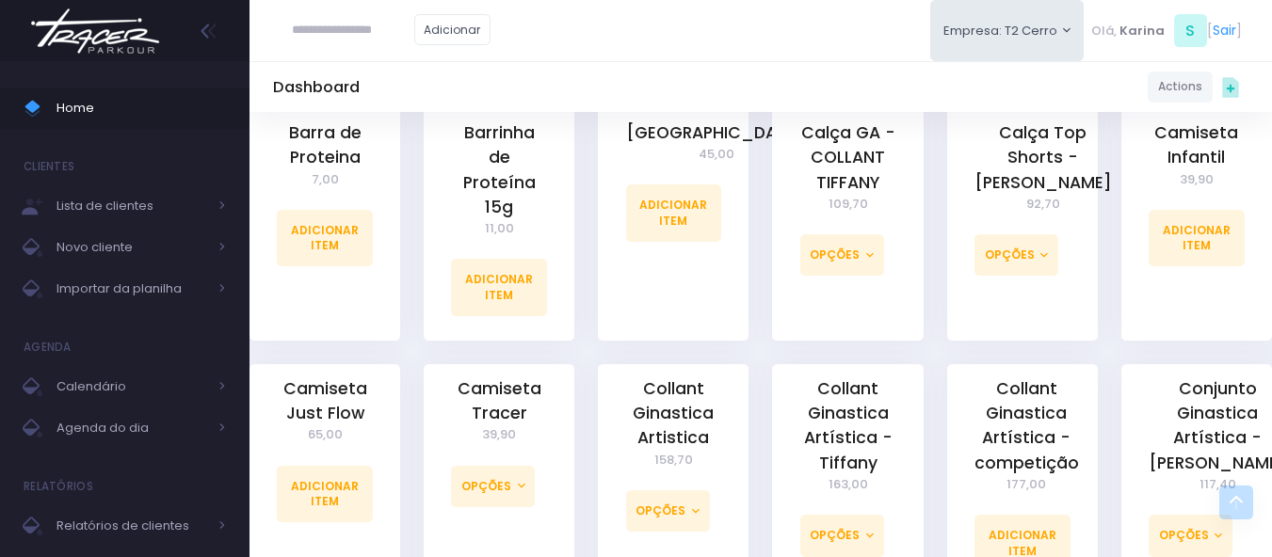
scroll to position [942, 0]
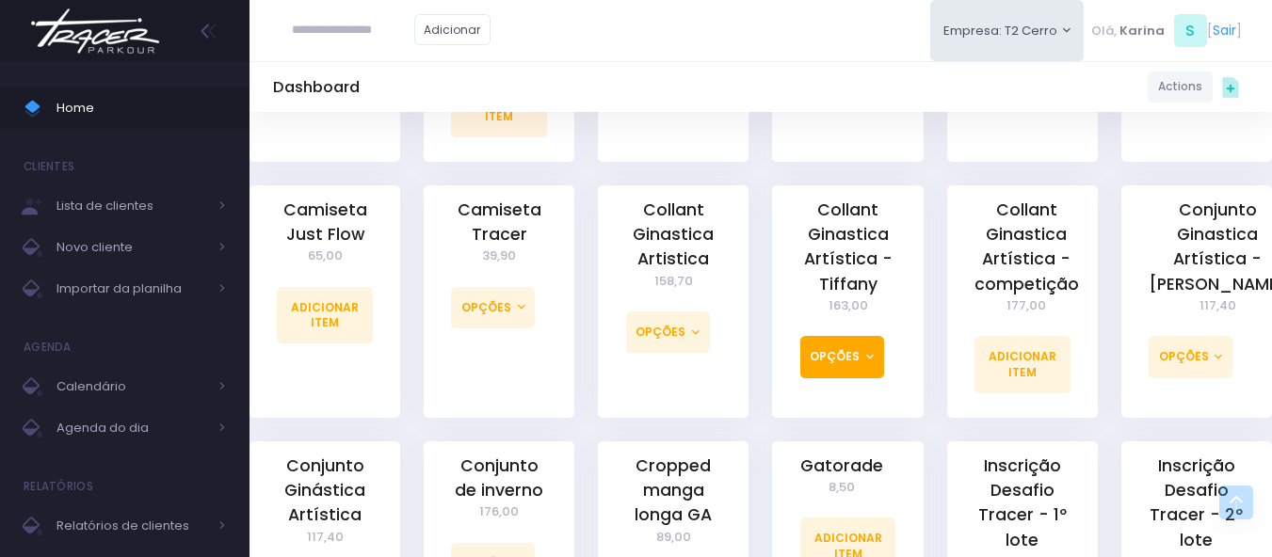
click at [839, 336] on button "Opções" at bounding box center [842, 356] width 84 height 41
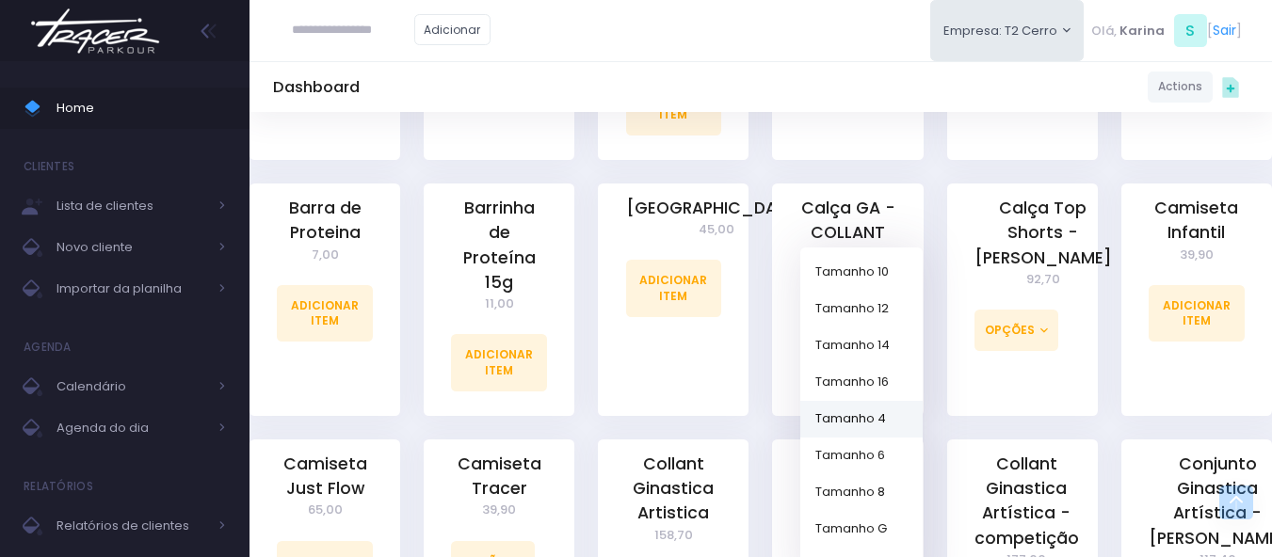
scroll to position [659, 0]
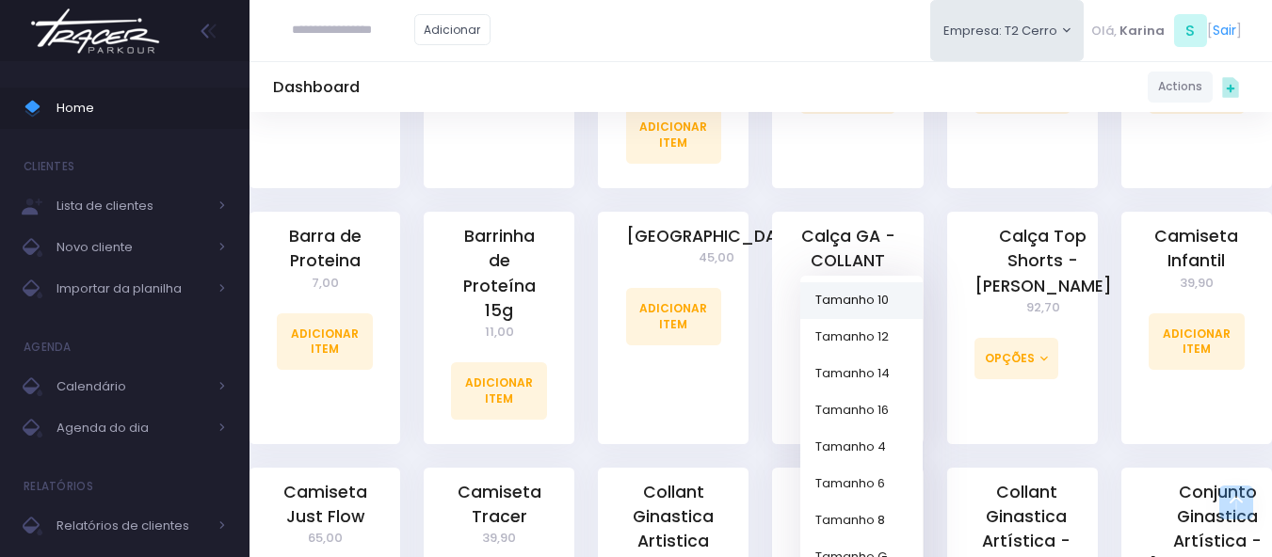
click at [875, 282] on link "Tamanho 10" at bounding box center [861, 300] width 122 height 37
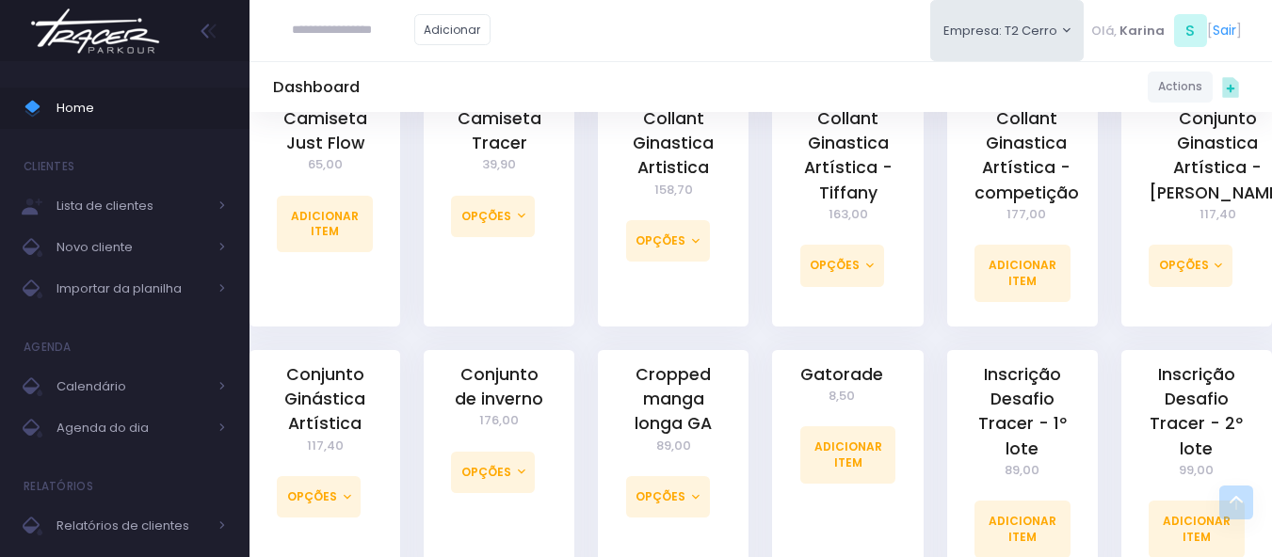
scroll to position [1036, 0]
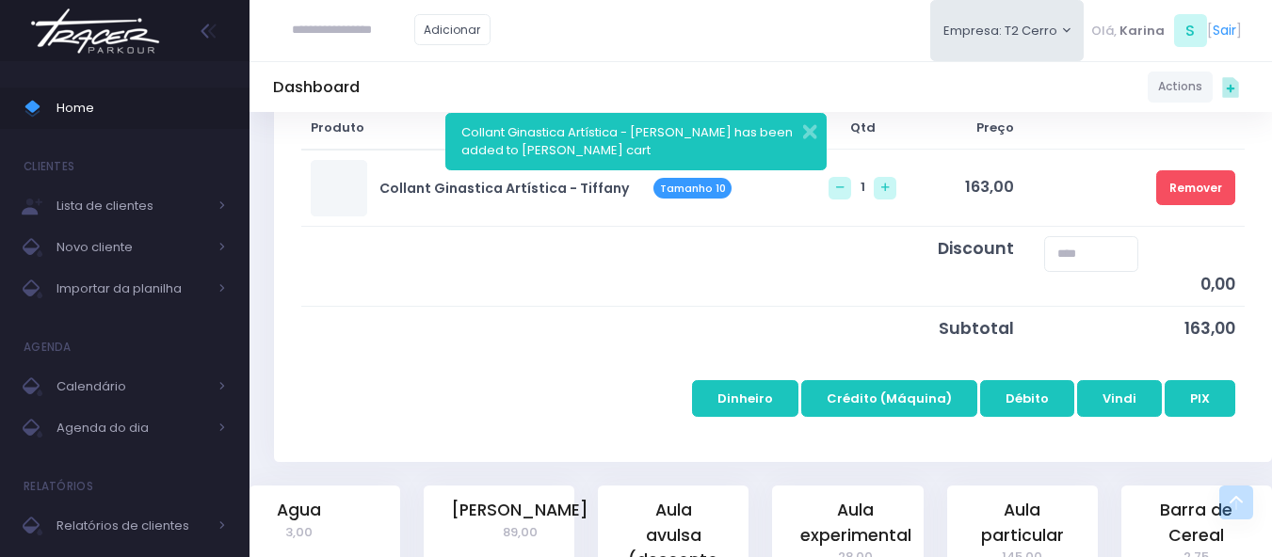
scroll to position [377, 0]
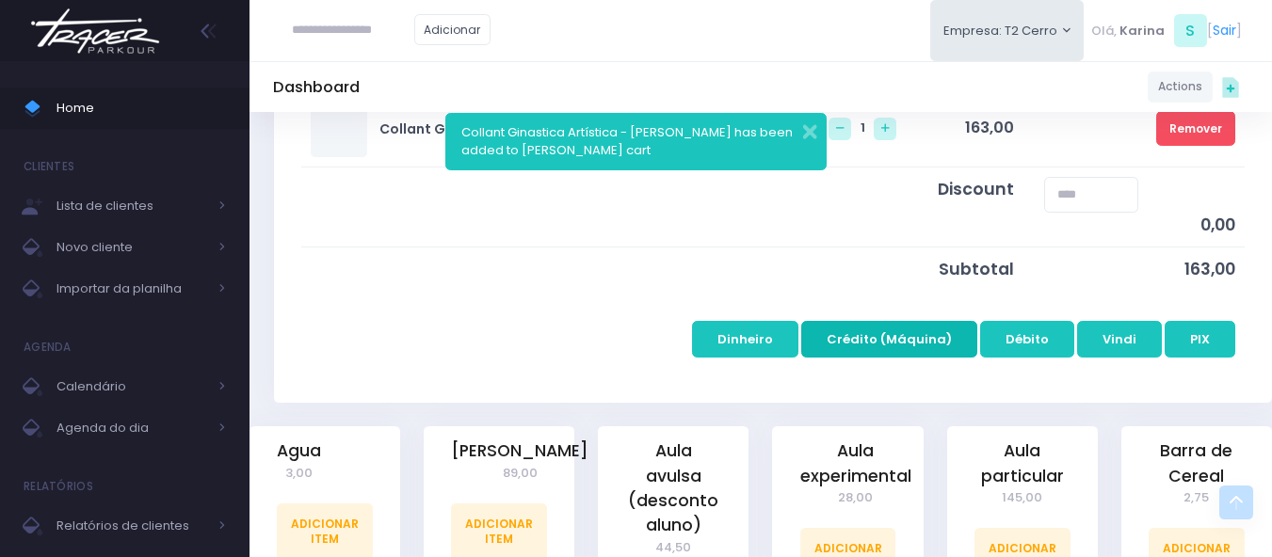
click at [847, 339] on button "Crédito (Máquina)" at bounding box center [889, 339] width 176 height 36
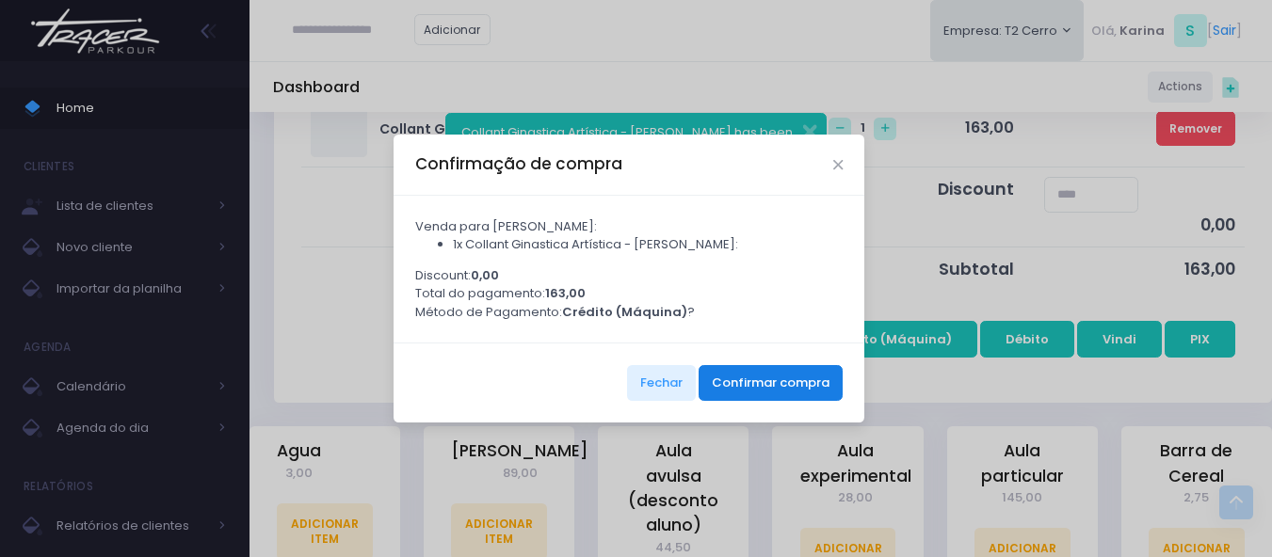
click at [778, 395] on button "Confirmar compra" at bounding box center [771, 383] width 144 height 36
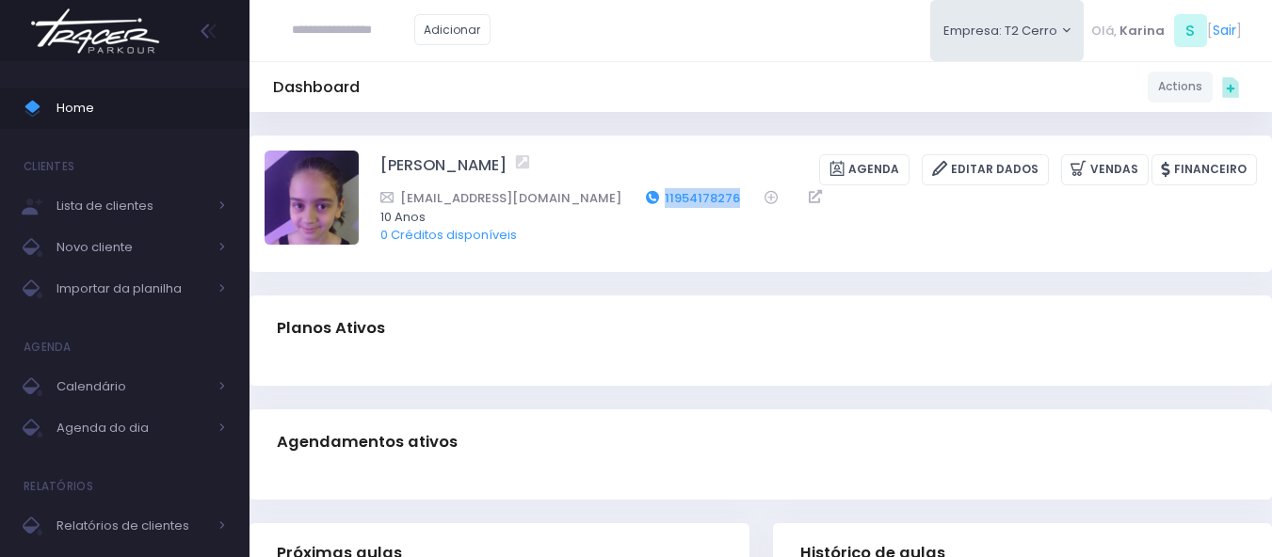
drag, startPoint x: 700, startPoint y: 197, endPoint x: 615, endPoint y: 201, distance: 84.8
click at [615, 201] on div "[EMAIL_ADDRESS][DOMAIN_NAME] 11954178276" at bounding box center [806, 198] width 852 height 20
copy link "11954178276"
click at [626, 78] on div "Dashboard Actions Choose Label: Customer Partner Suplier Member Staff Add new" at bounding box center [760, 87] width 1022 height 36
click at [653, 77] on div "Dashboard Actions Choose Label: Customer Partner Suplier Member Staff Add new" at bounding box center [760, 87] width 1022 height 36
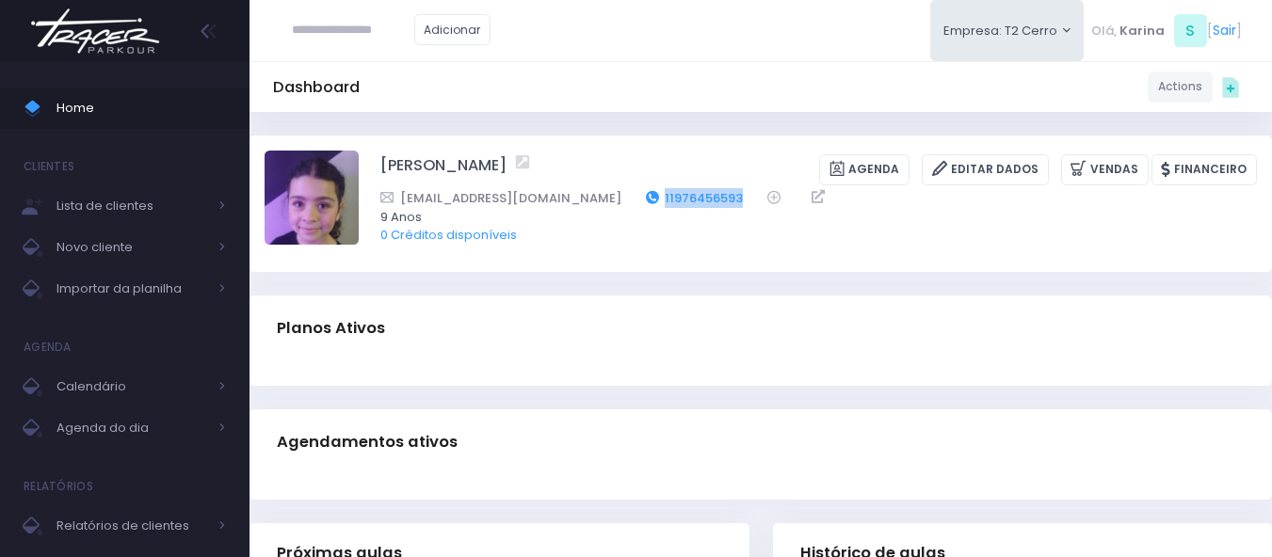
drag, startPoint x: 672, startPoint y: 200, endPoint x: 581, endPoint y: 204, distance: 91.4
click at [581, 204] on div "solangecv@gmail.com 11976456593" at bounding box center [806, 198] width 852 height 20
copy link "11976456593"
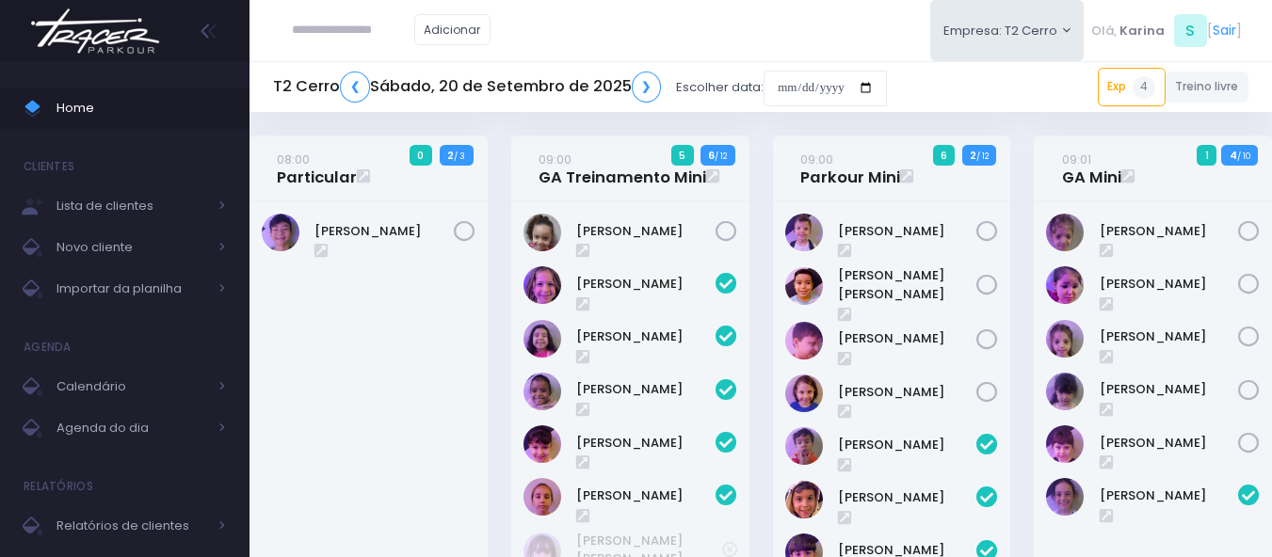
scroll to position [1531, 0]
